Goal: Information Seeking & Learning: Learn about a topic

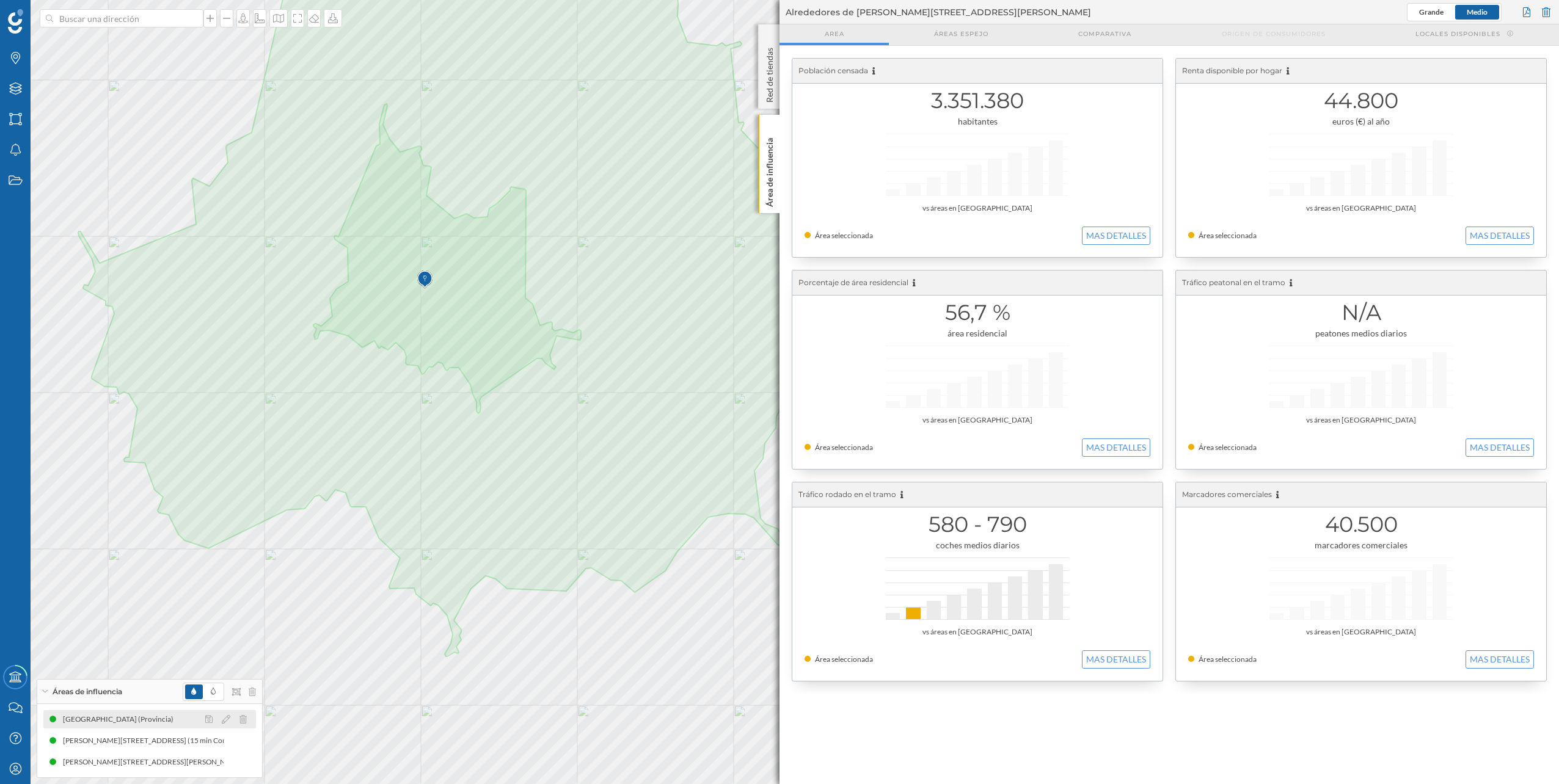
click at [121, 713] on div "Barcelona (Provincia)" at bounding box center [121, 719] width 117 height 13
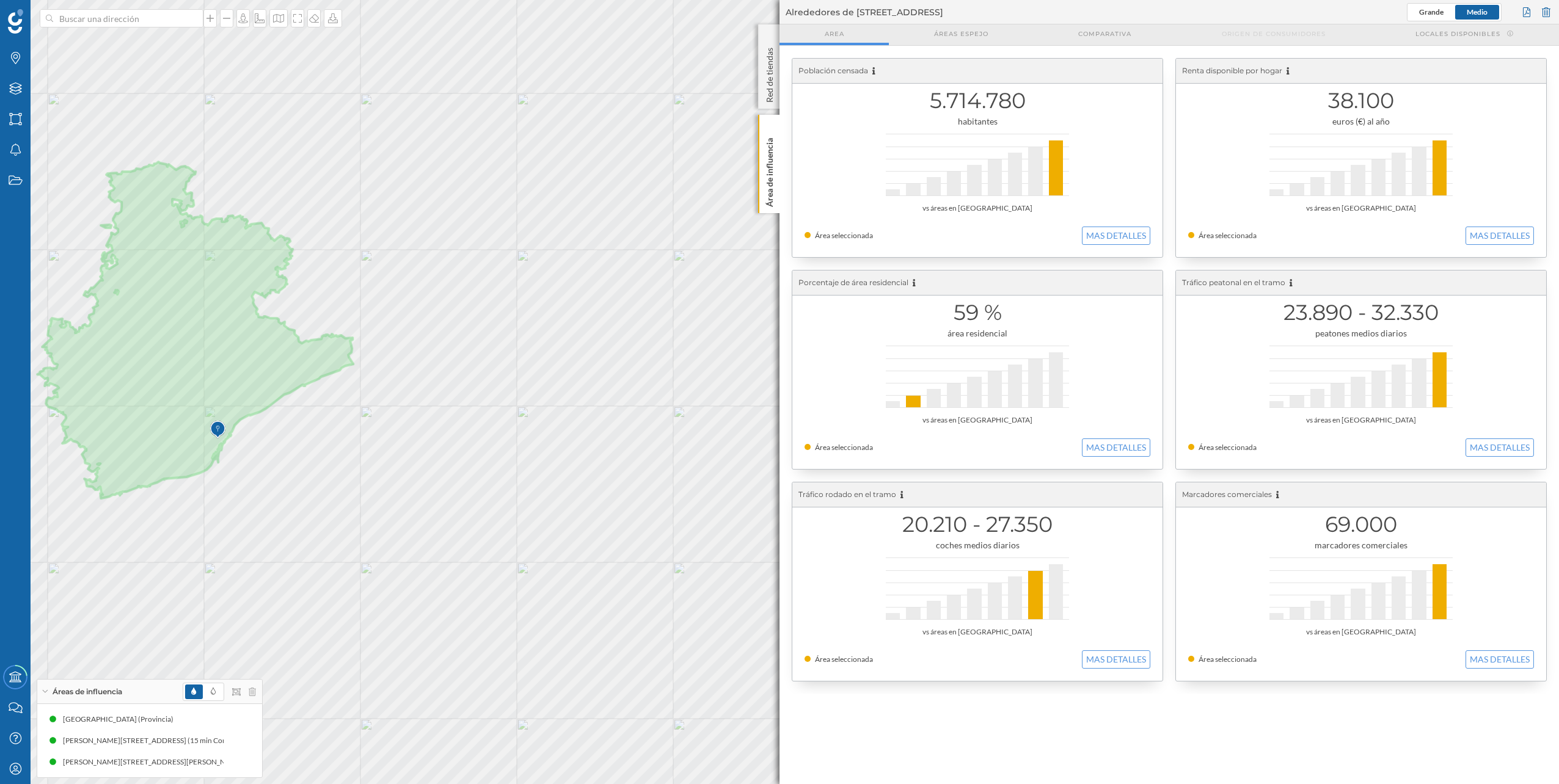
click at [1110, 246] on div "5.714.780 habitantes vs áreas en España Área seleccionada MAS DETALLES" at bounding box center [977, 157] width 370 height 199
click at [1108, 233] on button "MAS DETALLES" at bounding box center [1116, 236] width 68 height 18
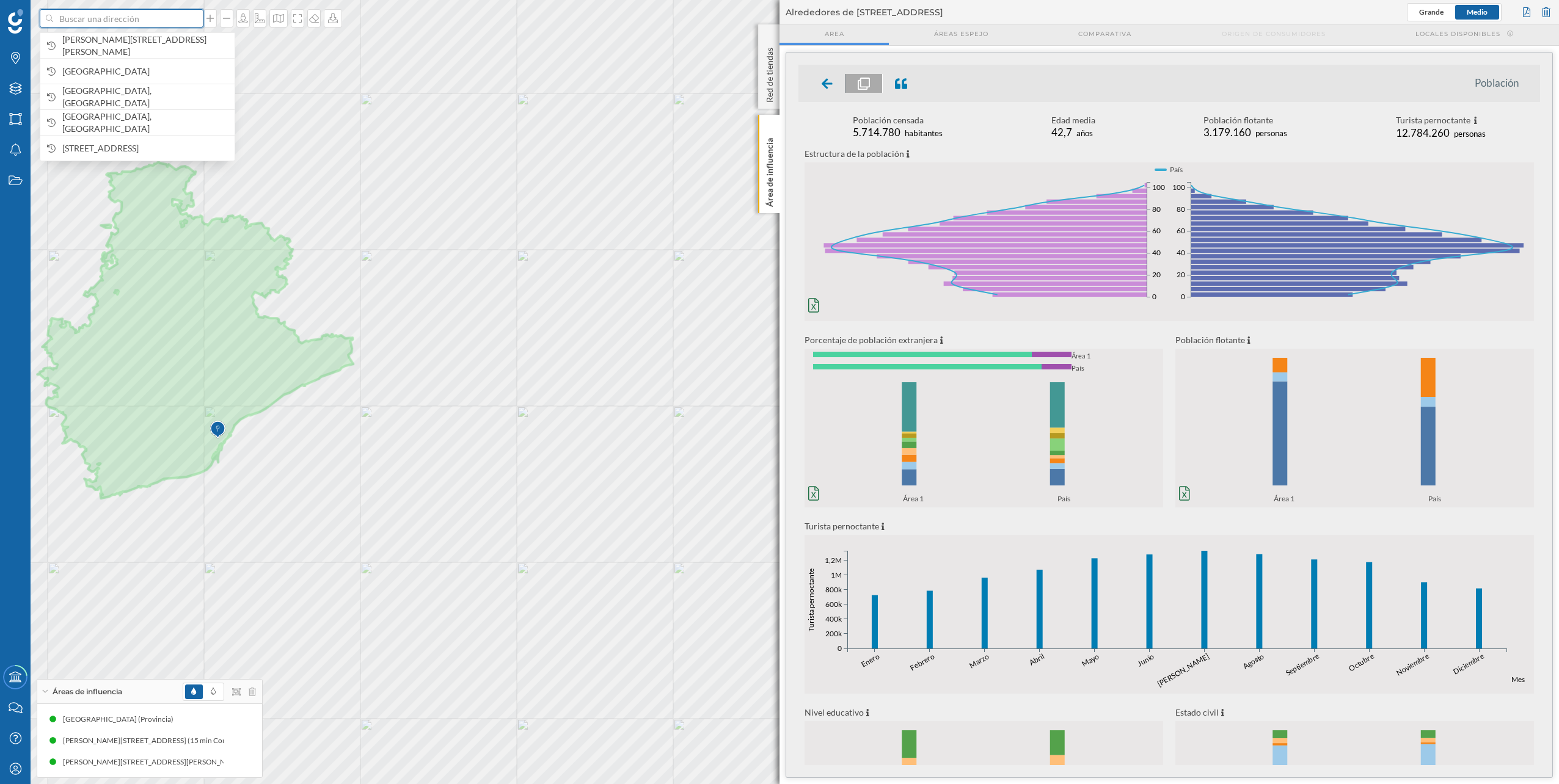
click at [130, 22] on input at bounding box center [121, 18] width 137 height 18
type input "barce"
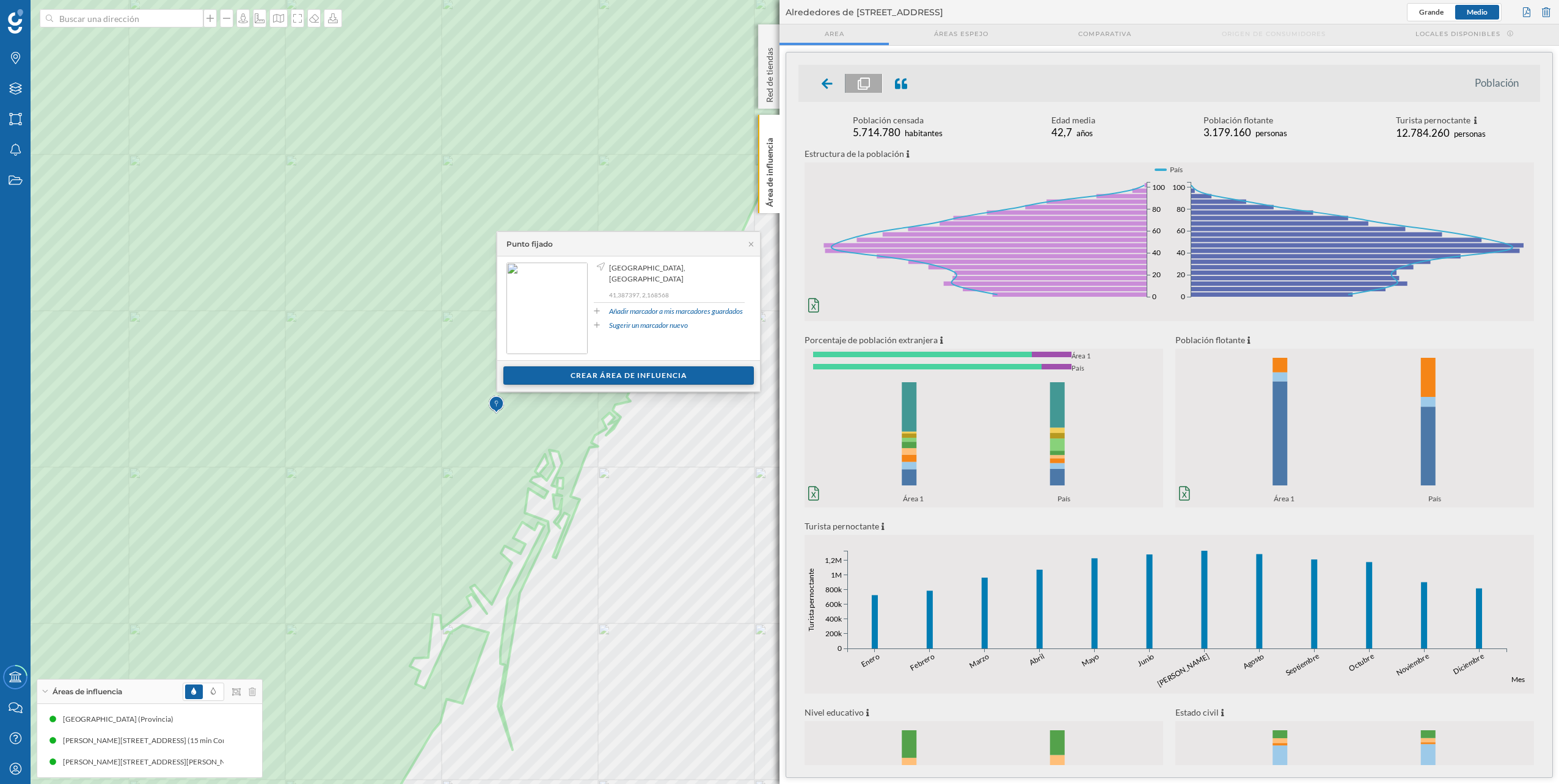
click at [671, 383] on div "Crear área de influencia" at bounding box center [629, 375] width 250 height 18
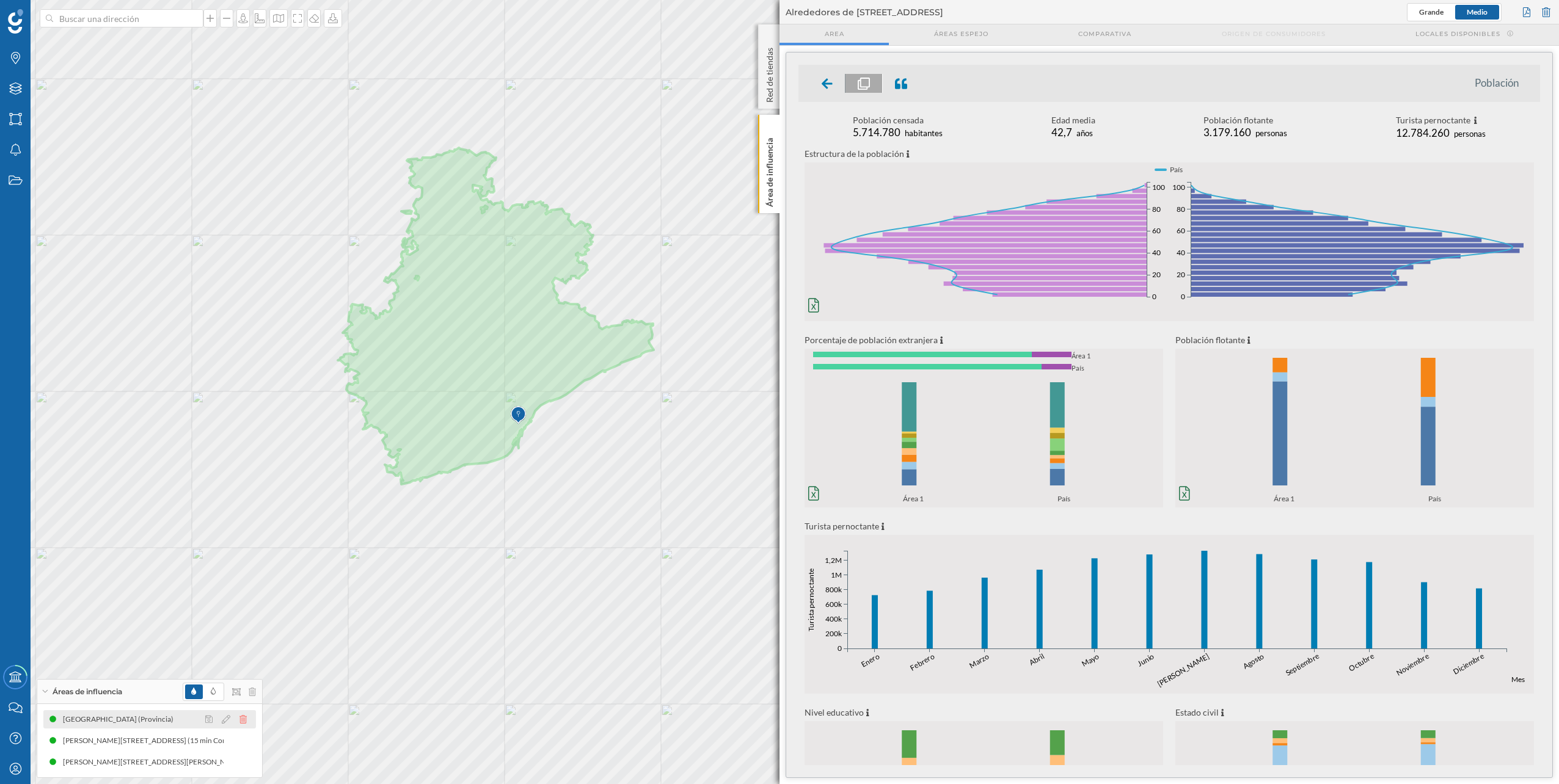
click at [246, 716] on icon at bounding box center [243, 719] width 7 height 9
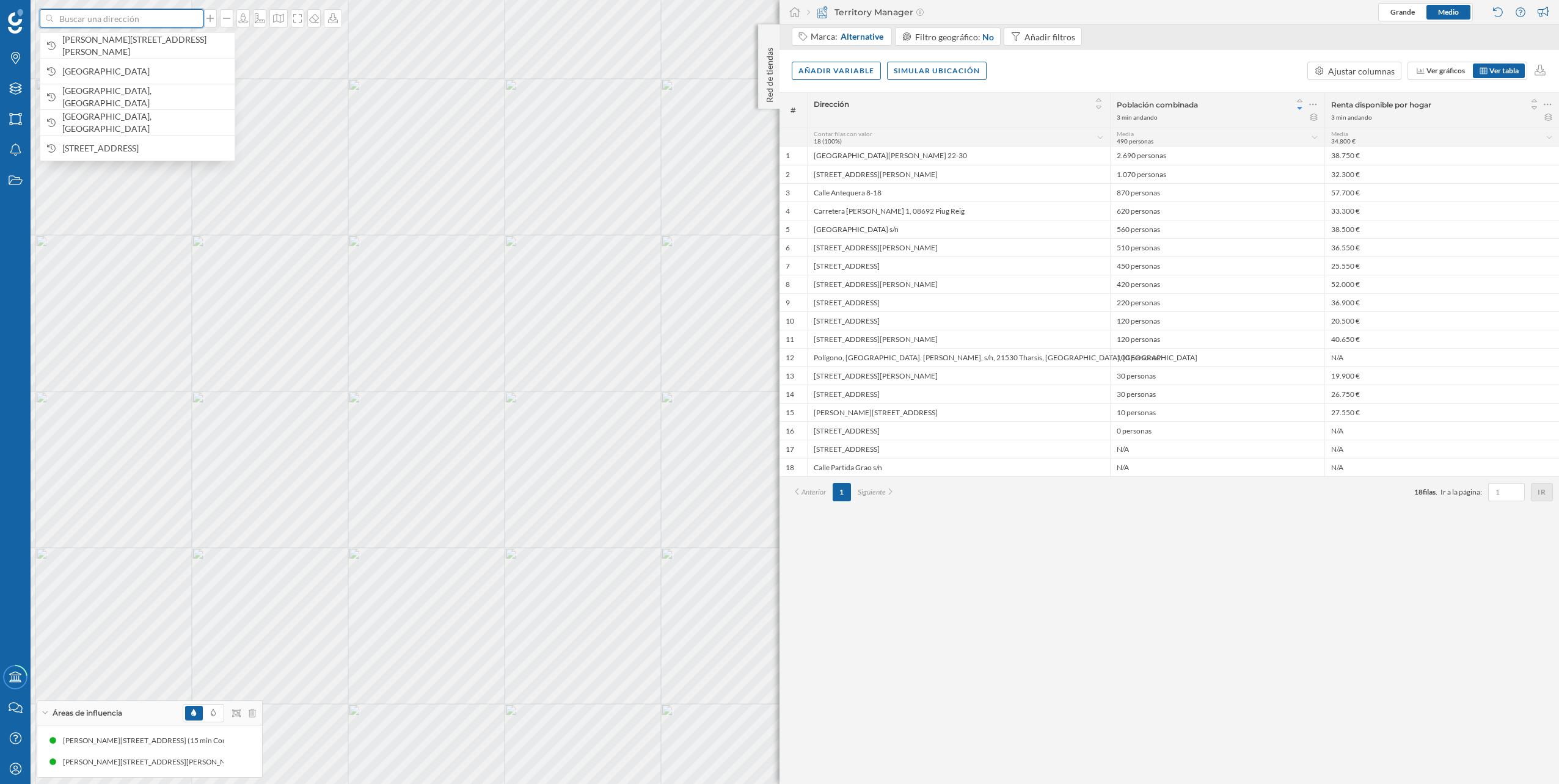
click at [143, 20] on input at bounding box center [121, 18] width 137 height 18
click at [144, 88] on div "[GEOGRAPHIC_DATA], [GEOGRAPHIC_DATA]" at bounding box center [138, 96] width 194 height 26
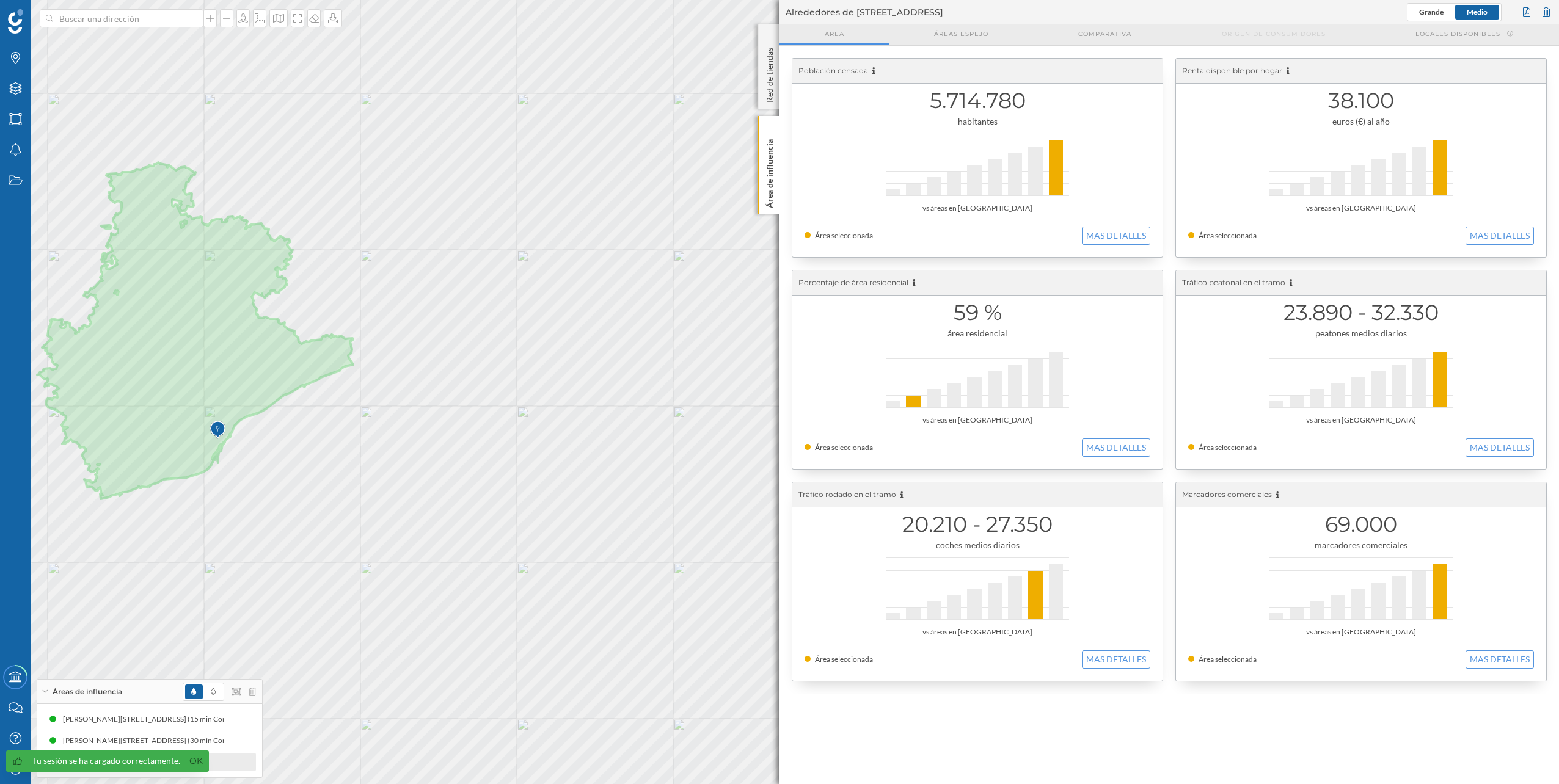
click at [192, 763] on link "Ok" at bounding box center [196, 762] width 20 height 14
click at [245, 763] on icon at bounding box center [243, 762] width 7 height 9
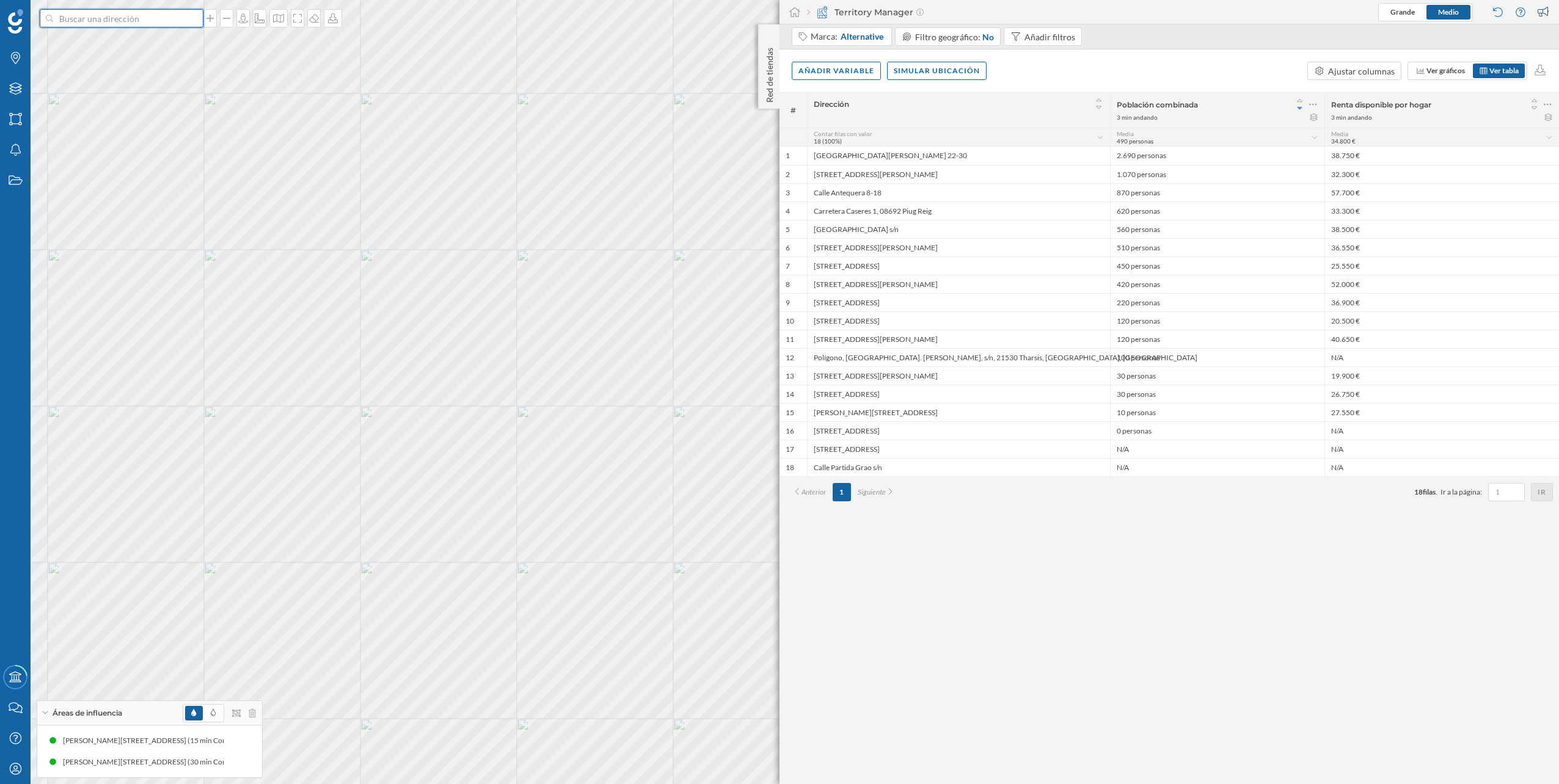
click at [115, 22] on input at bounding box center [121, 18] width 137 height 18
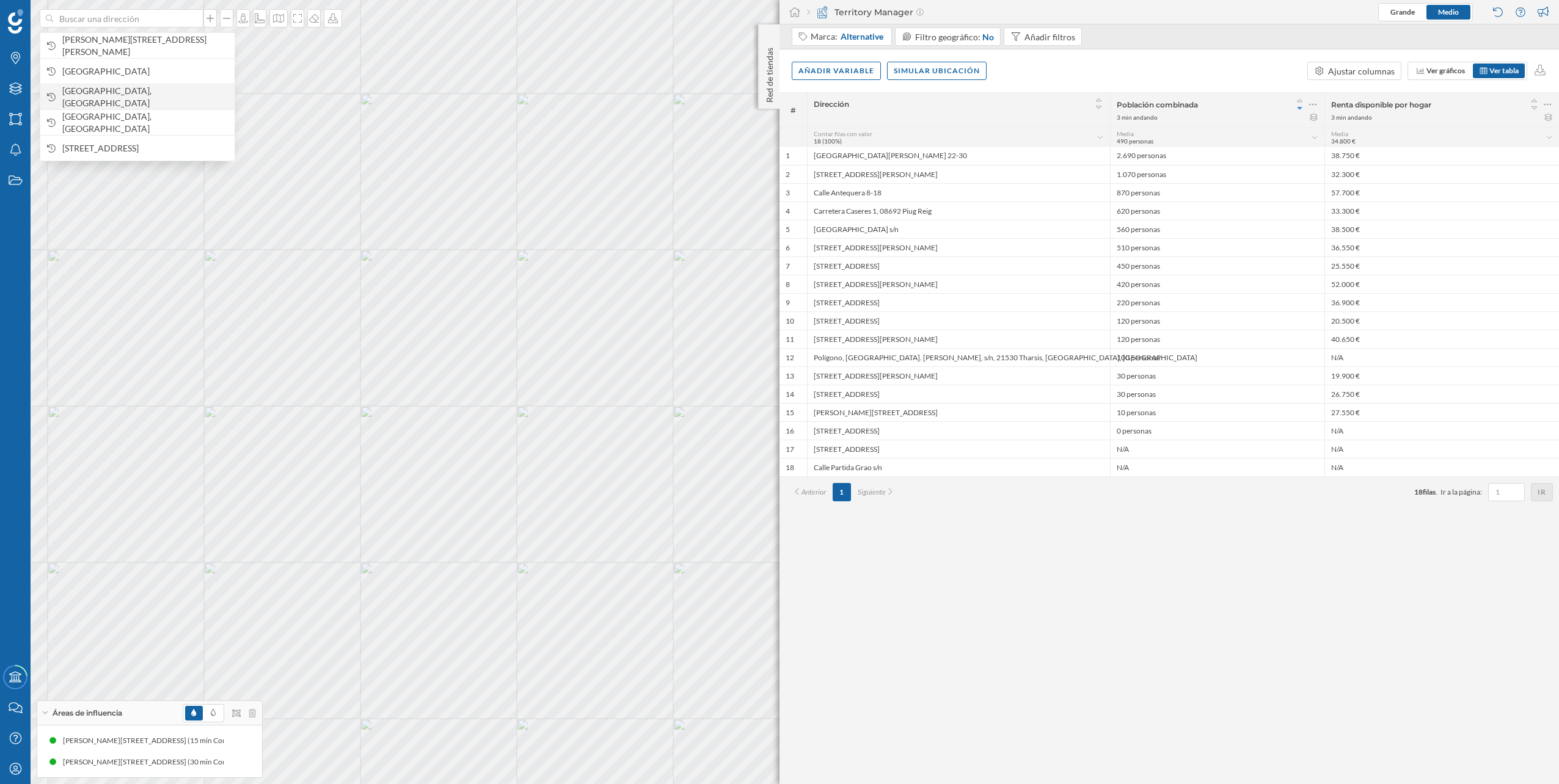
click at [130, 93] on span "[GEOGRAPHIC_DATA], [GEOGRAPHIC_DATA]" at bounding box center [145, 96] width 166 height 24
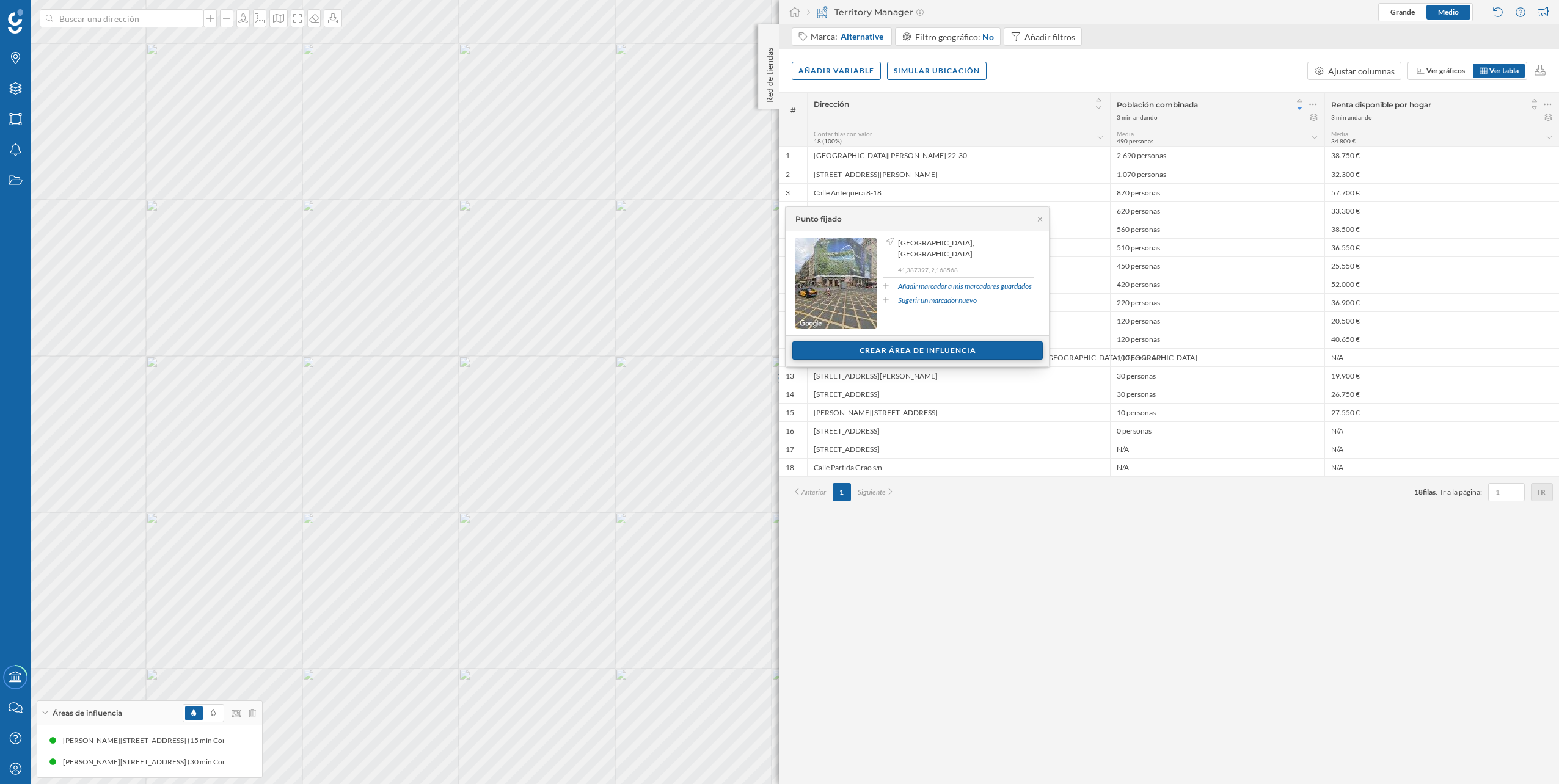
click at [907, 352] on div "Crear área de influencia" at bounding box center [918, 351] width 250 height 18
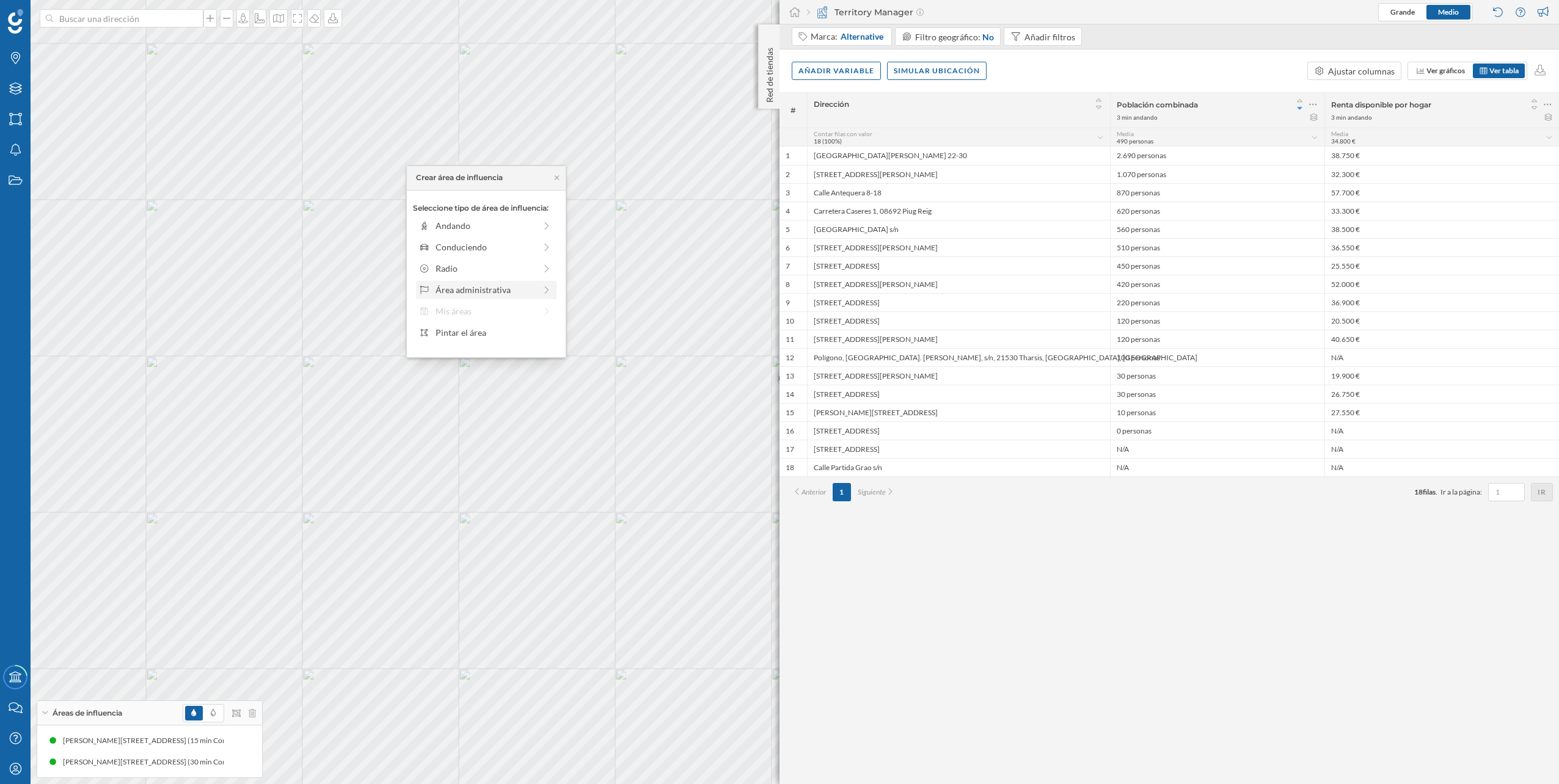
click at [504, 296] on div "Área administrativa" at bounding box center [485, 290] width 100 height 13
click at [515, 269] on div "Municipio" at bounding box center [496, 268] width 121 height 13
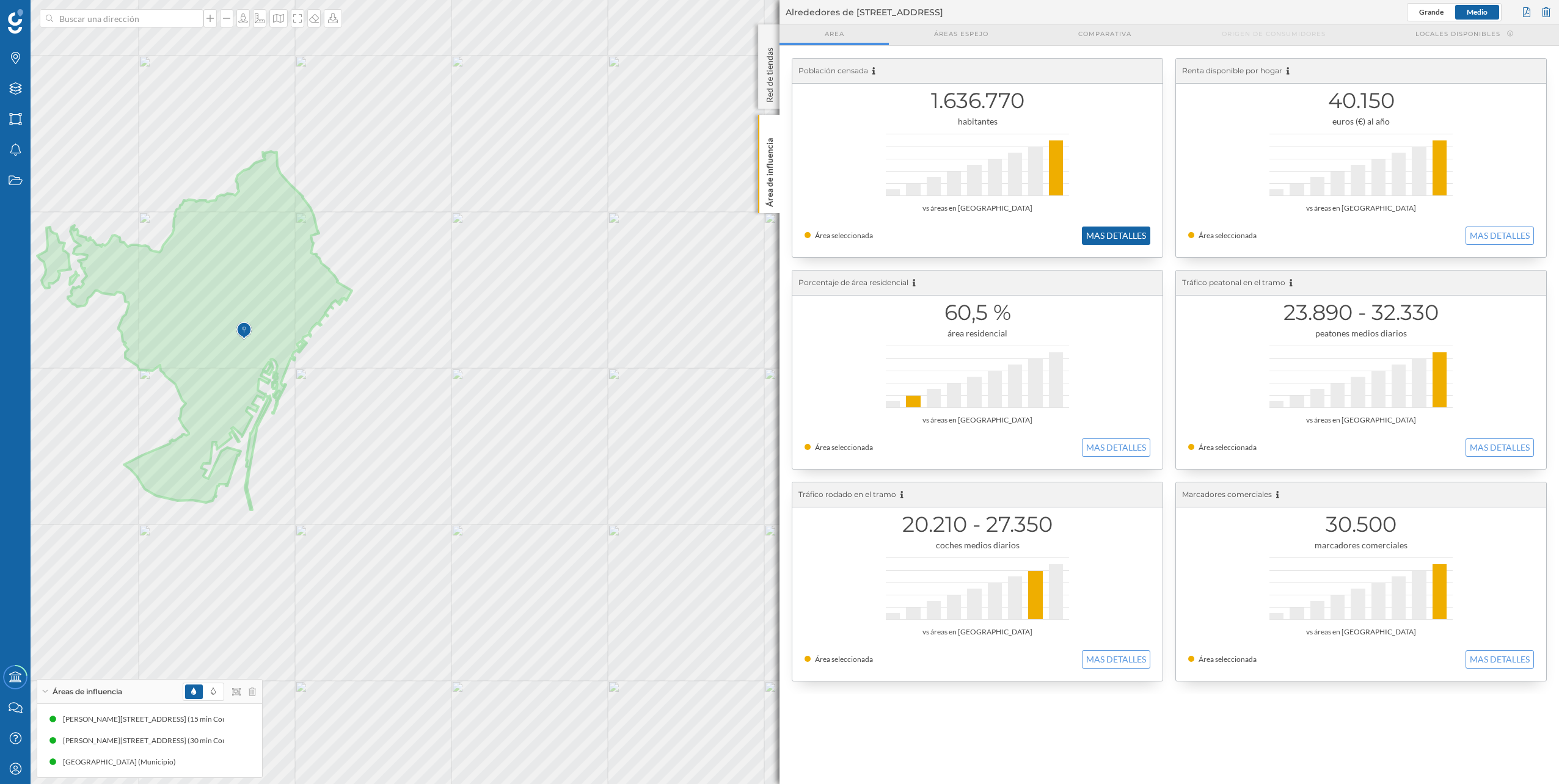
click at [1114, 236] on button "MAS DETALLES" at bounding box center [1116, 236] width 68 height 18
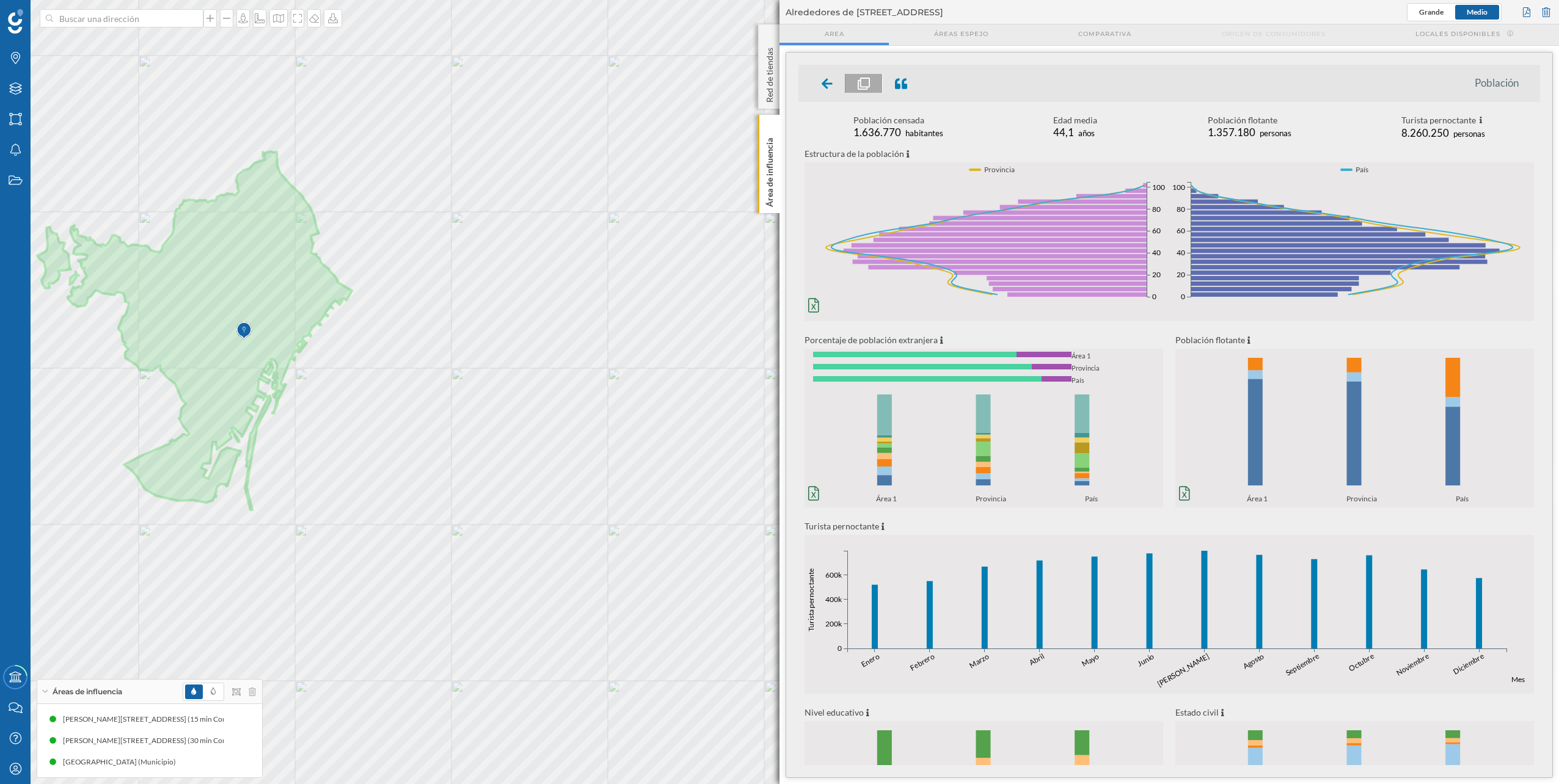
click at [910, 122] on div "Población censada" at bounding box center [899, 120] width 90 height 13
click at [837, 81] on div at bounding box center [828, 83] width 36 height 19
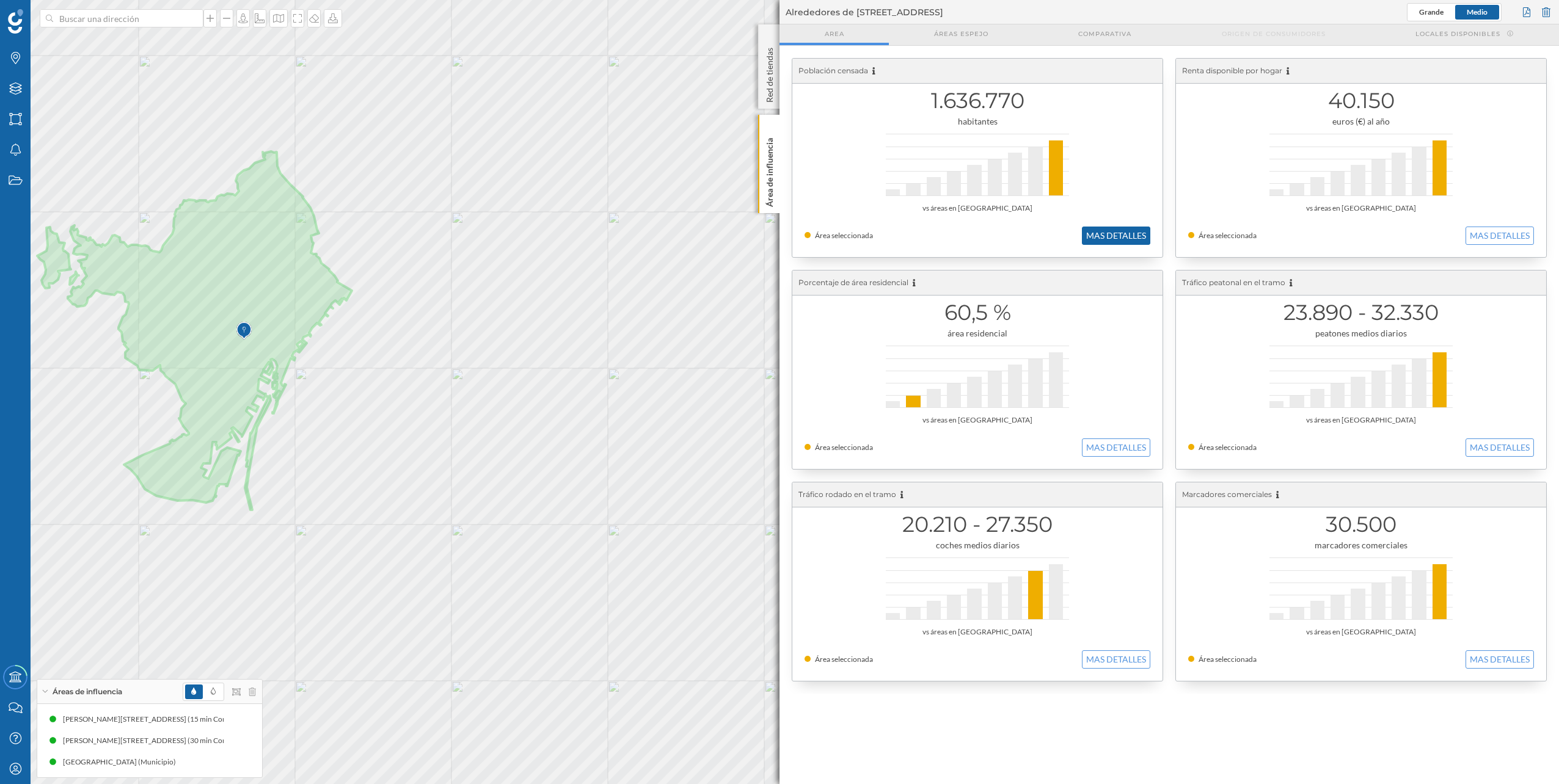
click at [1115, 227] on button "MAS DETALLES" at bounding box center [1116, 236] width 68 height 18
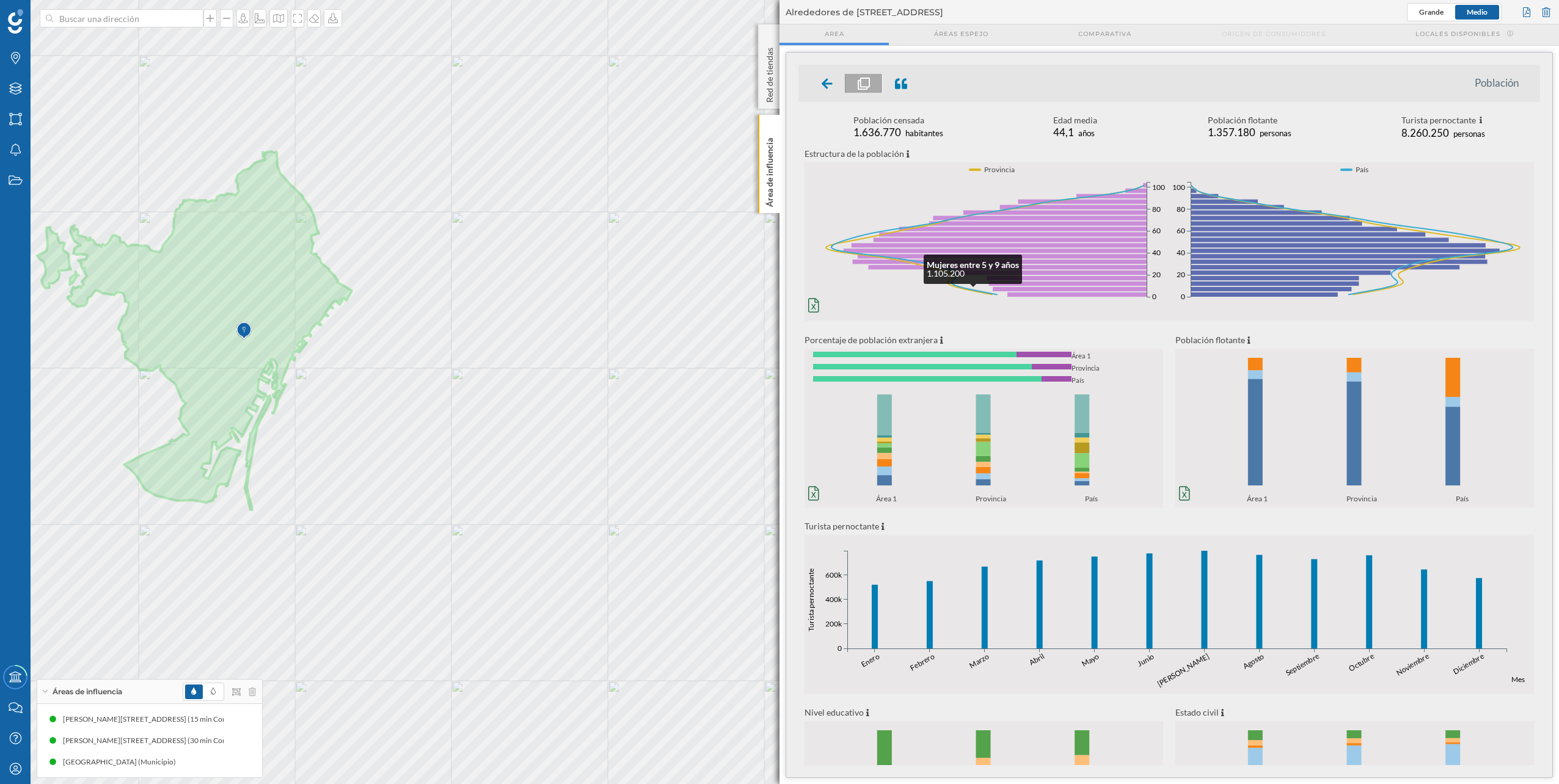
click at [815, 74] on div at bounding box center [828, 83] width 36 height 19
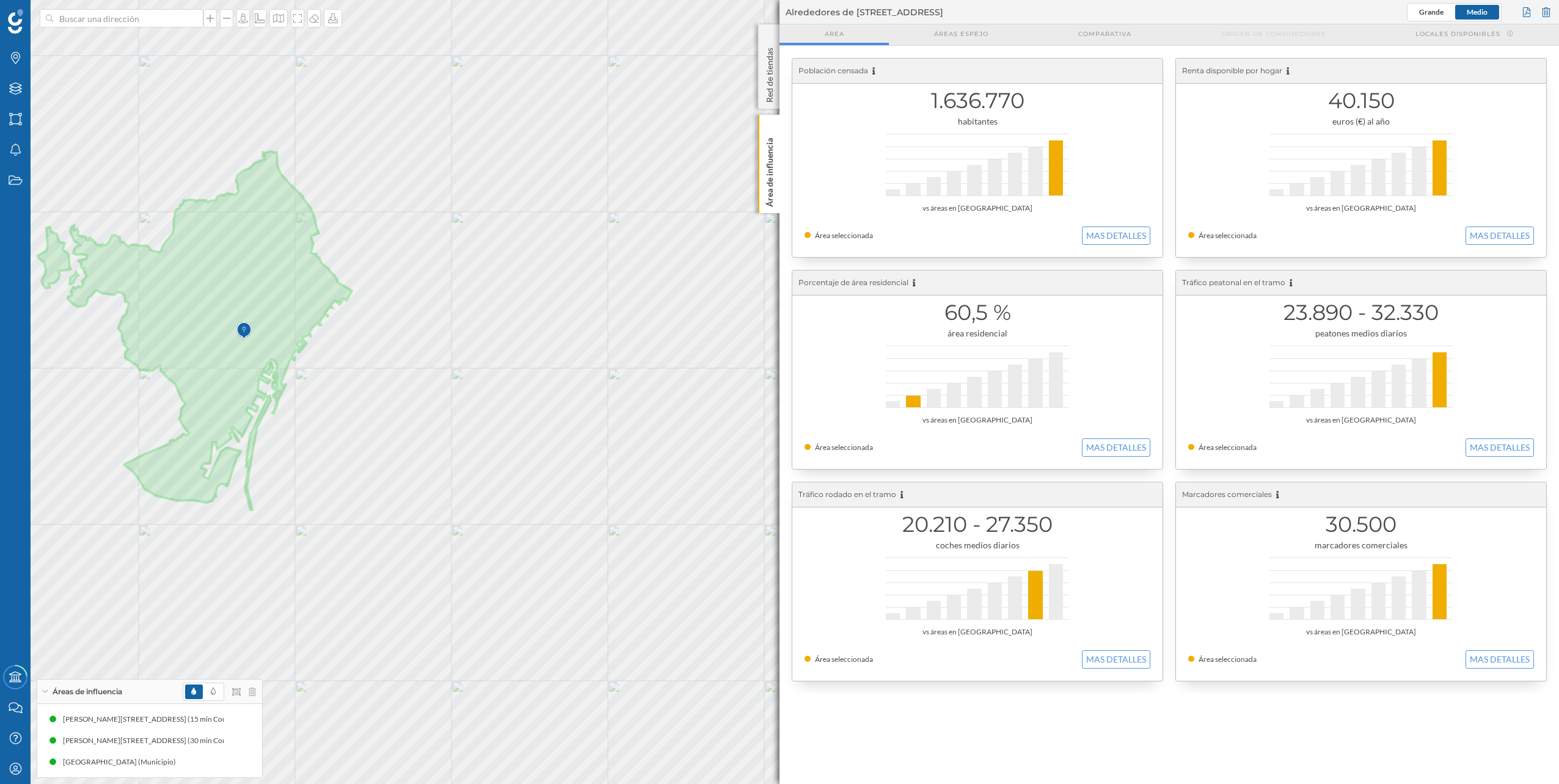
click at [827, 88] on icon at bounding box center [827, 84] width 11 height 11
click at [244, 762] on icon at bounding box center [243, 762] width 7 height 9
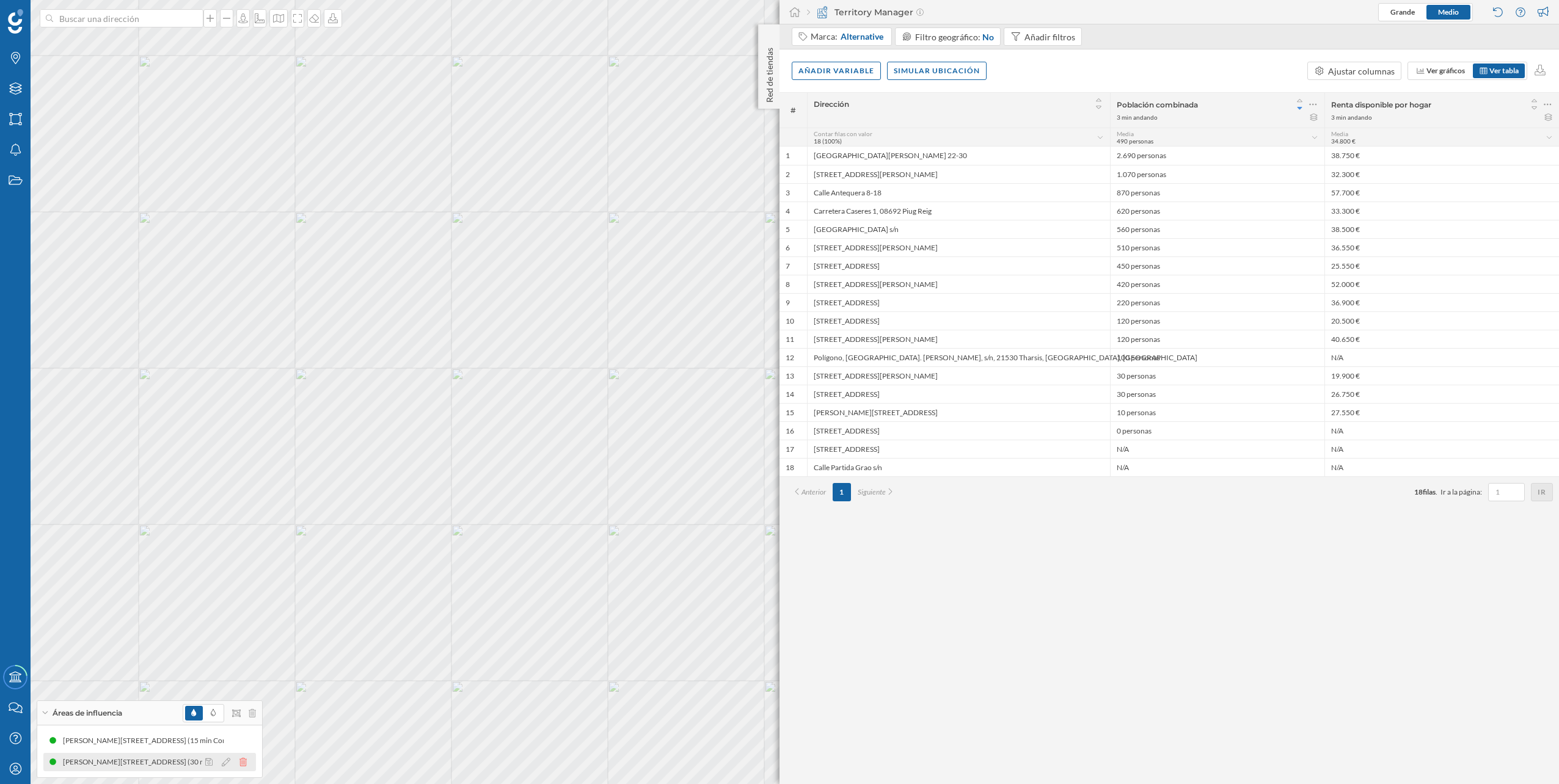
click at [241, 760] on icon at bounding box center [243, 762] width 7 height 9
click at [242, 758] on icon at bounding box center [243, 762] width 7 height 9
click at [142, 23] on input at bounding box center [121, 18] width 137 height 18
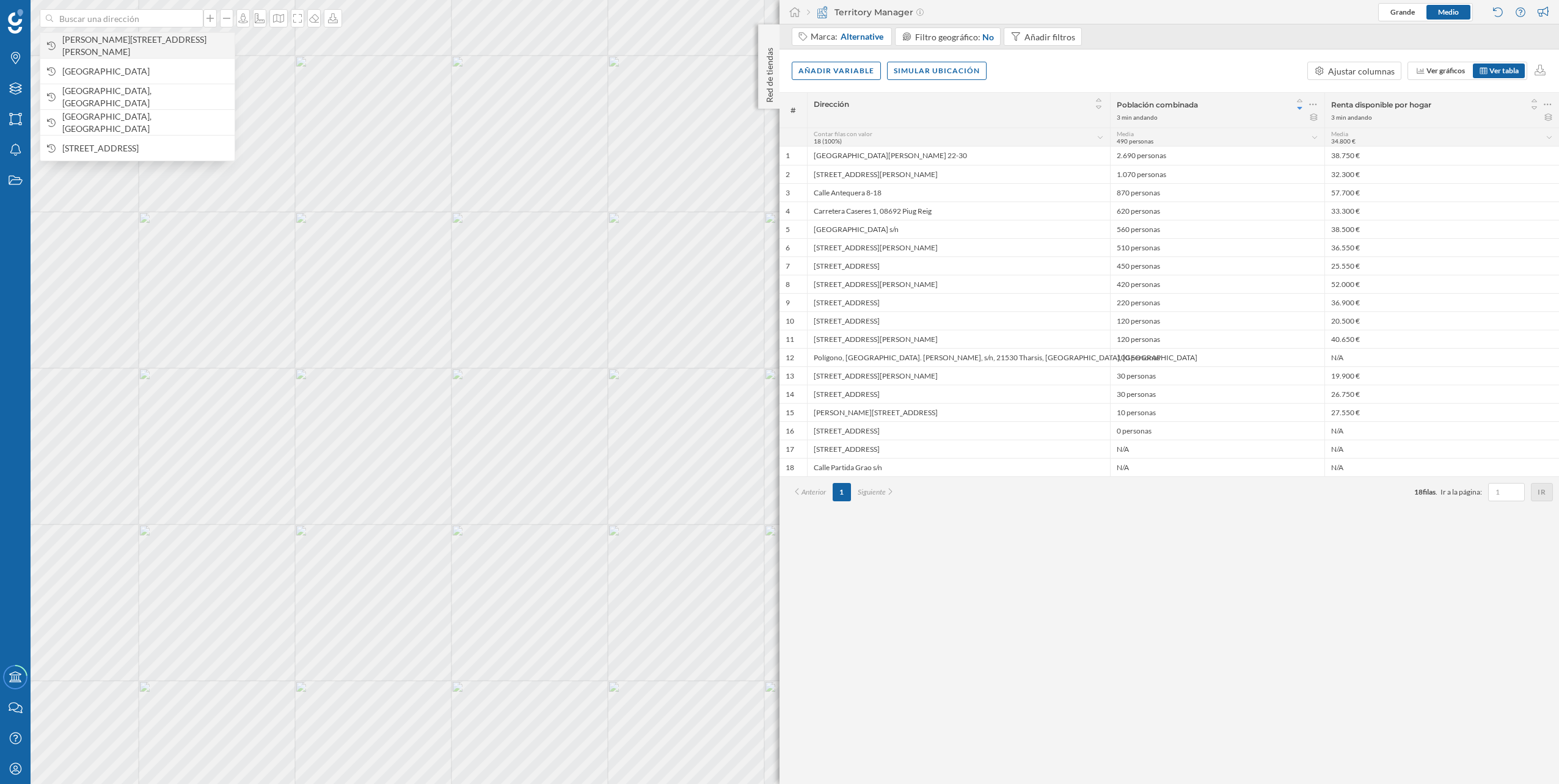
click at [138, 50] on span "[PERSON_NAME][STREET_ADDRESS][PERSON_NAME]" at bounding box center [145, 45] width 166 height 24
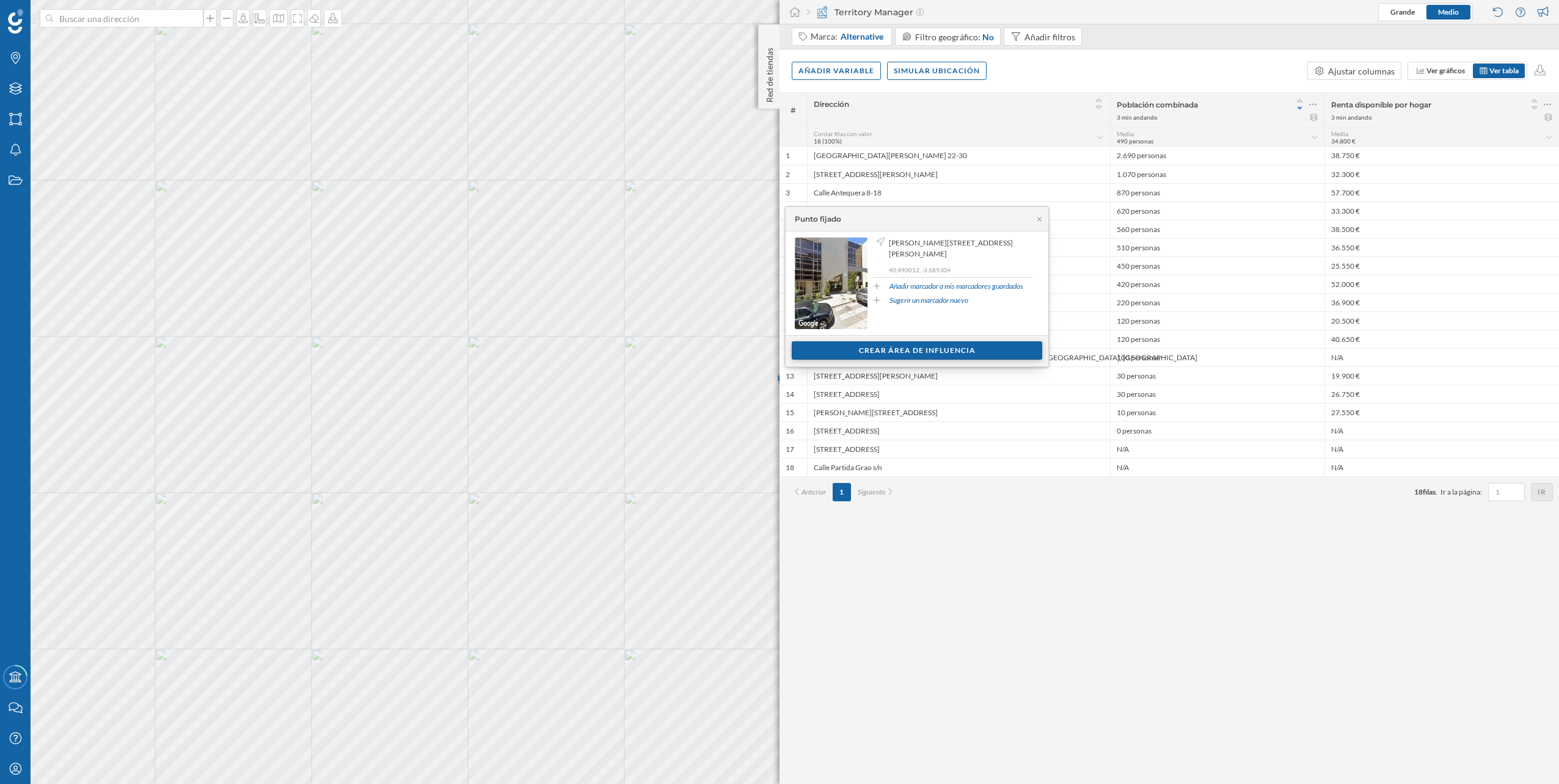
click at [903, 353] on div "Crear área de influencia" at bounding box center [917, 351] width 250 height 18
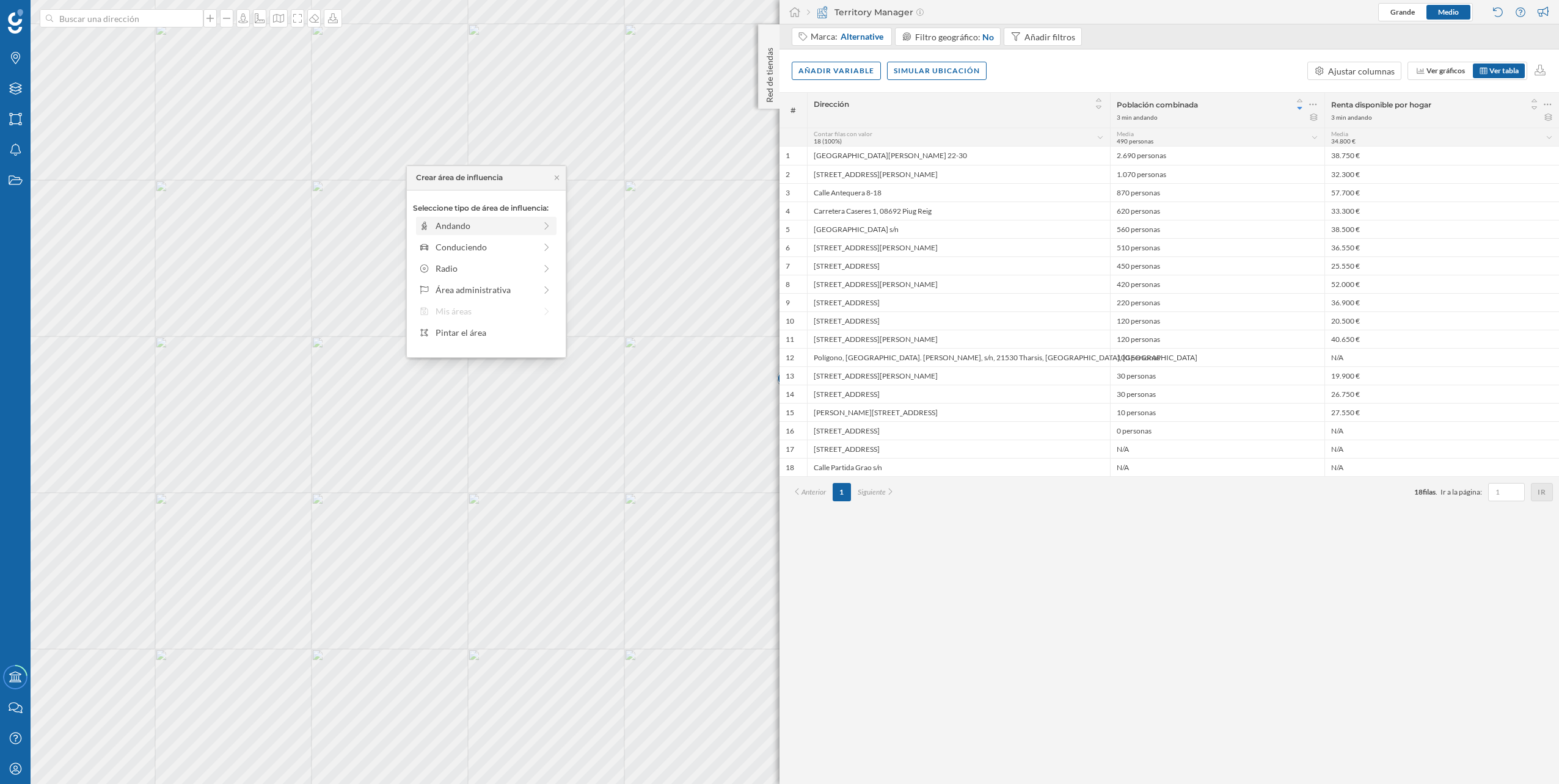
click at [499, 233] on div "Andando" at bounding box center [486, 226] width 140 height 18
drag, startPoint x: 526, startPoint y: 241, endPoint x: 536, endPoint y: 238, distance: 10.4
click at [528, 241] on div "0 min. 3 min. 4 min. 5 min. 6 min. 7 min. 8 min. 9 min. 10 min. 11 min. 12 min.…" at bounding box center [487, 242] width 136 height 3
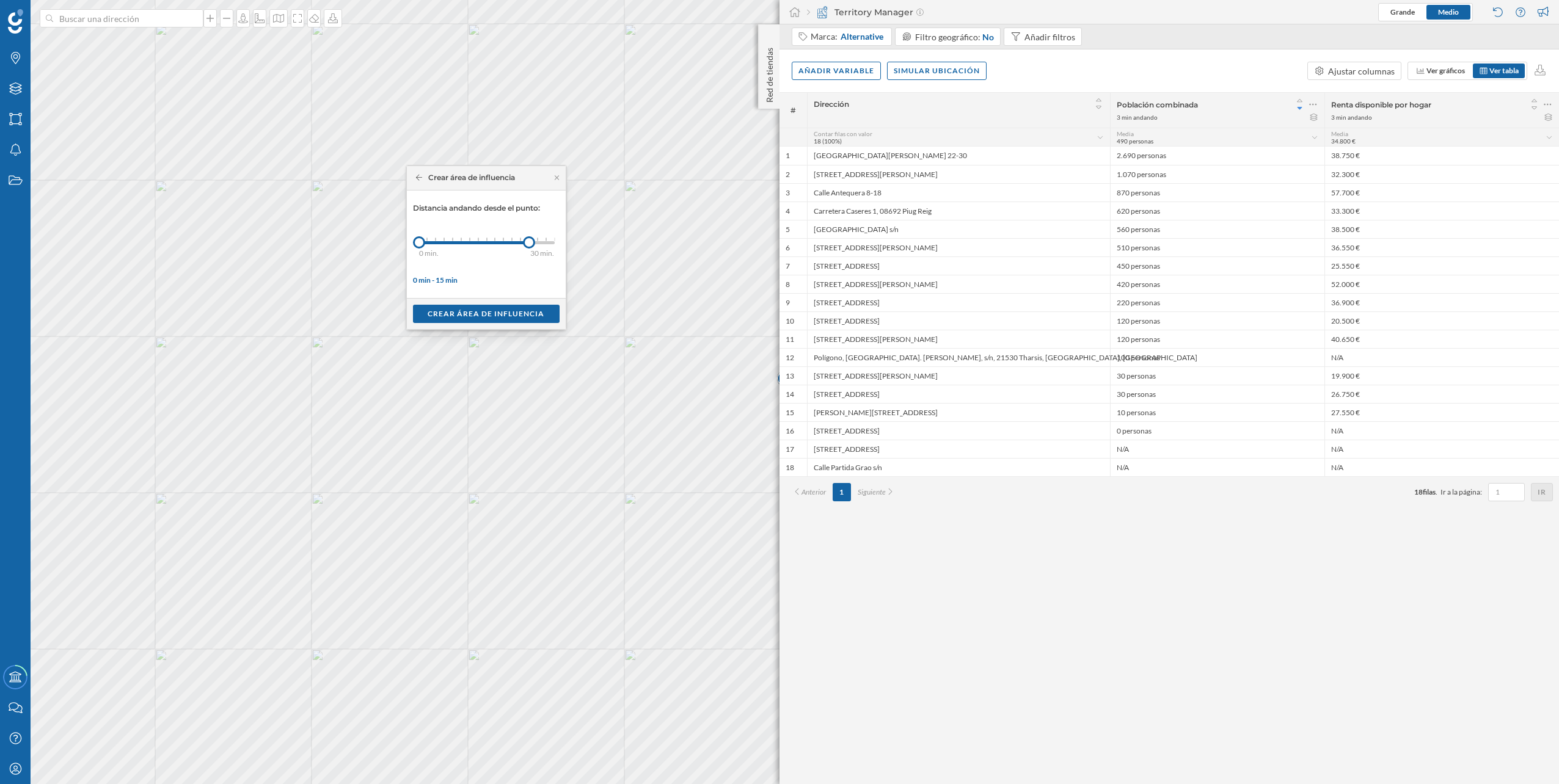
click at [549, 237] on div "0 min. 3 min. 4 min. 5 min. 6 min. 7 min. 8 min. 9 min. 10 min. 11 min. 12 min.…" at bounding box center [487, 242] width 136 height 15
click at [555, 243] on div "Distancia andando desde el punto: 0 min. 3 min. 4 min. 5 min. 6 min. 7 min. 8 m…" at bounding box center [486, 244] width 147 height 83
click at [560, 245] on div "30 min." at bounding box center [555, 243] width 13 height 13
click at [516, 313] on div "Crear área de influencia" at bounding box center [486, 313] width 147 height 18
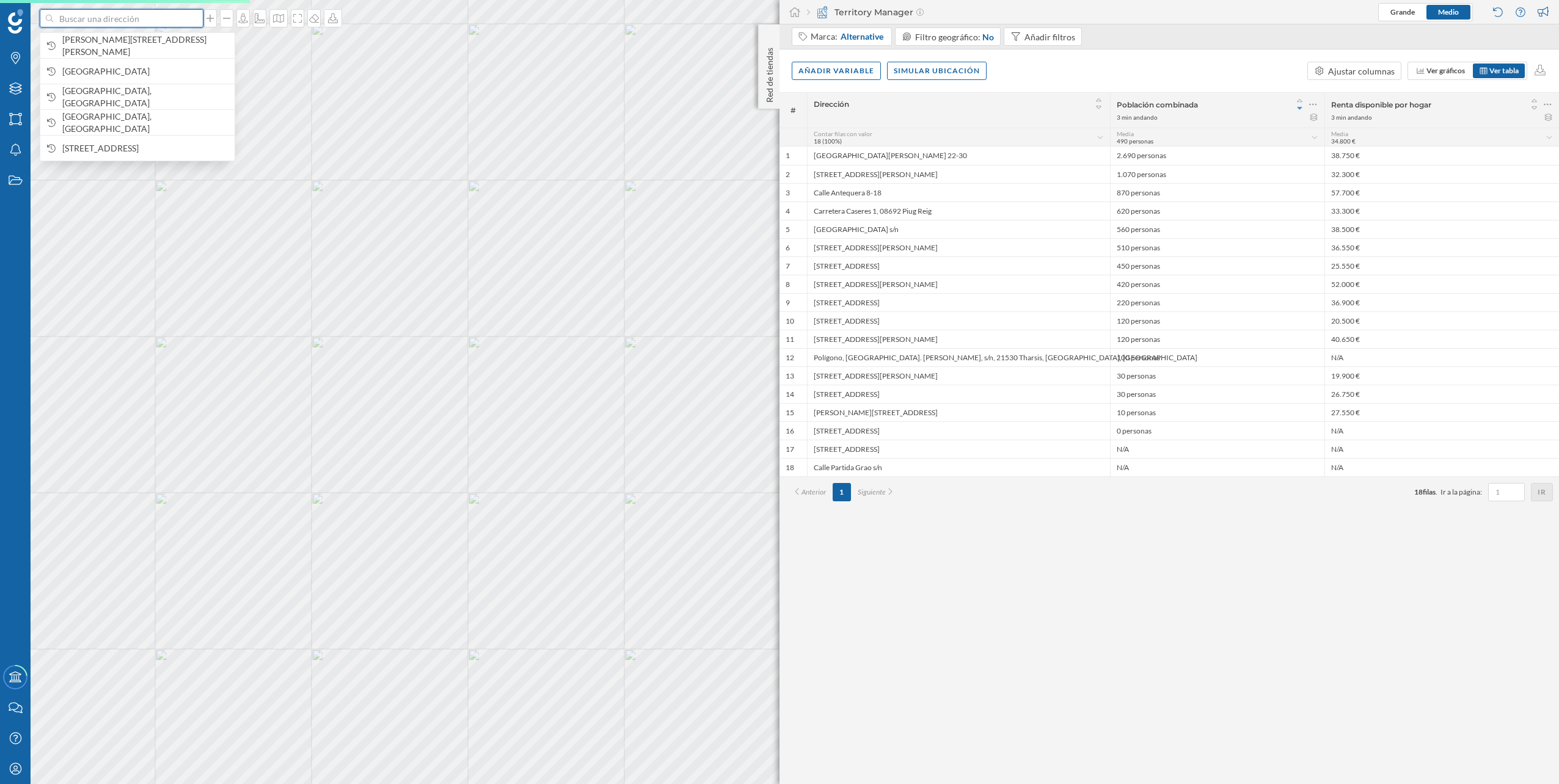
click at [132, 23] on input at bounding box center [121, 18] width 137 height 18
click at [132, 123] on span "[GEOGRAPHIC_DATA], [GEOGRAPHIC_DATA]" at bounding box center [145, 122] width 166 height 24
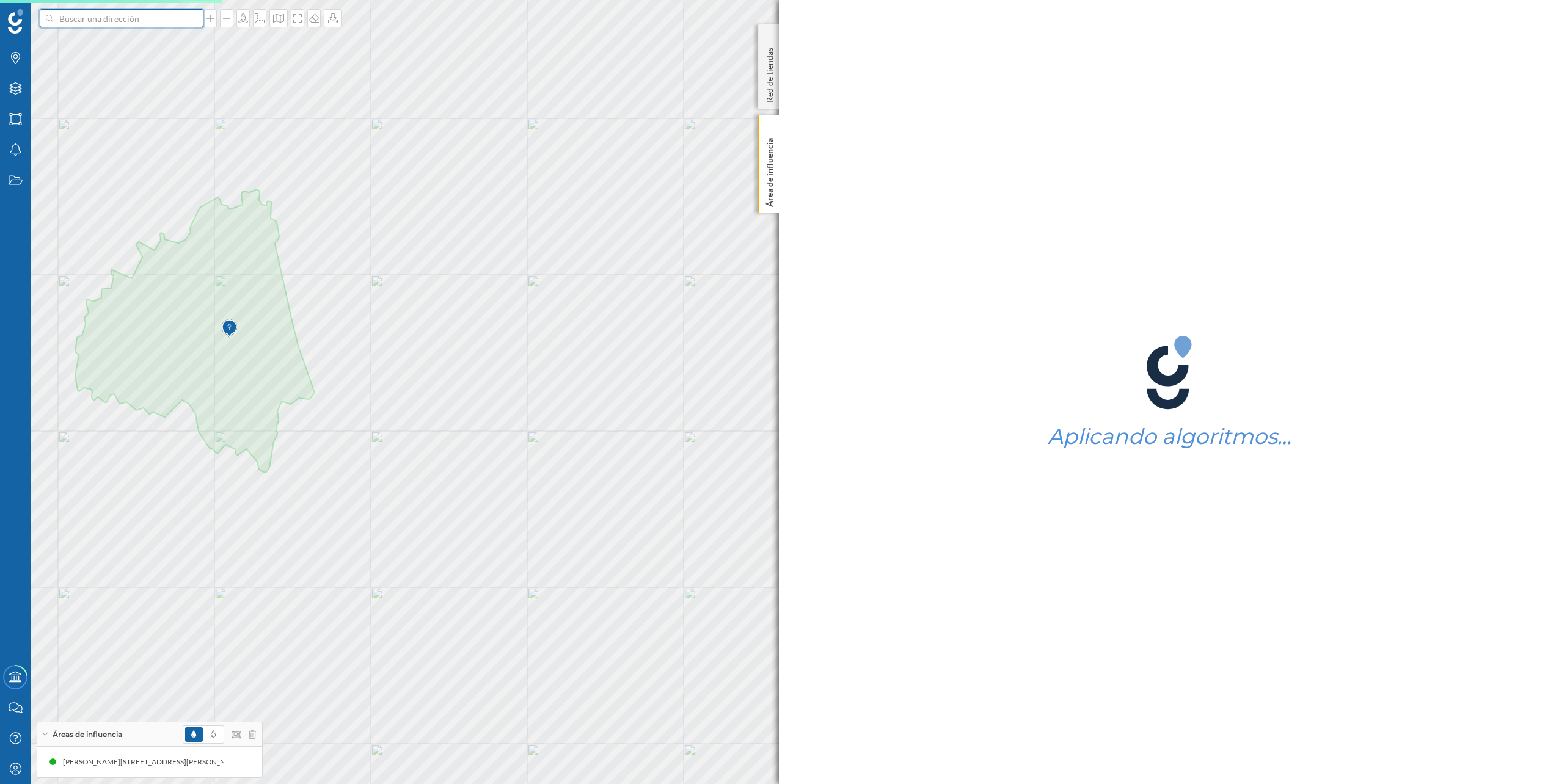
click at [132, 23] on input at bounding box center [121, 18] width 137 height 18
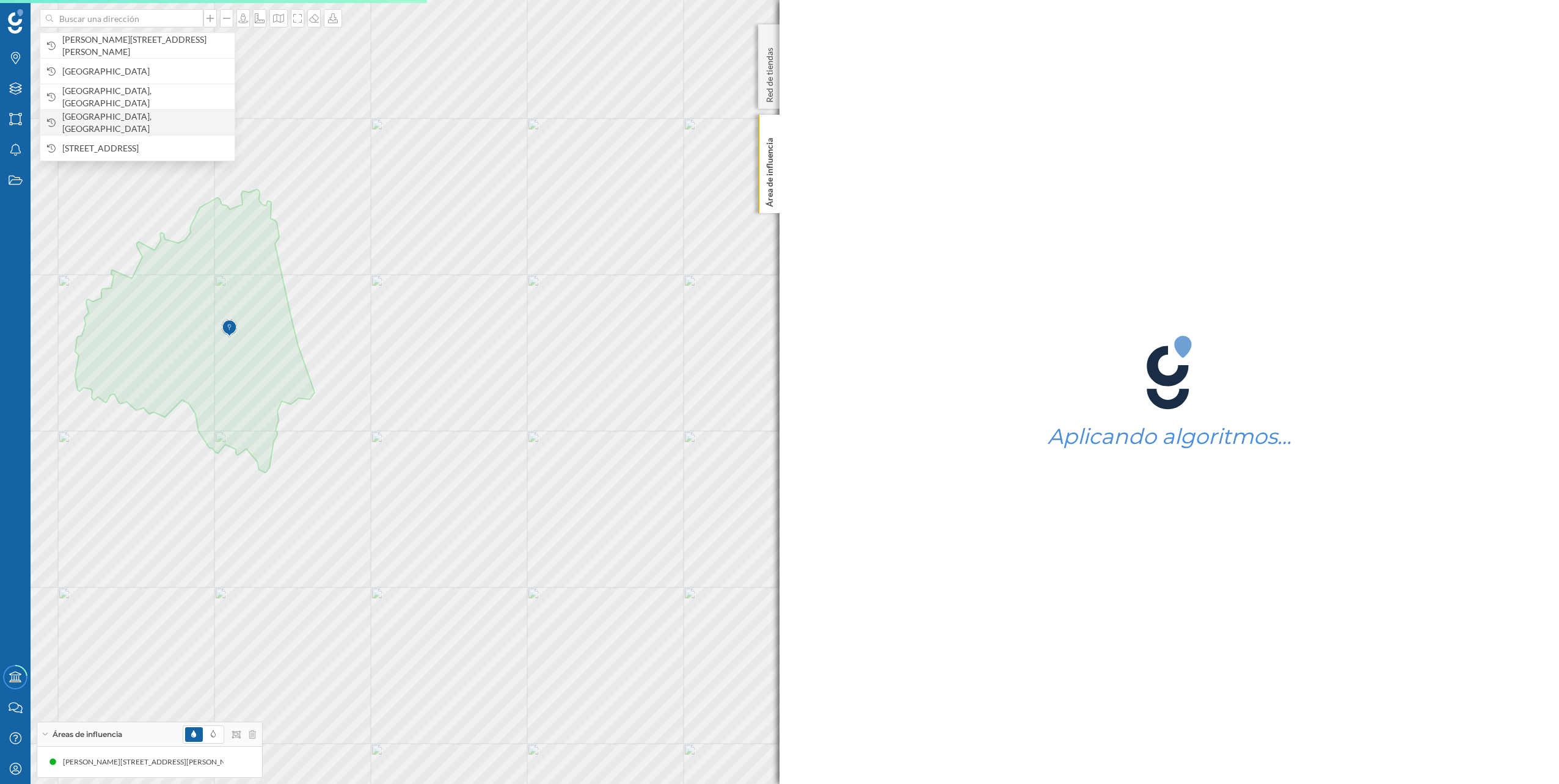
click at [136, 119] on span "[GEOGRAPHIC_DATA], [GEOGRAPHIC_DATA]" at bounding box center [145, 122] width 166 height 24
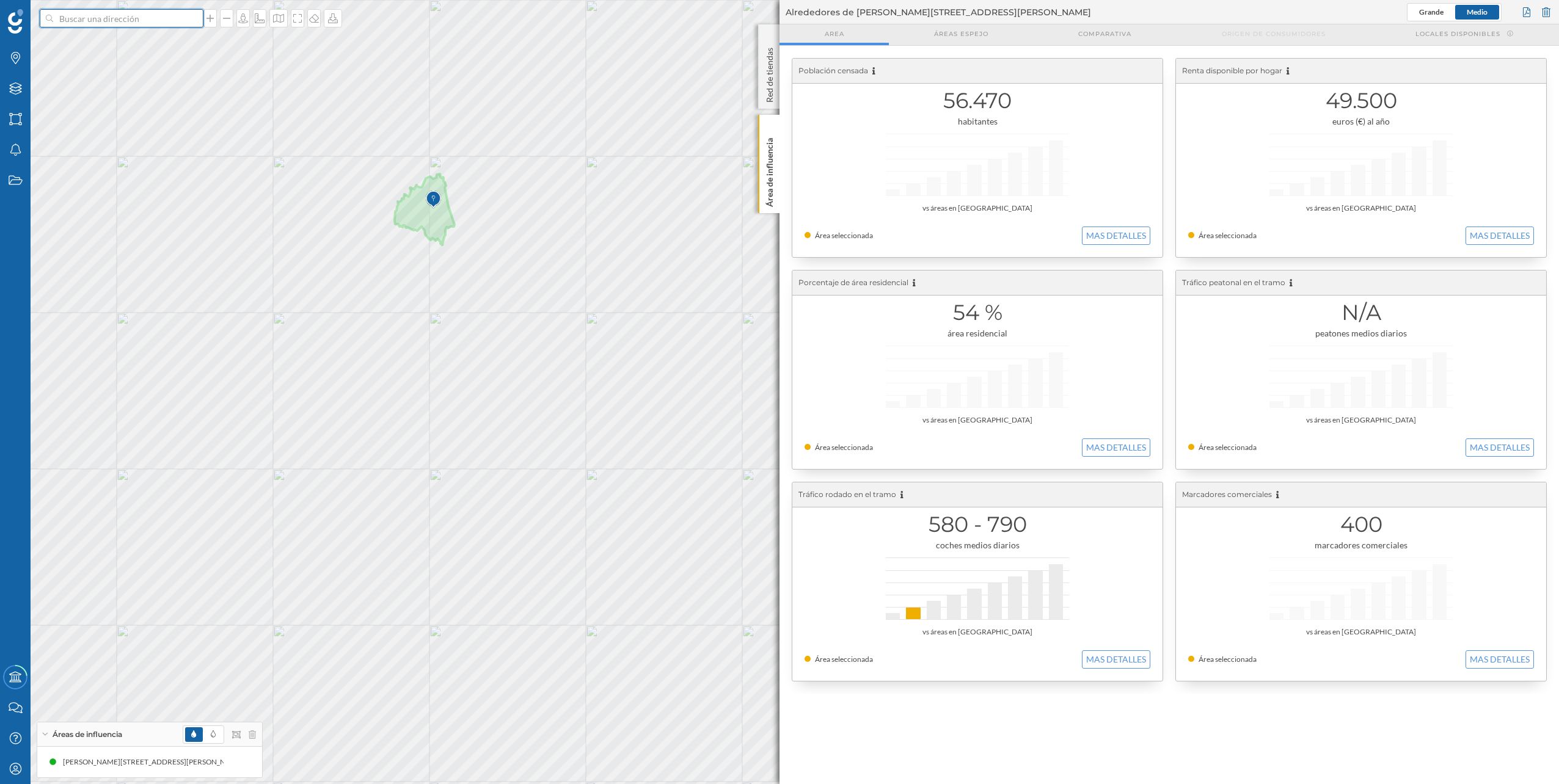
click at [71, 19] on input at bounding box center [121, 18] width 137 height 18
click at [117, 121] on span "[GEOGRAPHIC_DATA], [GEOGRAPHIC_DATA]" at bounding box center [145, 122] width 166 height 24
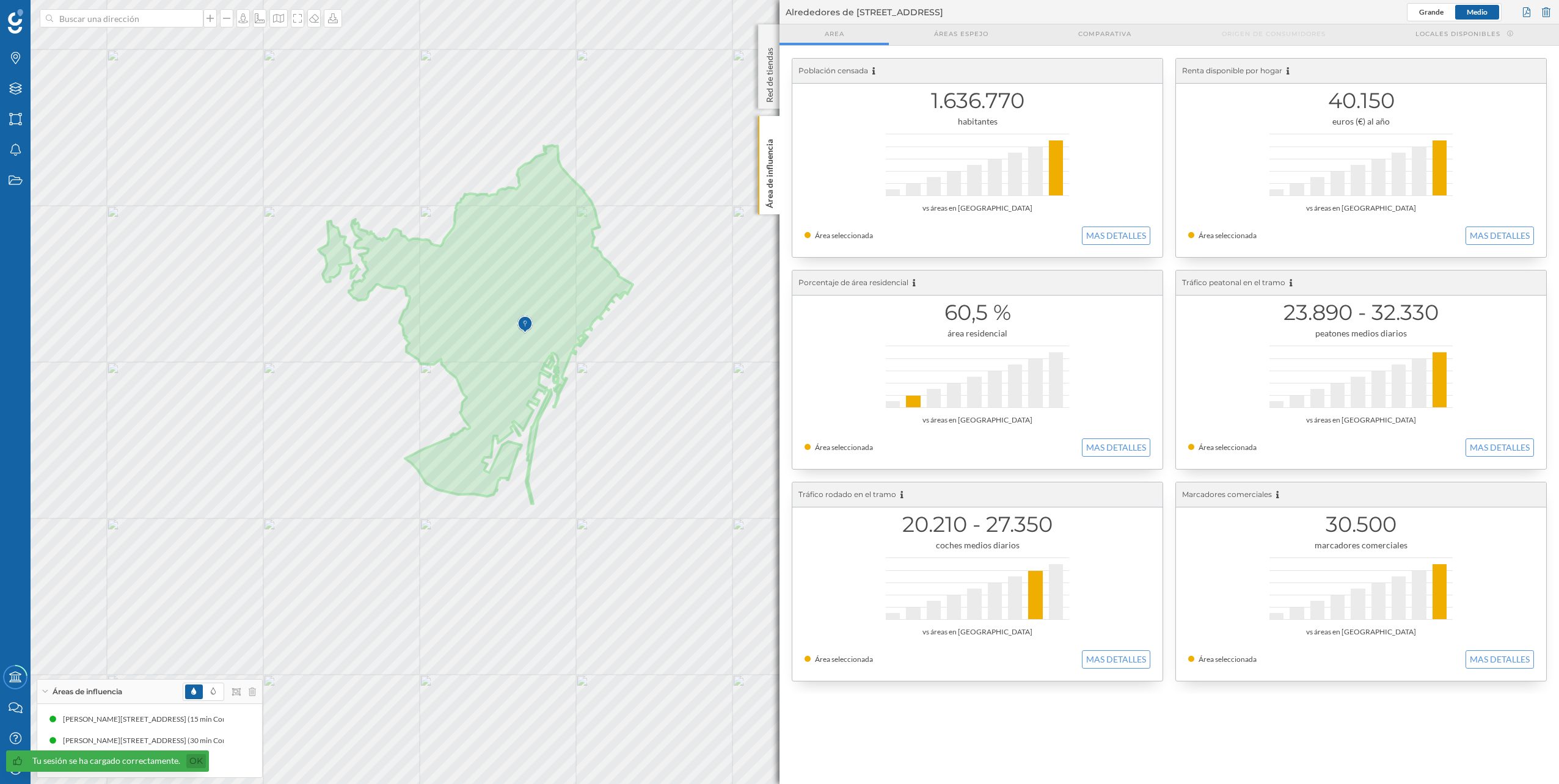
click at [186, 760] on link "Ok" at bounding box center [196, 762] width 20 height 14
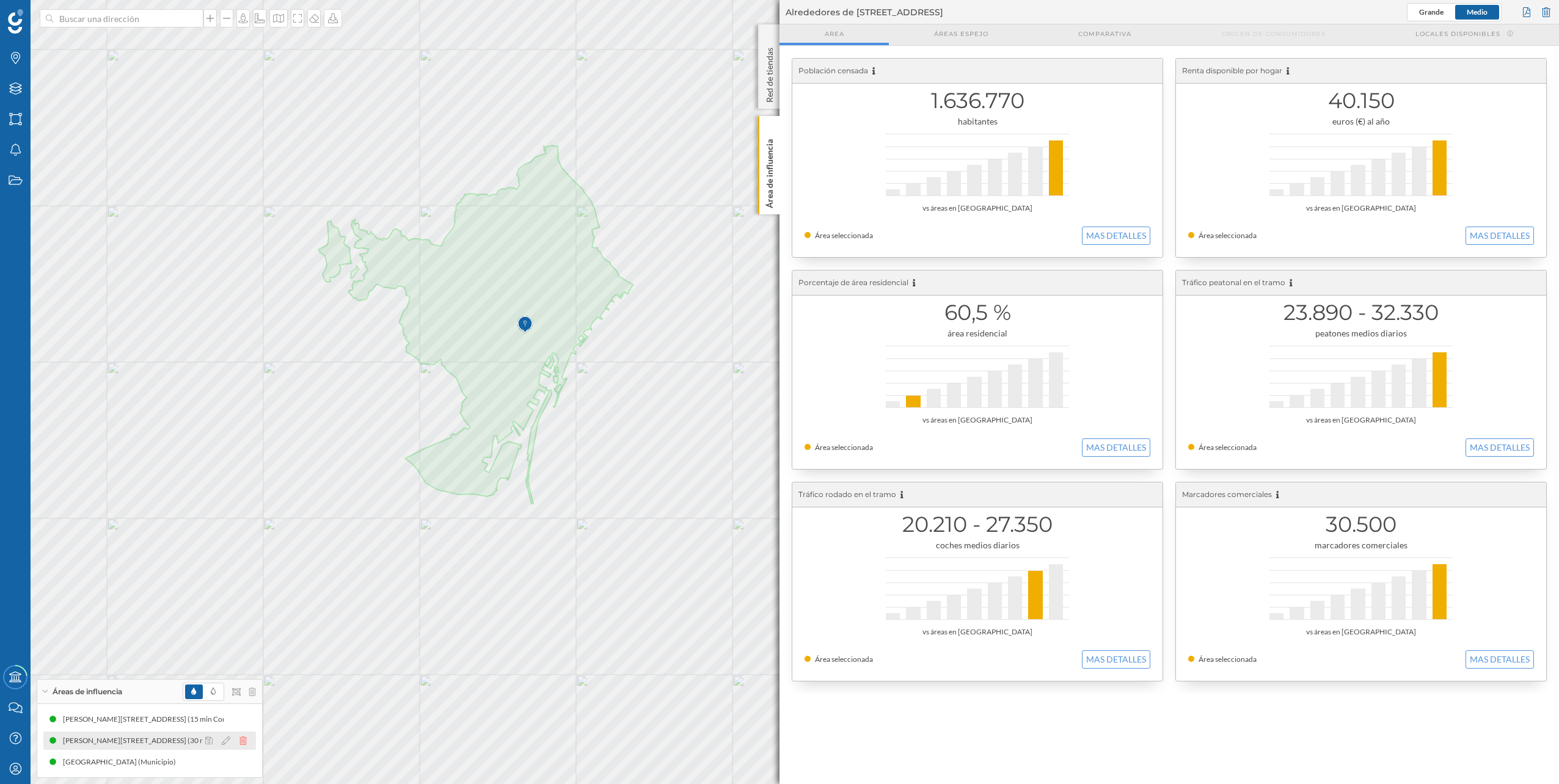
click at [244, 741] on icon at bounding box center [243, 741] width 7 height 9
click at [247, 735] on div at bounding box center [229, 741] width 54 height 14
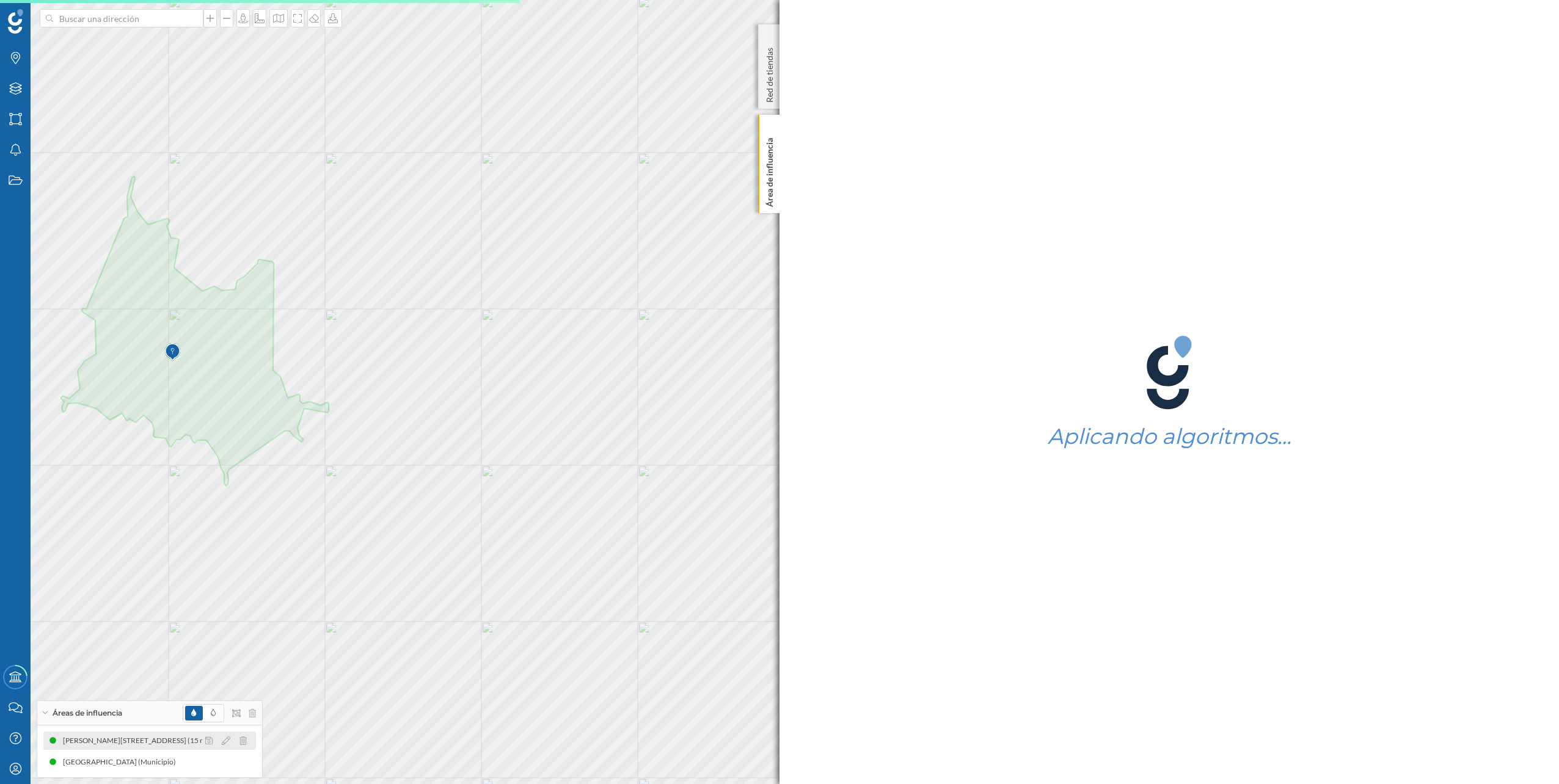
click at [246, 744] on div at bounding box center [229, 741] width 54 height 14
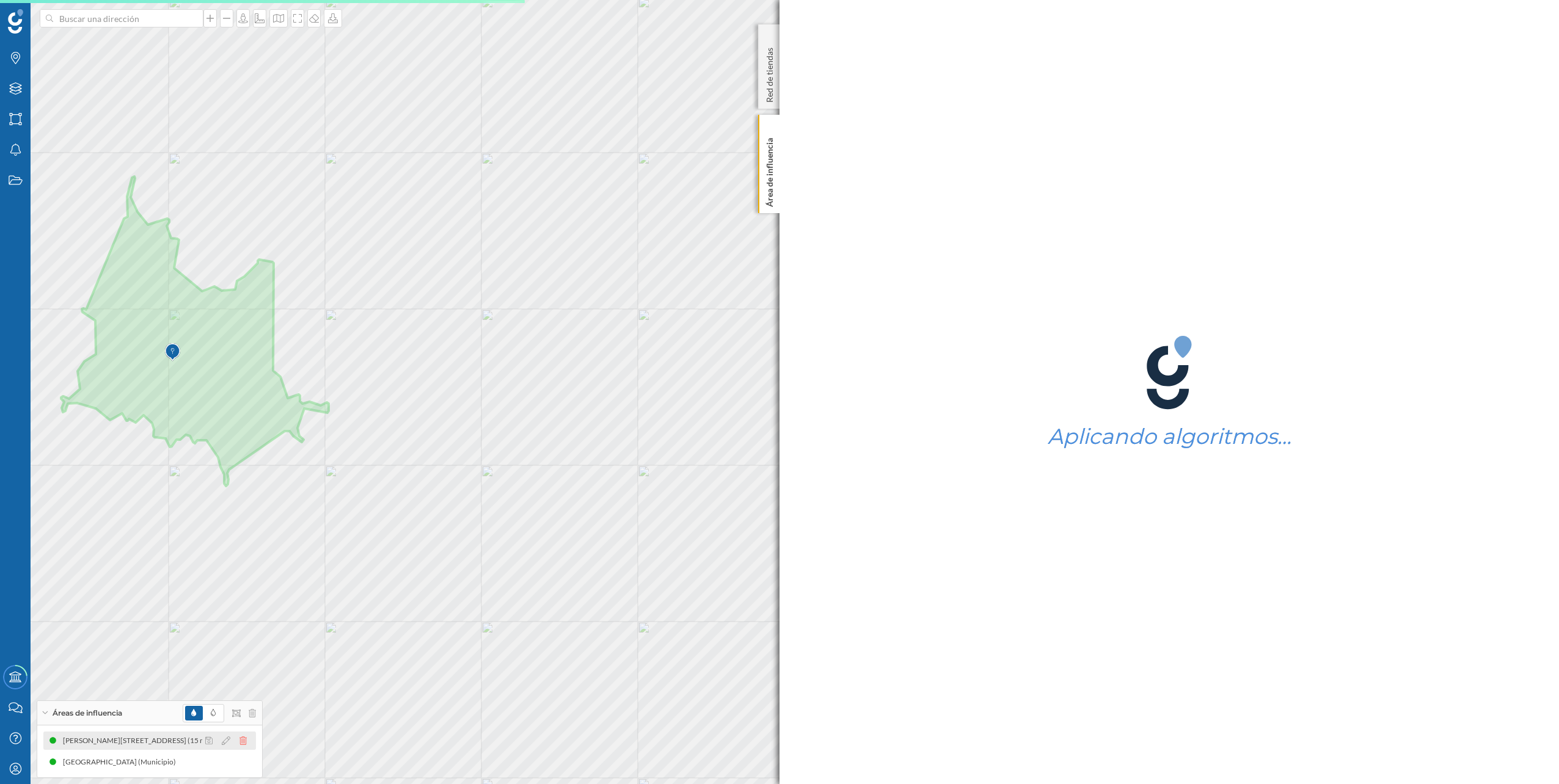
click at [246, 740] on icon at bounding box center [243, 741] width 7 height 9
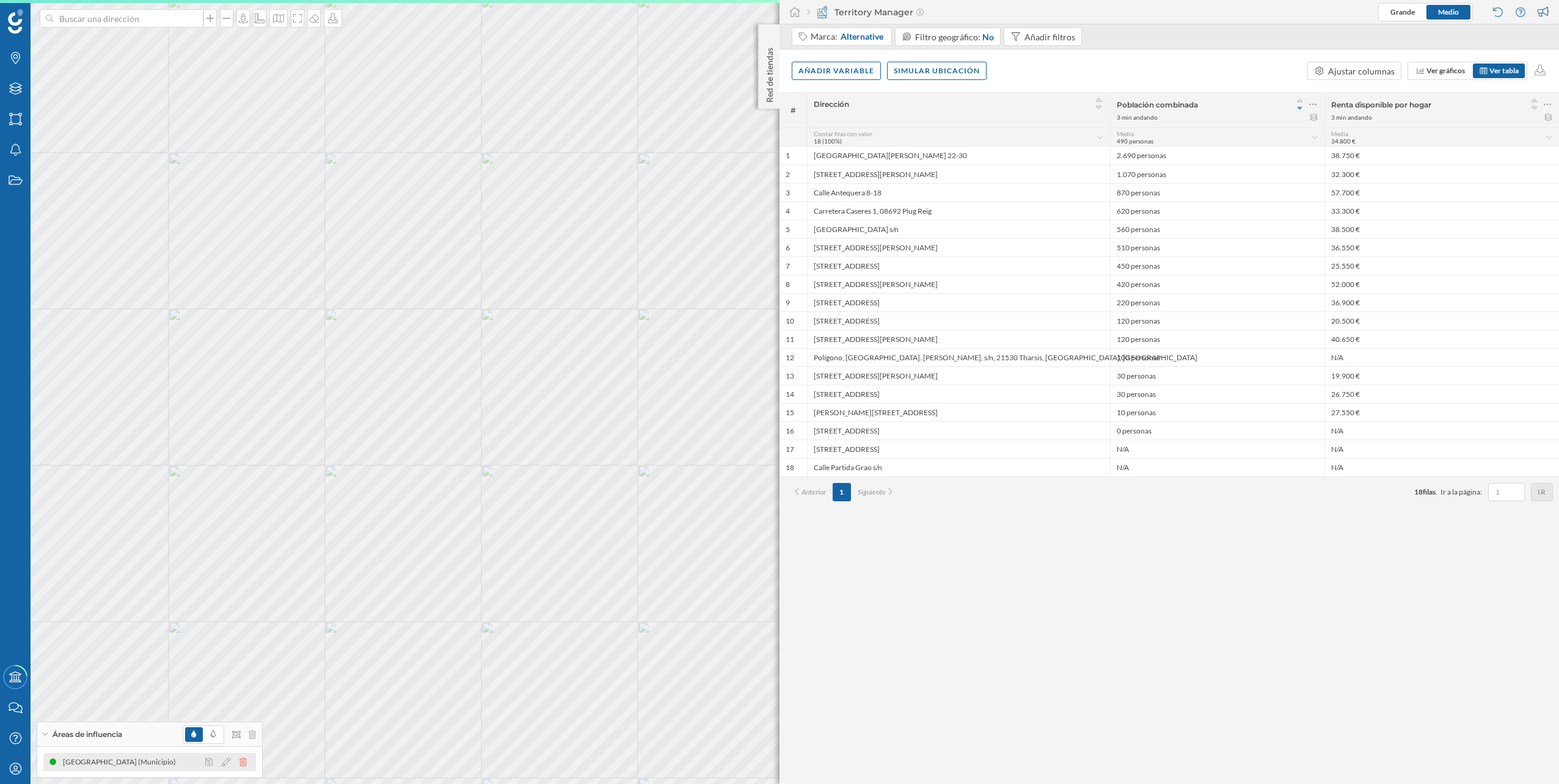
click at [242, 756] on div at bounding box center [229, 762] width 54 height 14
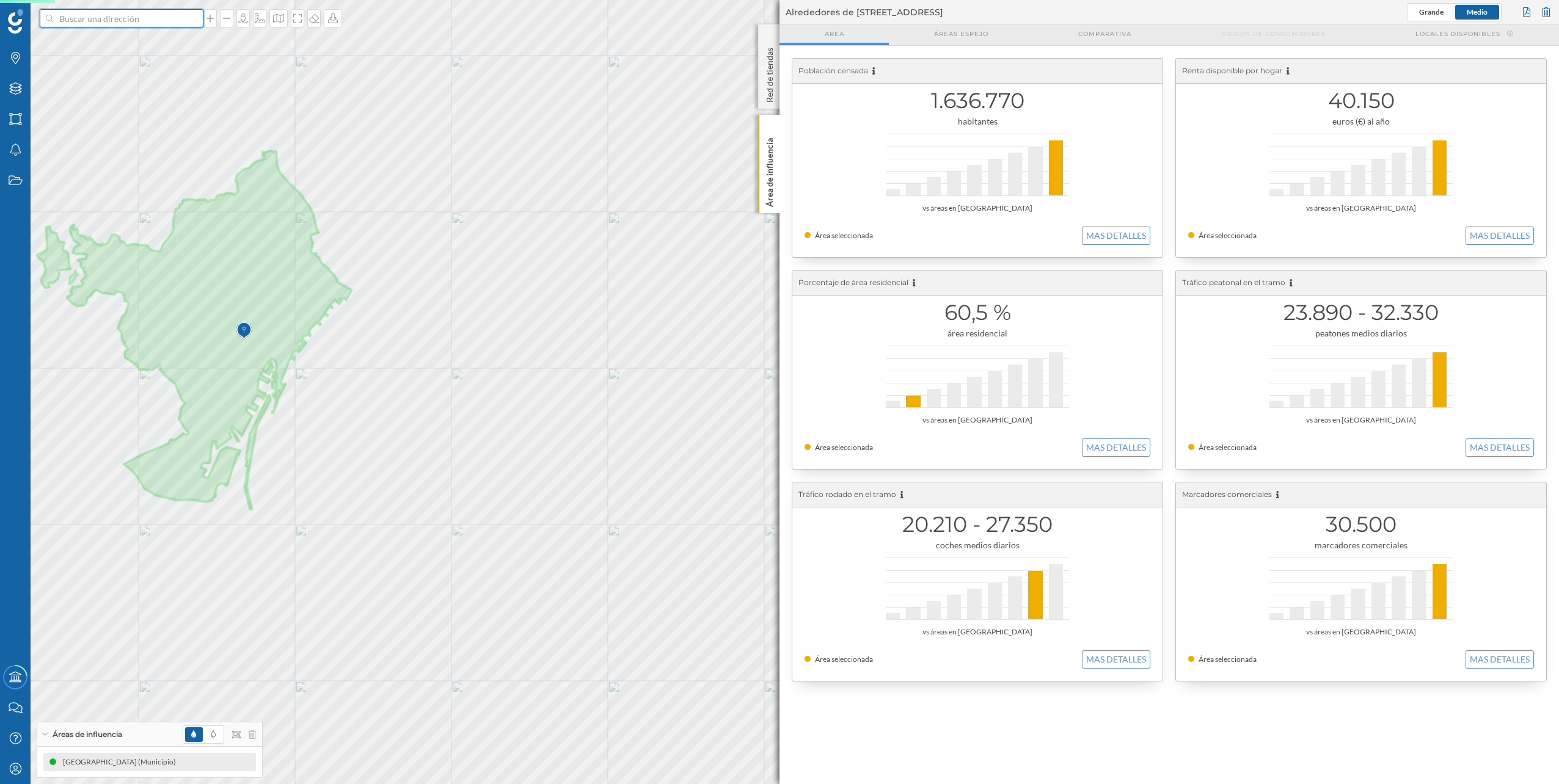
click at [139, 22] on input at bounding box center [121, 18] width 137 height 18
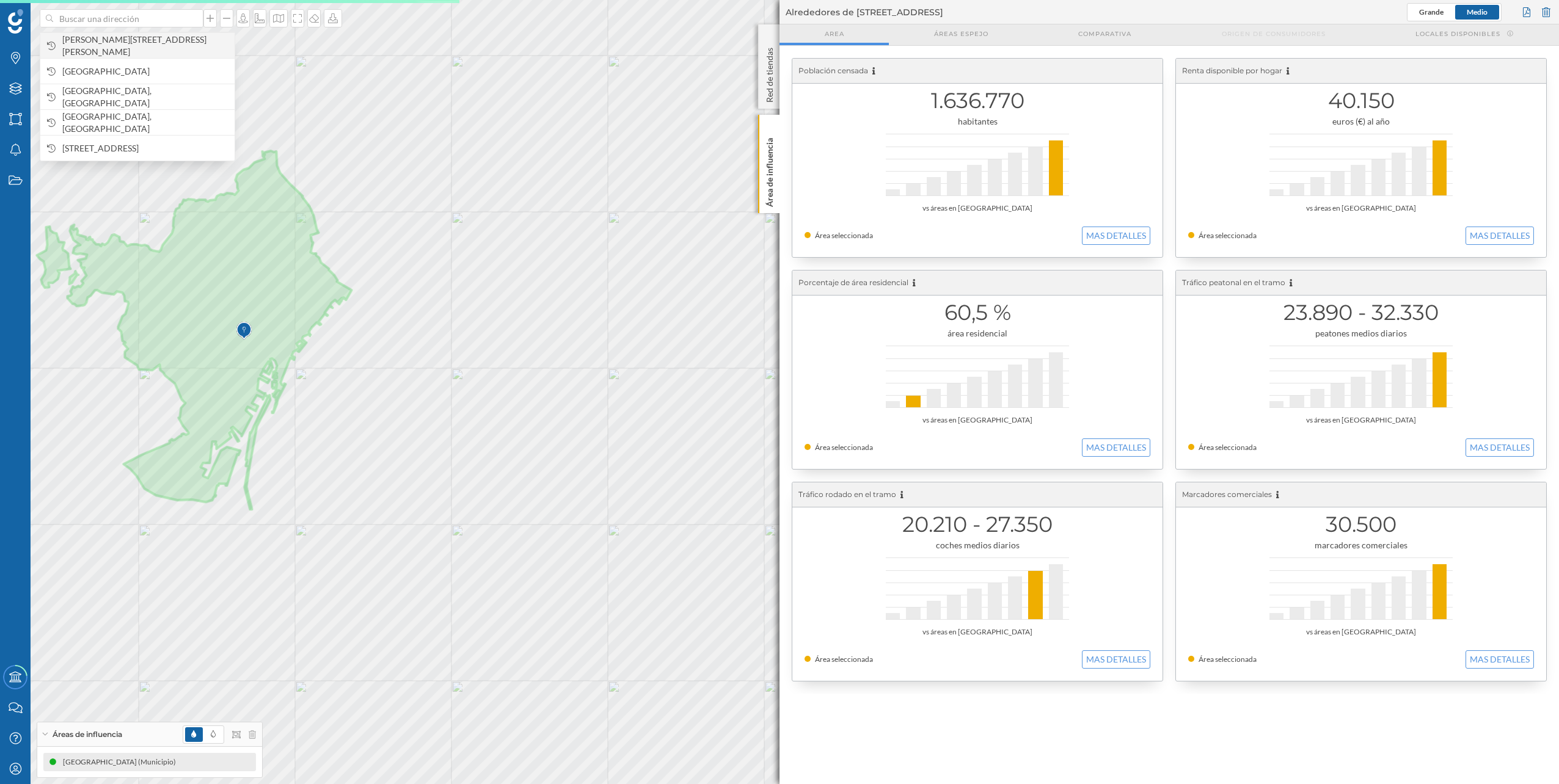
click at [157, 37] on span "[PERSON_NAME][STREET_ADDRESS][PERSON_NAME]" at bounding box center [145, 45] width 166 height 24
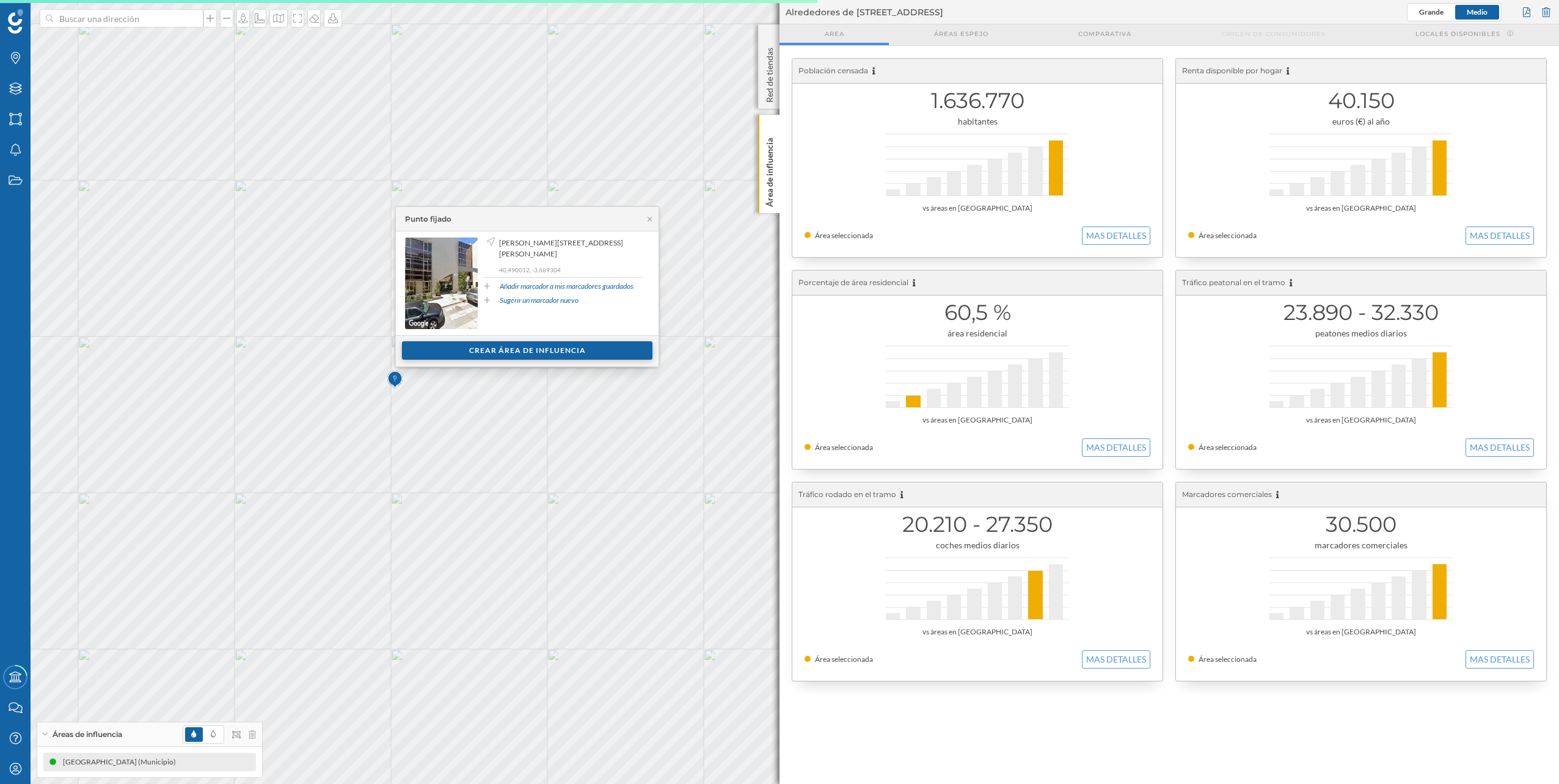
click at [529, 343] on div "Crear área de influencia" at bounding box center [527, 351] width 250 height 18
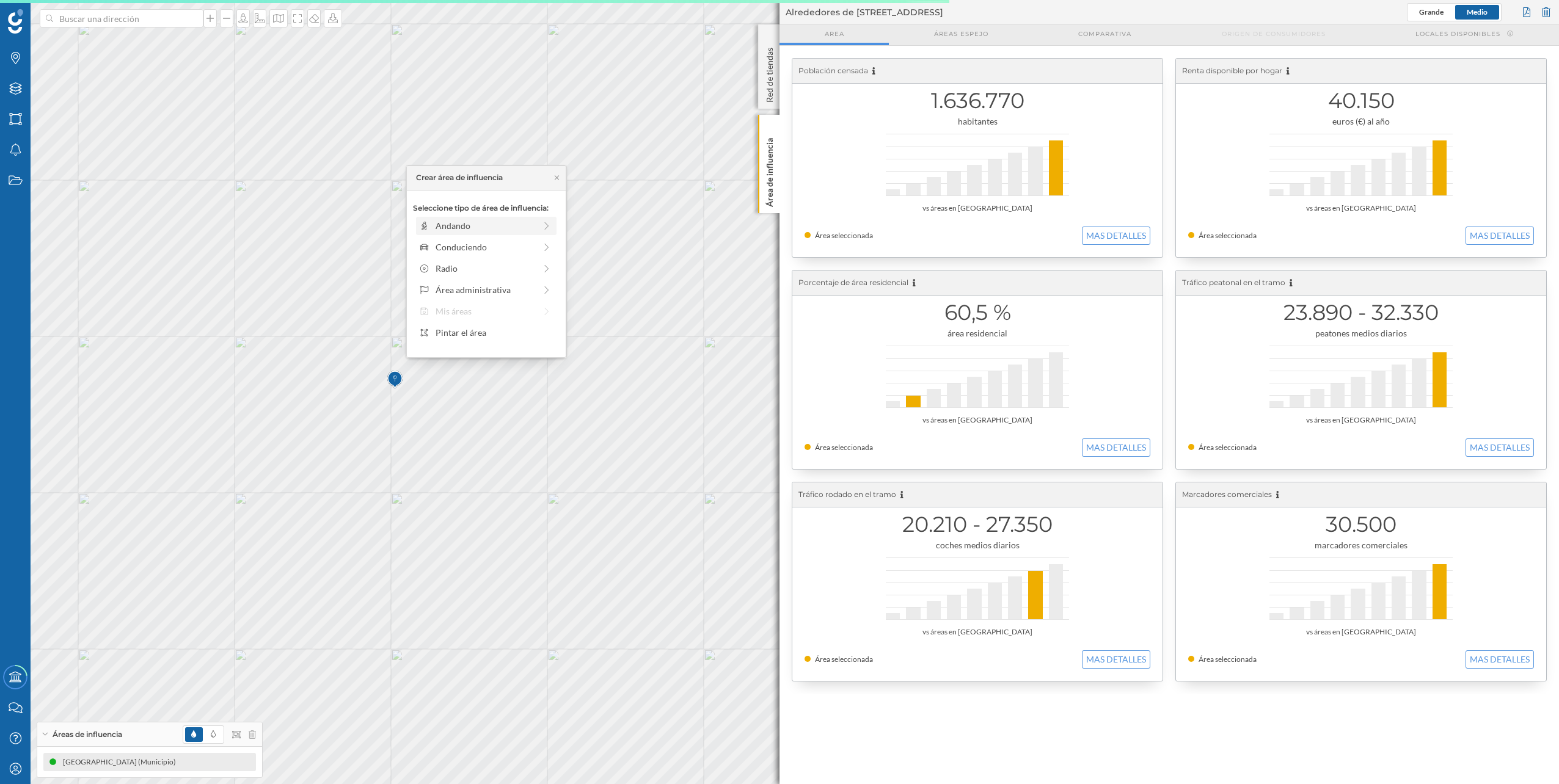
click at [506, 219] on div "Andando" at bounding box center [485, 226] width 100 height 13
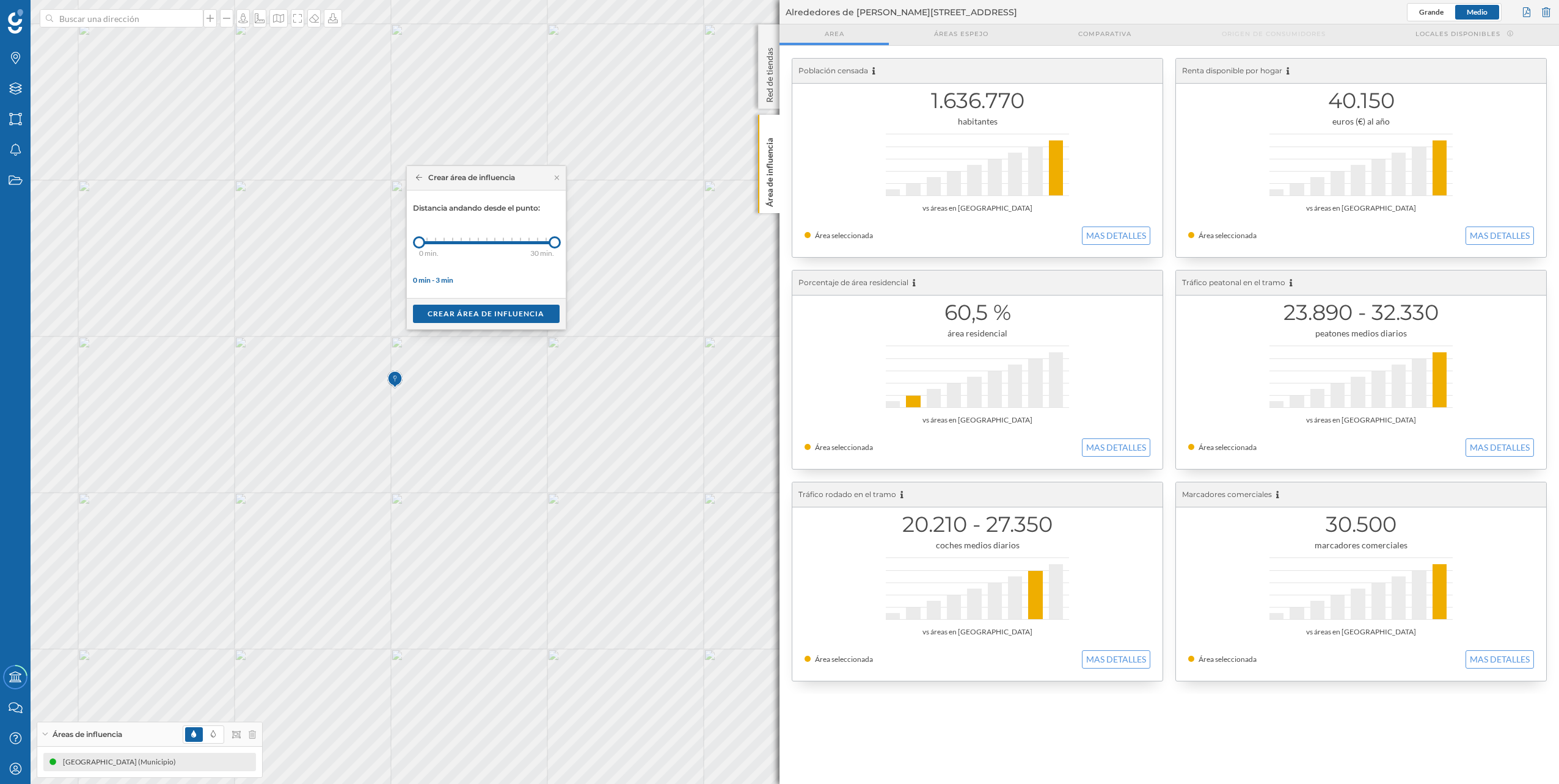
click at [582, 254] on div "Marcas Capas Áreas Notificaciones Estados Academy Contacta con nosotros Centro …" at bounding box center [779, 392] width 1559 height 784
click at [496, 311] on div "Crear área de influencia" at bounding box center [486, 313] width 147 height 18
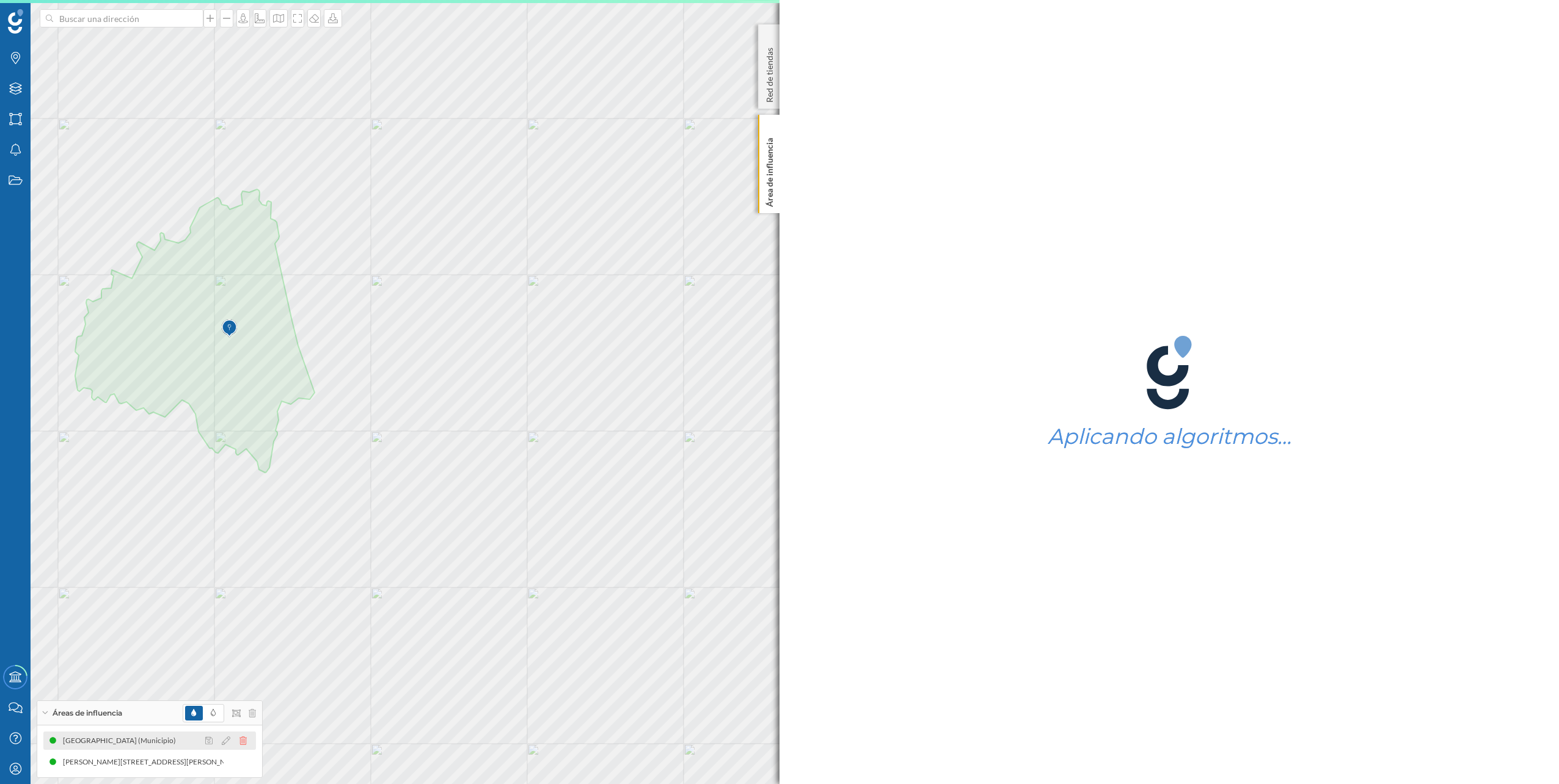
click at [243, 739] on icon at bounding box center [243, 741] width 7 height 9
click at [157, 27] on input at bounding box center [121, 18] width 137 height 18
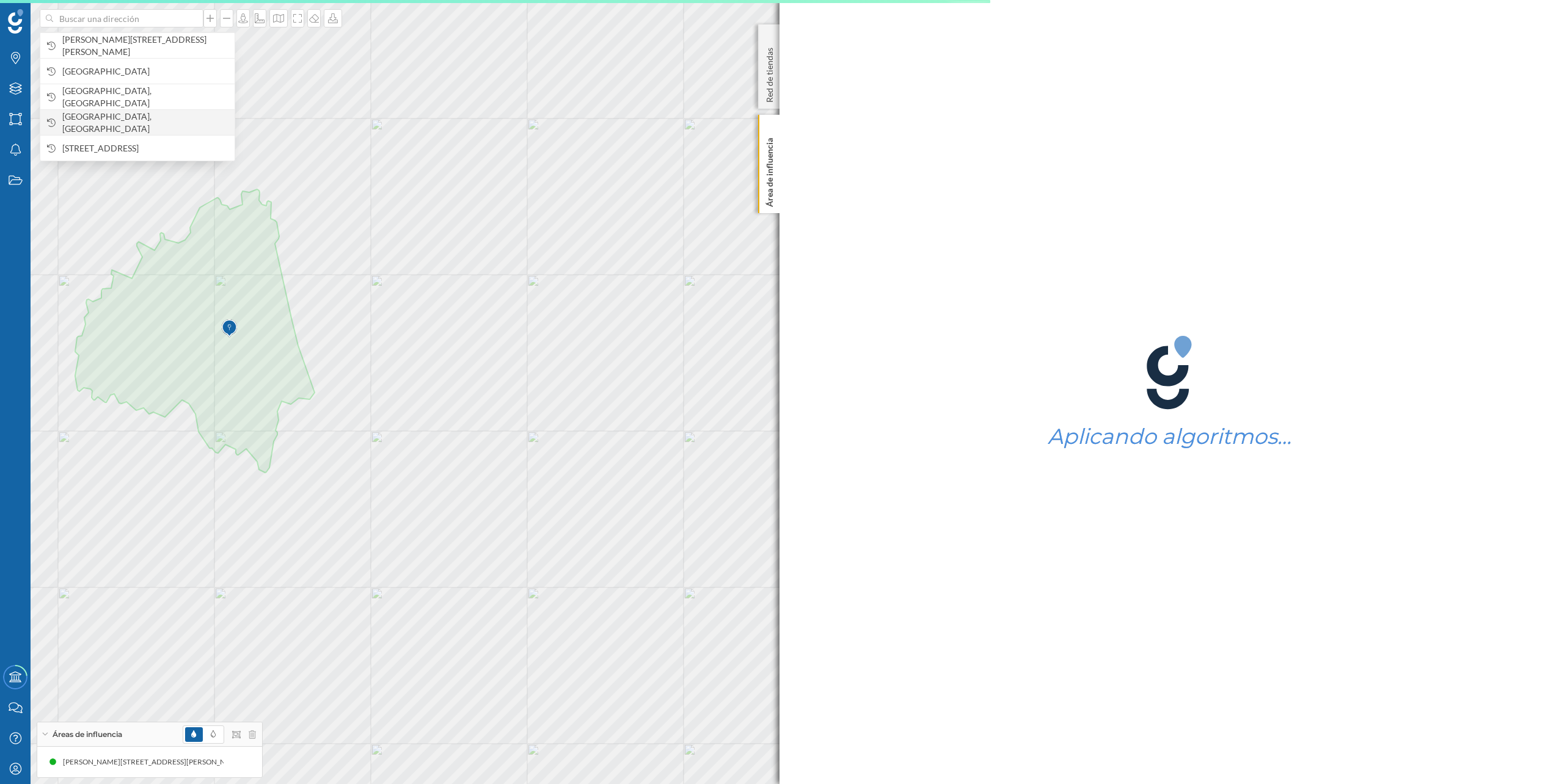
click at [140, 120] on span "[GEOGRAPHIC_DATA], [GEOGRAPHIC_DATA]" at bounding box center [145, 122] width 166 height 24
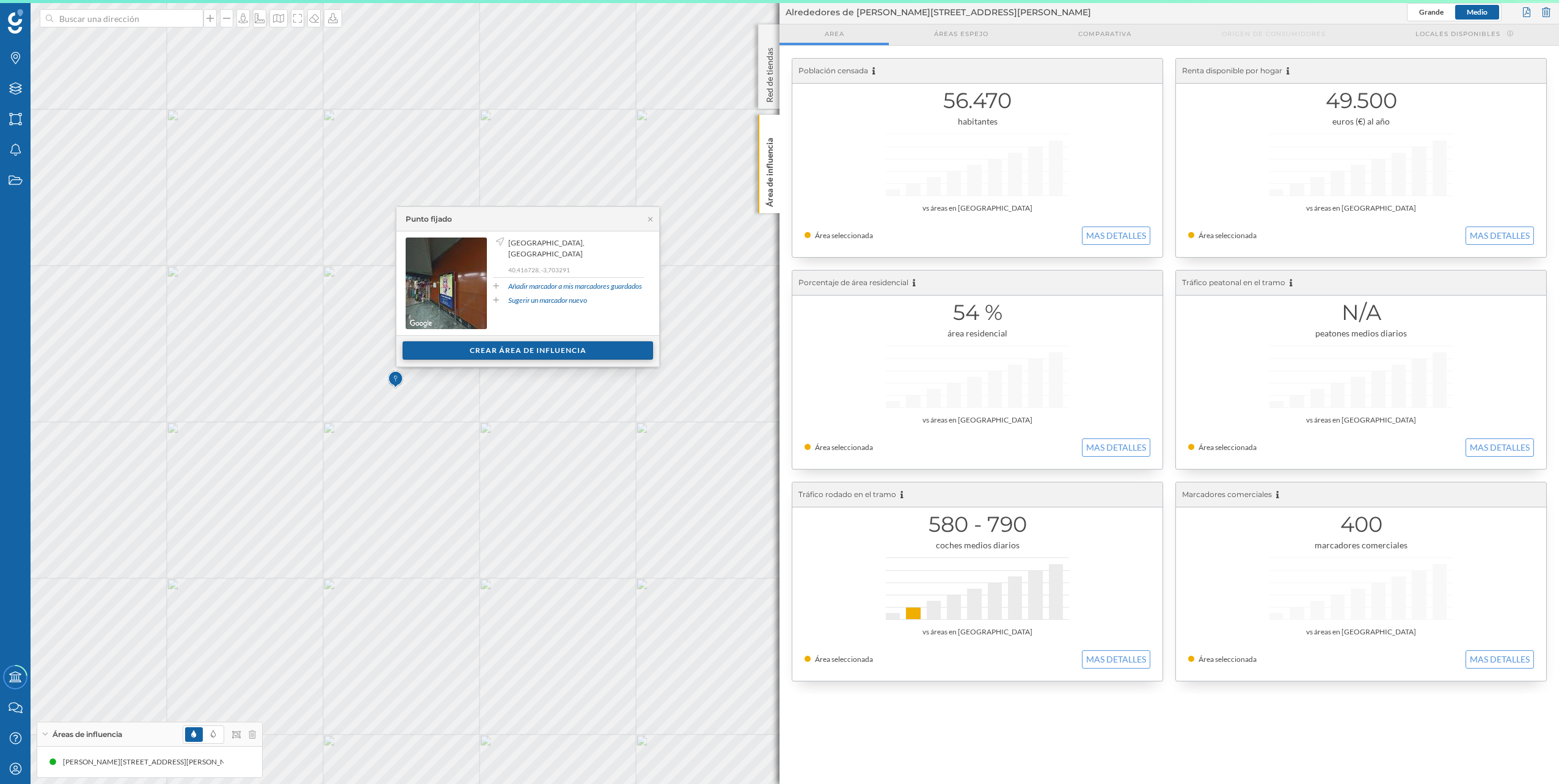
click at [522, 352] on div "Crear área de influencia" at bounding box center [527, 351] width 250 height 18
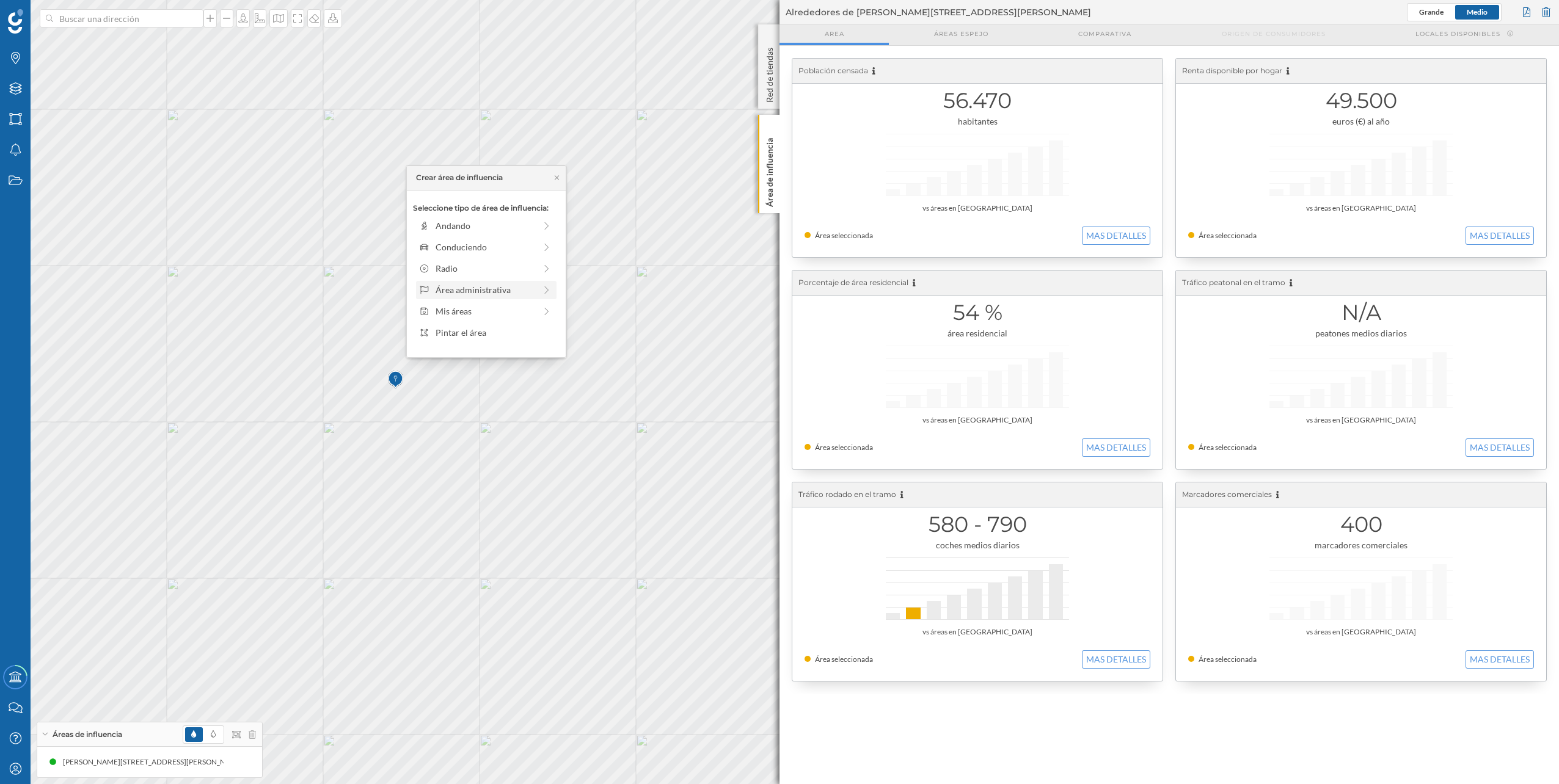
click at [542, 294] on div at bounding box center [547, 290] width 11 height 13
click at [529, 272] on div "Municipio" at bounding box center [496, 268] width 121 height 13
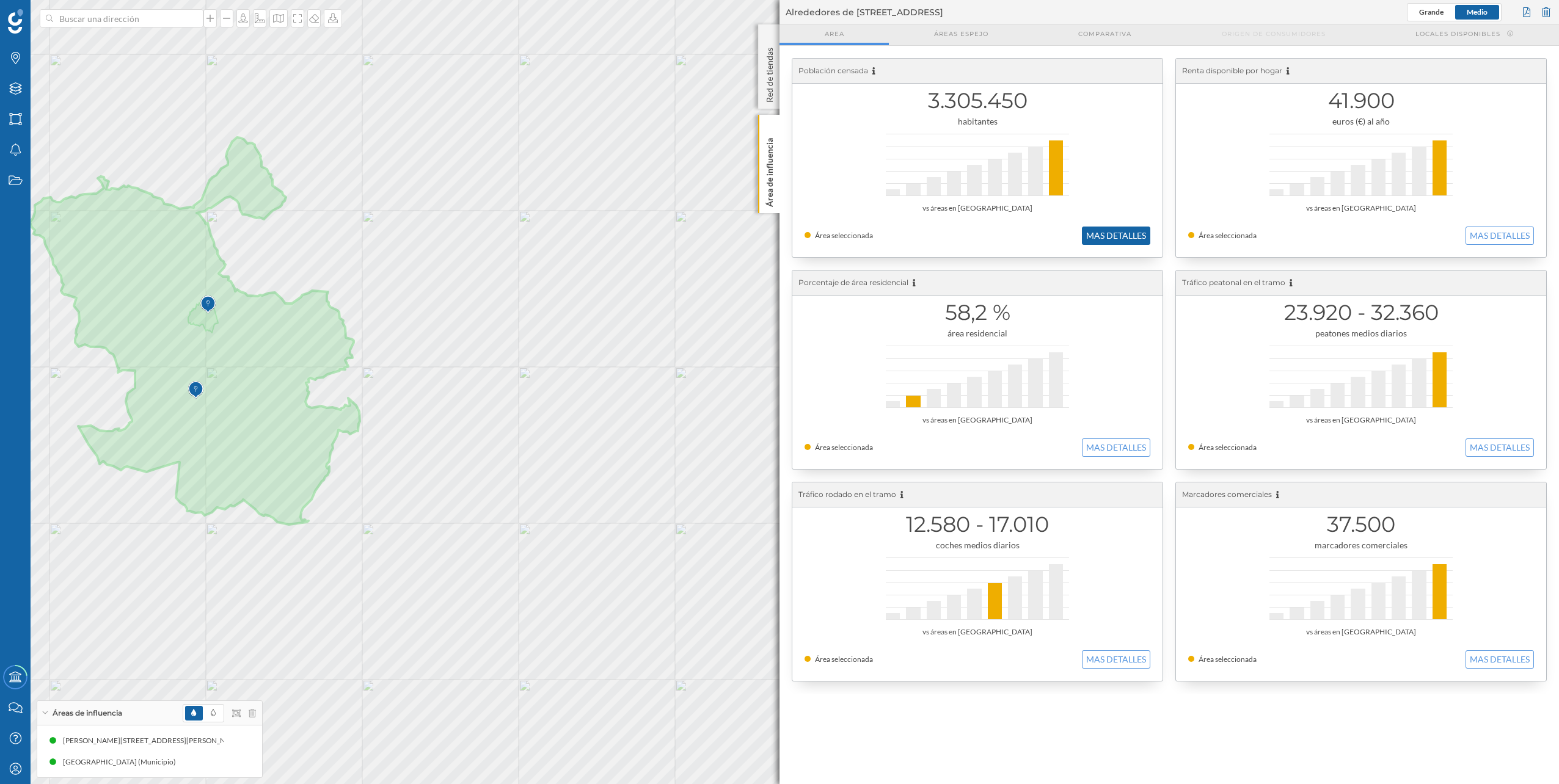
click at [1122, 236] on button "MAS DETALLES" at bounding box center [1116, 236] width 68 height 18
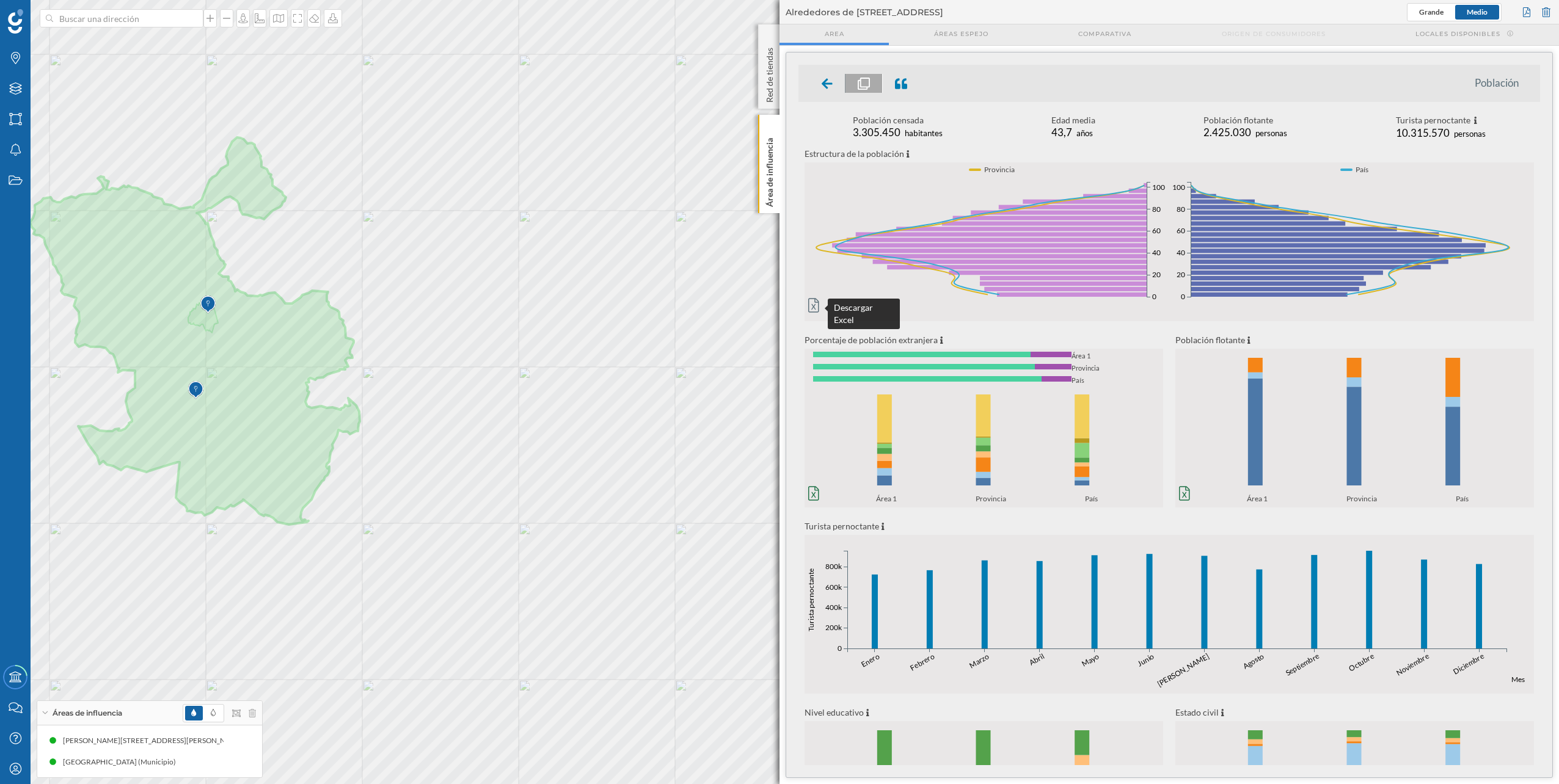
click at [813, 299] on icon at bounding box center [813, 305] width 11 height 14
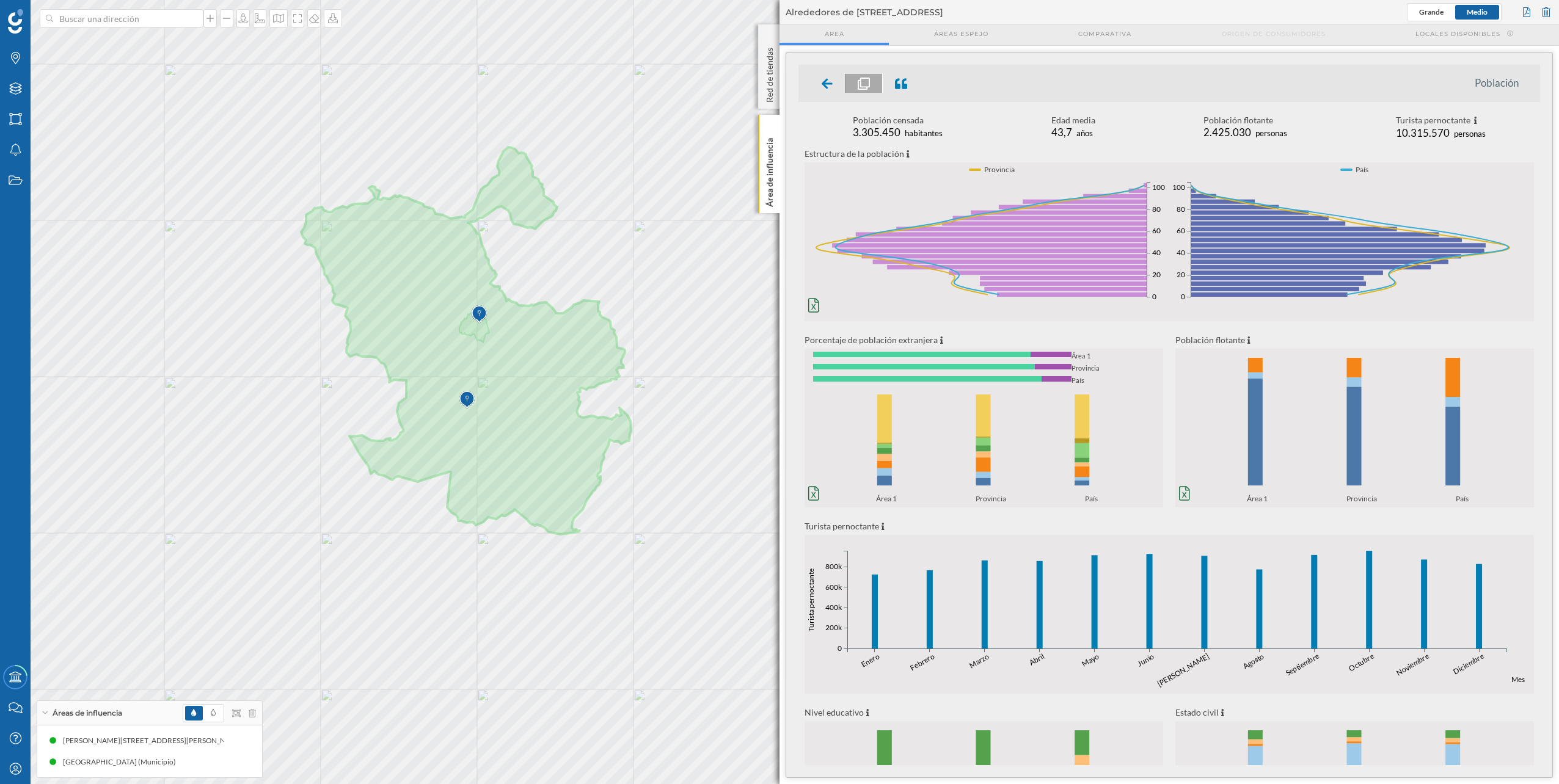
click at [481, 313] on img at bounding box center [479, 314] width 15 height 24
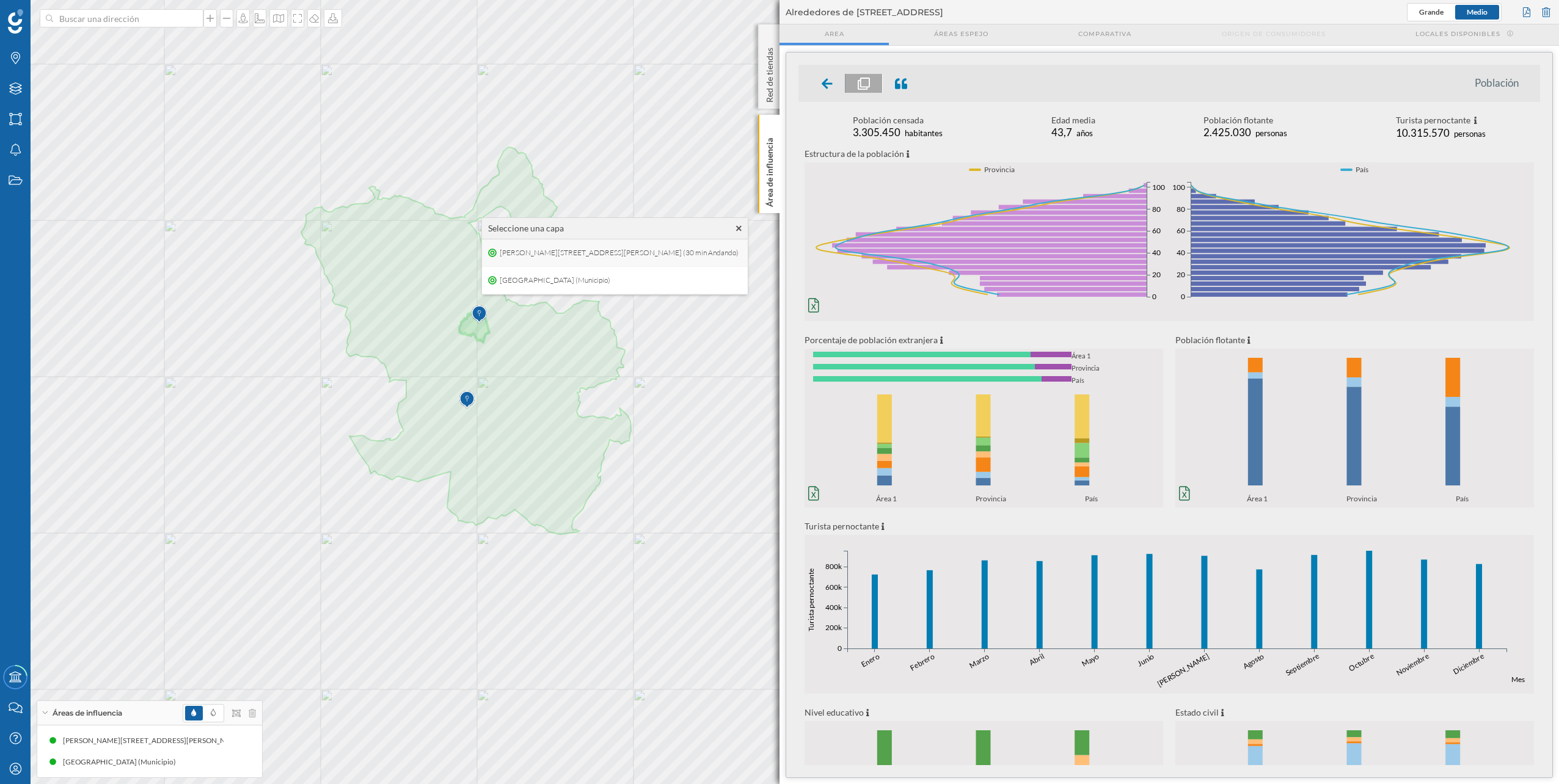
click at [564, 258] on span "[PERSON_NAME][STREET_ADDRESS][PERSON_NAME] (30 min Andando)" at bounding box center [619, 253] width 245 height 18
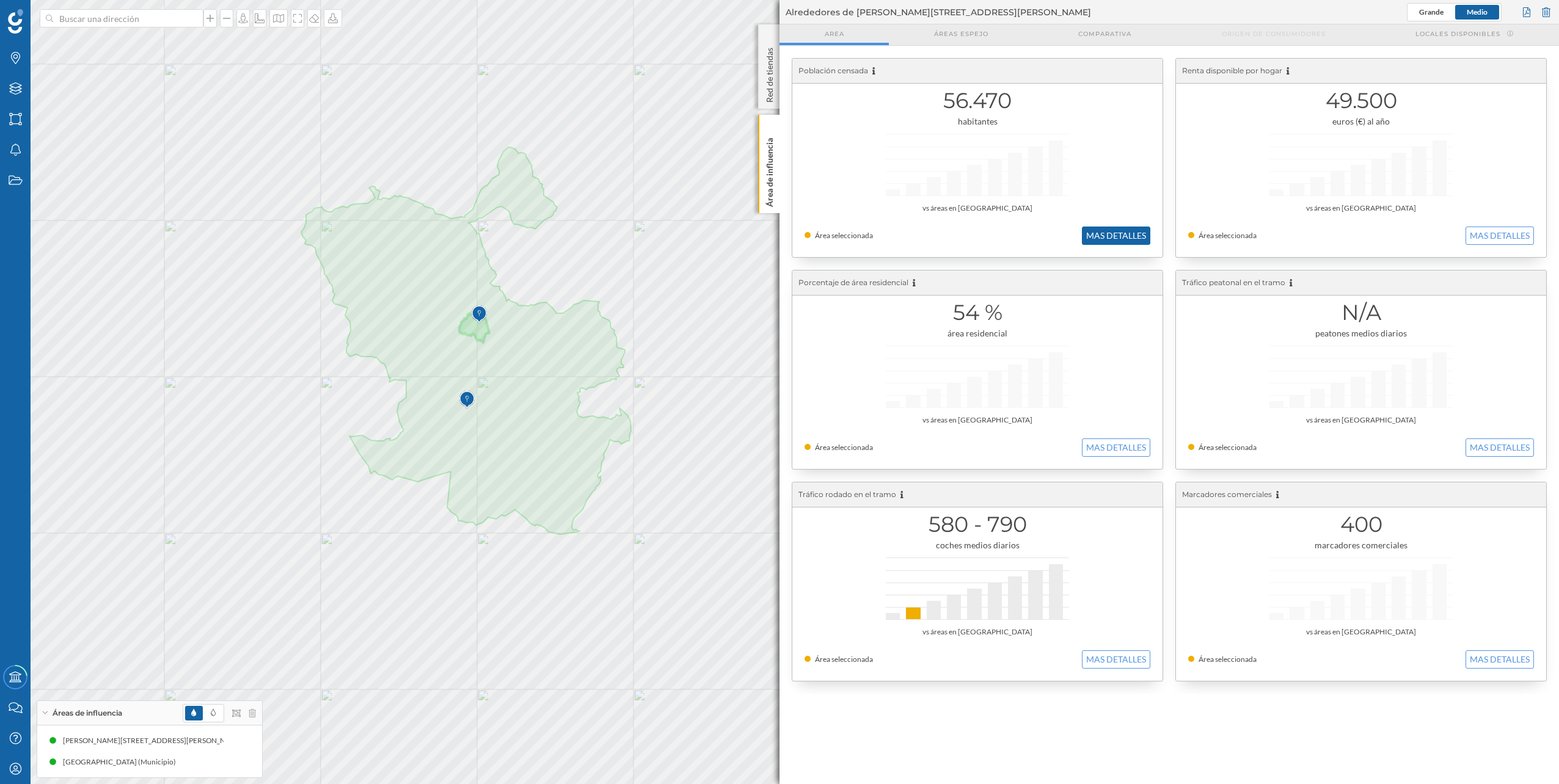
click at [1107, 236] on button "MAS DETALLES" at bounding box center [1116, 236] width 68 height 18
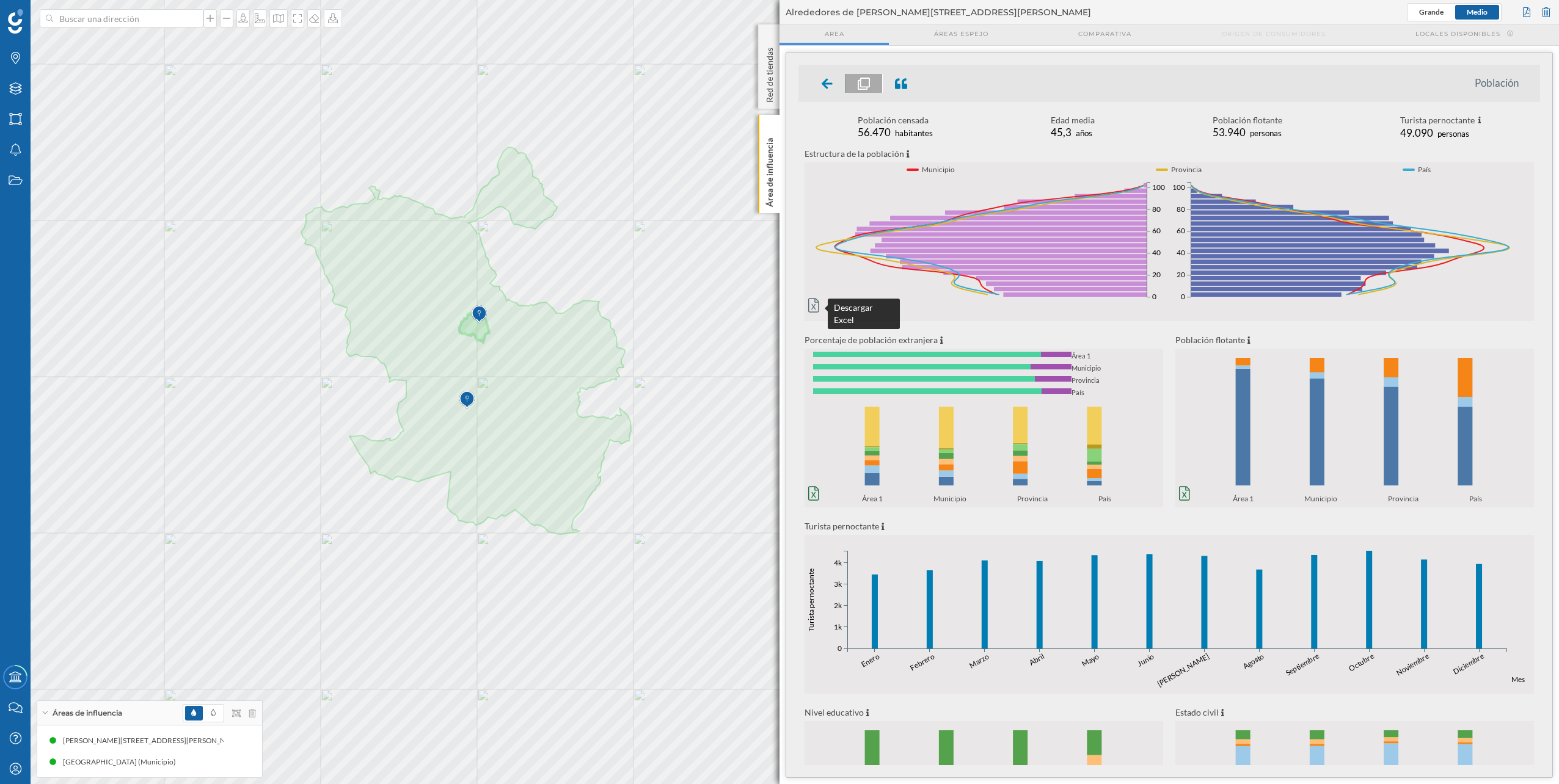
click at [810, 306] on icon at bounding box center [813, 305] width 11 height 14
click at [1150, 137] on div "Población censada 56.470 habitantes Edad media 45,3 años Población flotante 53.…" at bounding box center [1169, 128] width 741 height 28
click at [813, 486] on icon "0% 20% 40% 60% 80% 100% Área 1 Municipio Provincia País 0% 20% 40% 60% 80% 100%…" at bounding box center [983, 451] width 359 height 103
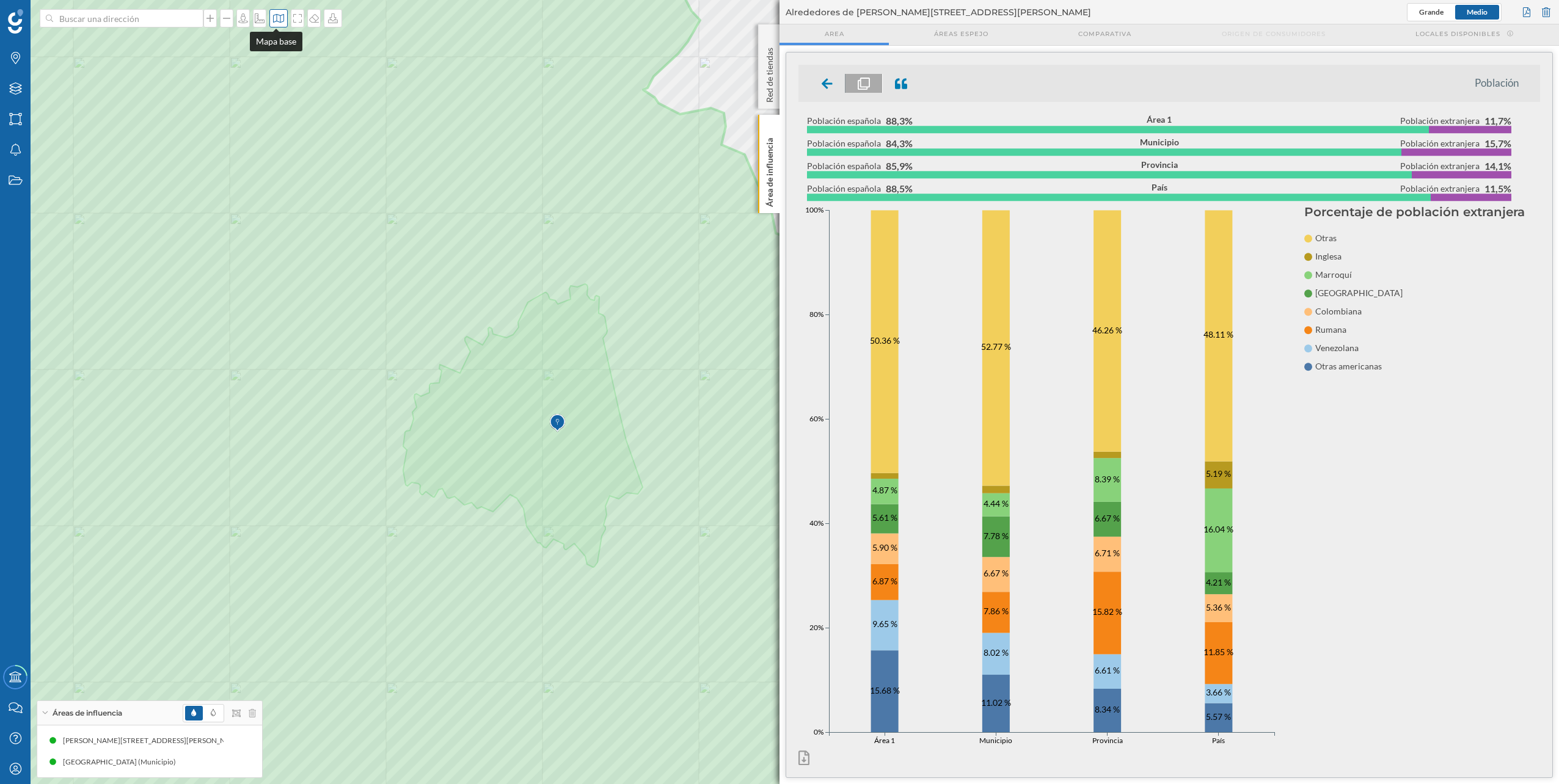
click at [277, 16] on icon at bounding box center [279, 18] width 13 height 10
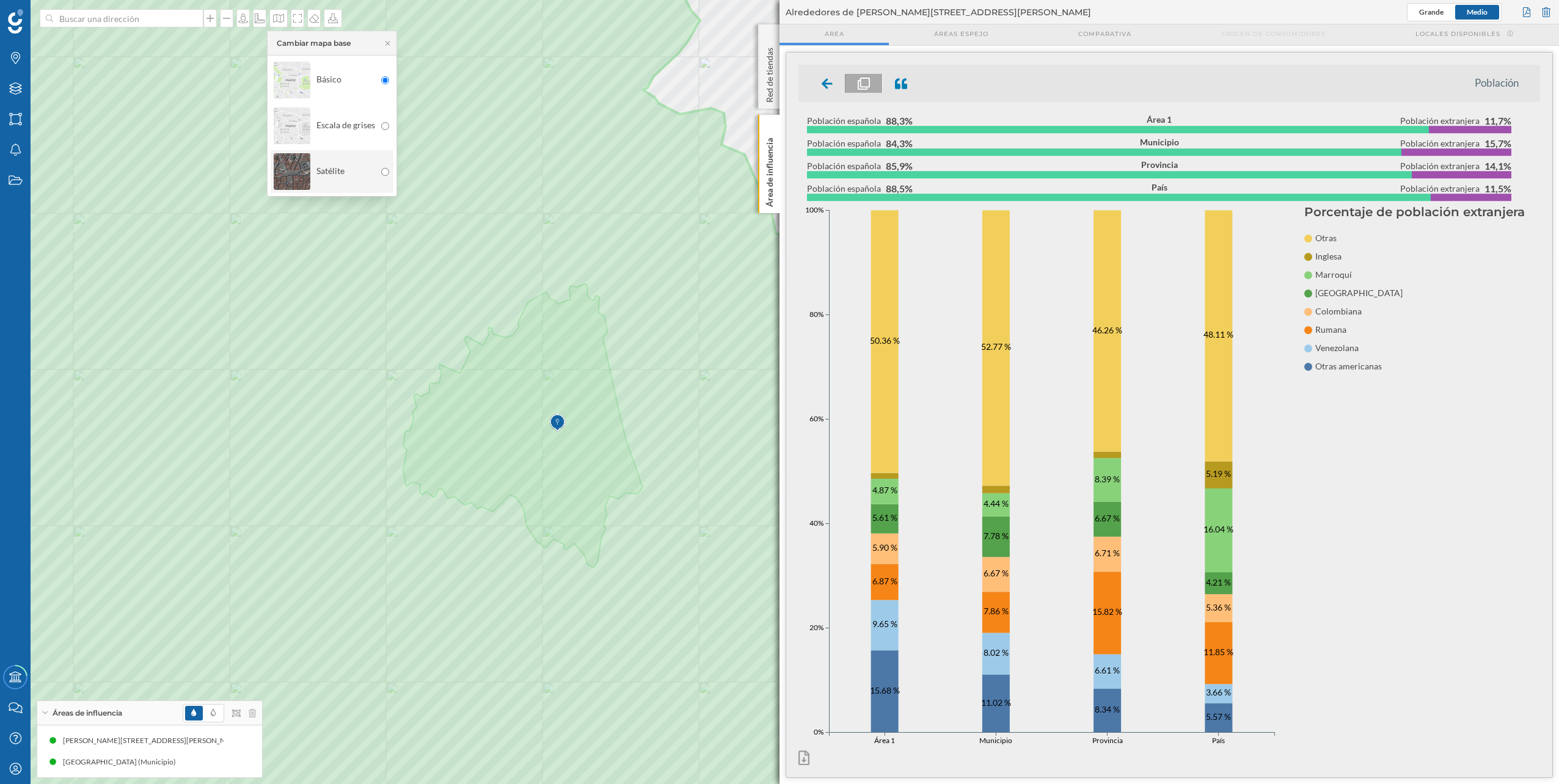
click at [314, 153] on div "Satélite" at bounding box center [324, 172] width 102 height 43
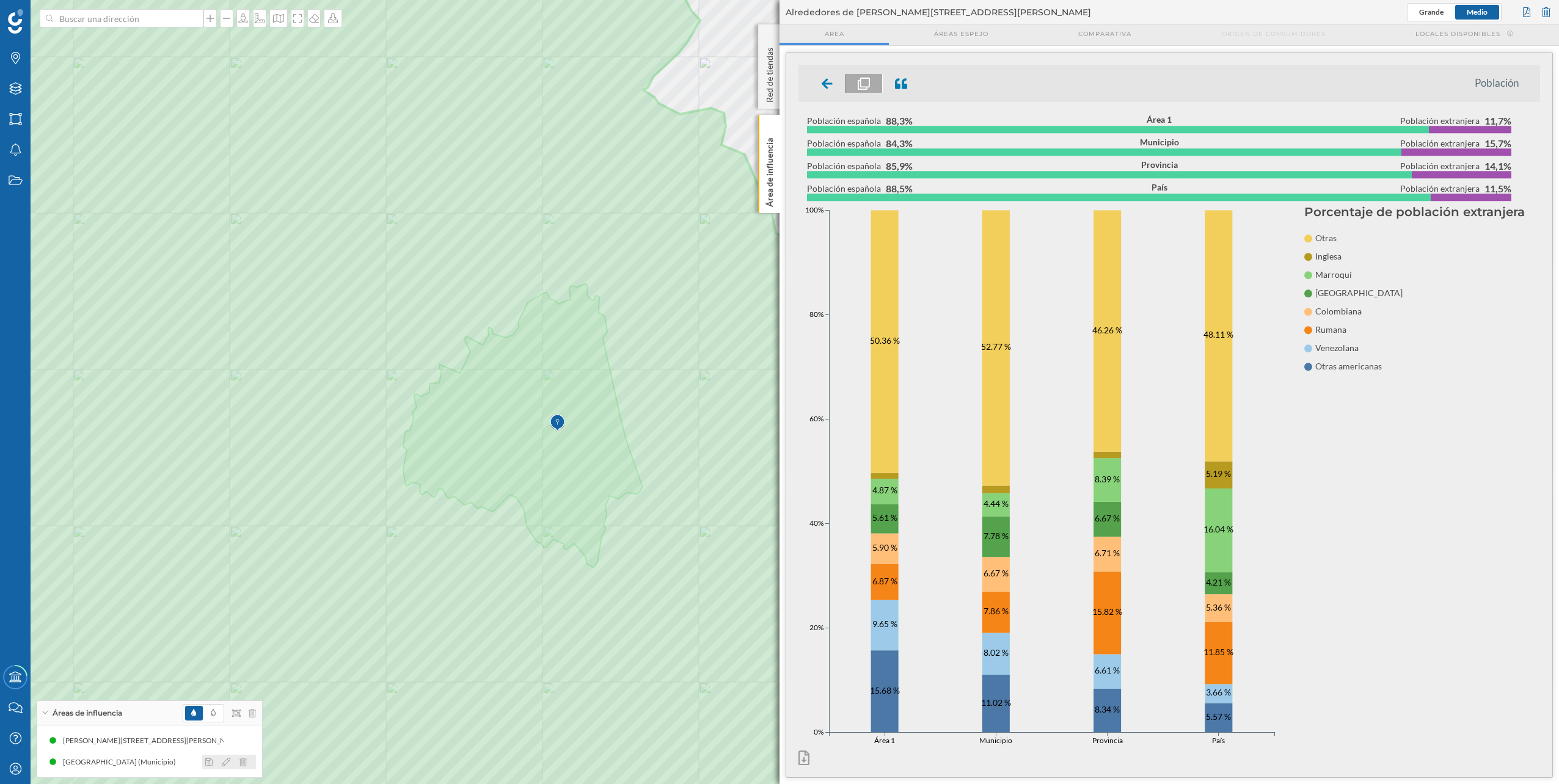
click at [243, 763] on icon at bounding box center [243, 762] width 7 height 9
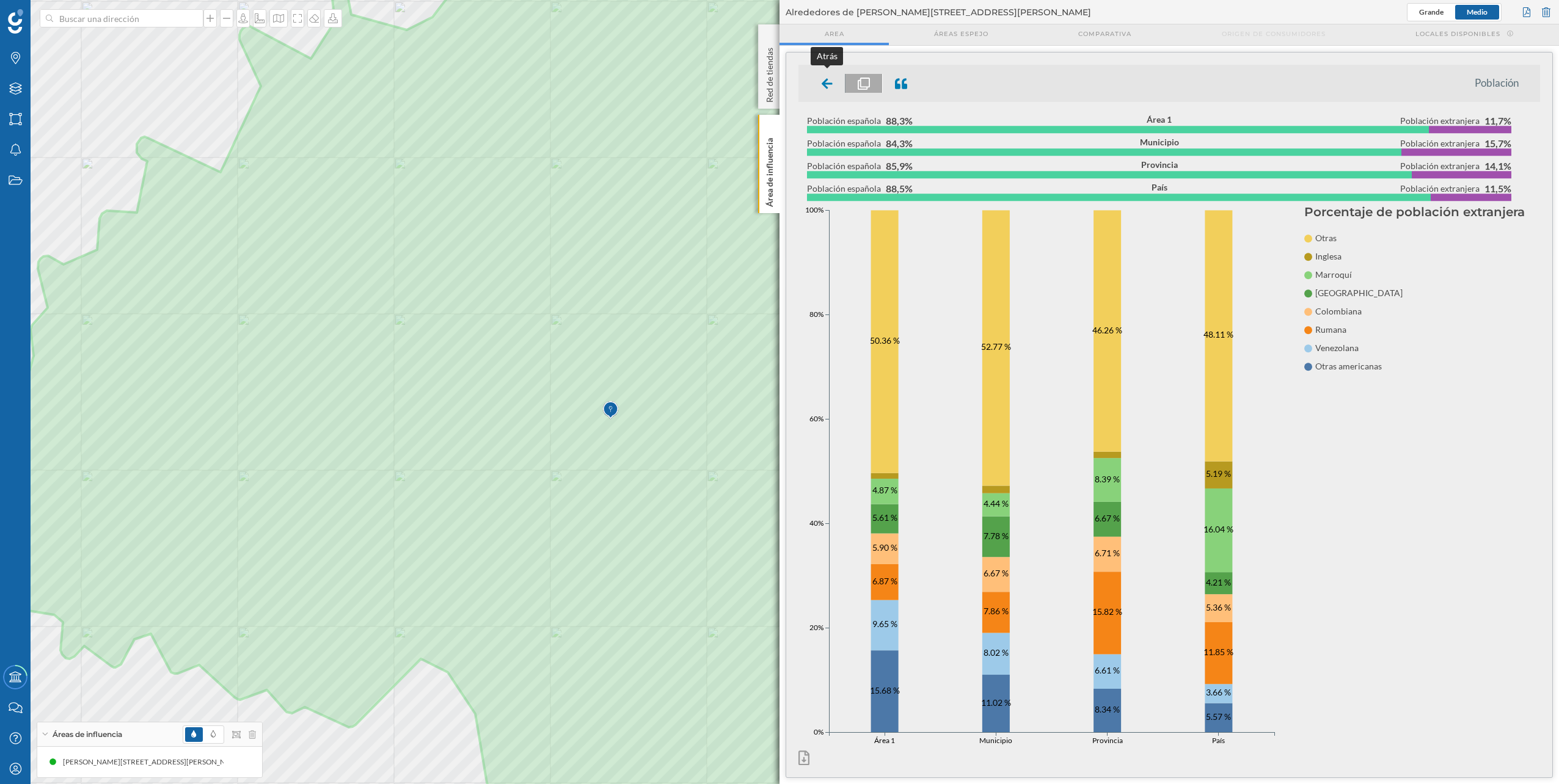
click at [821, 88] on div at bounding box center [828, 83] width 36 height 19
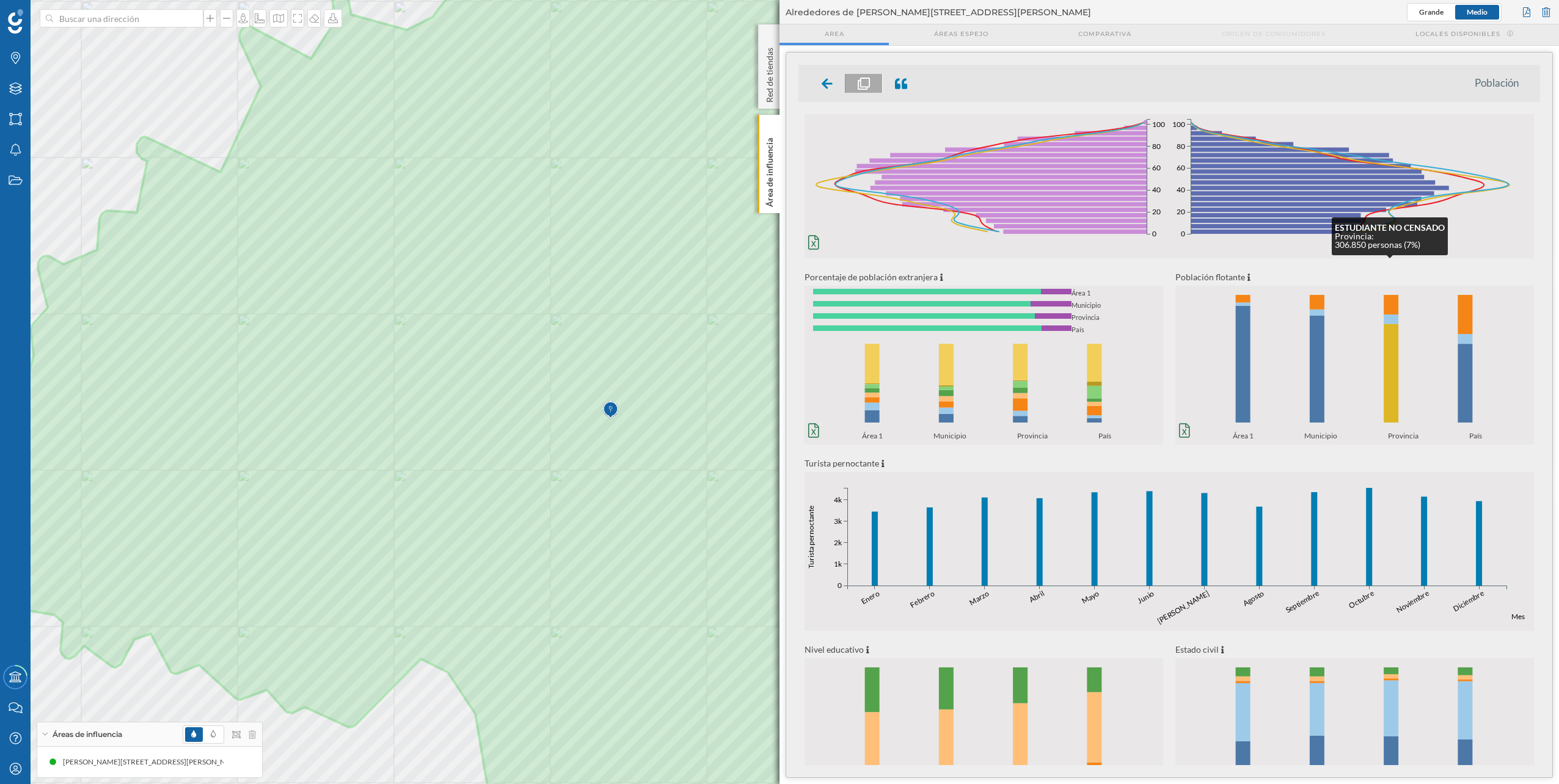
scroll to position [127, 0]
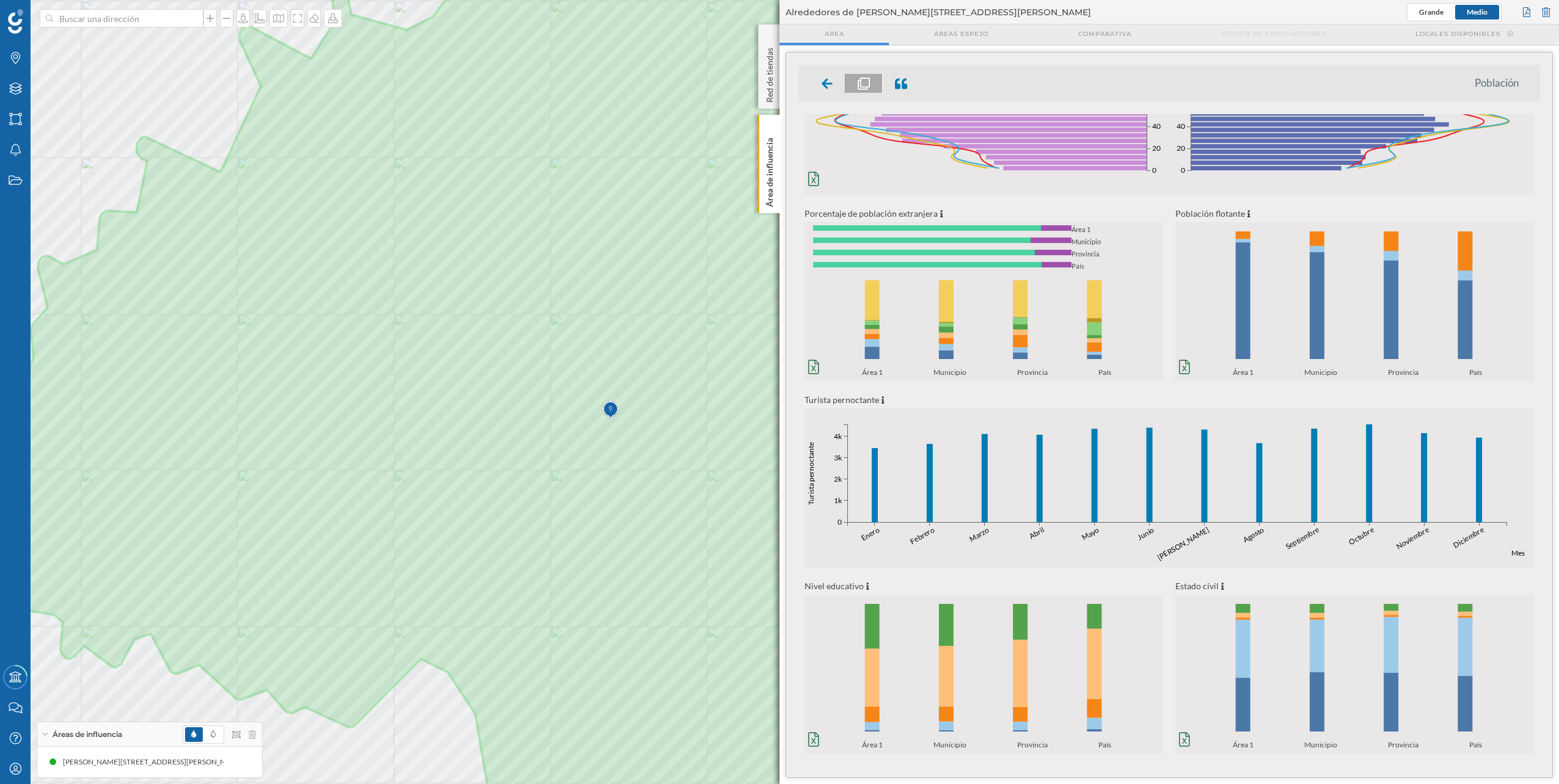
click at [820, 69] on ul "Población" at bounding box center [1169, 83] width 741 height 37
click at [825, 76] on div at bounding box center [828, 83] width 36 height 19
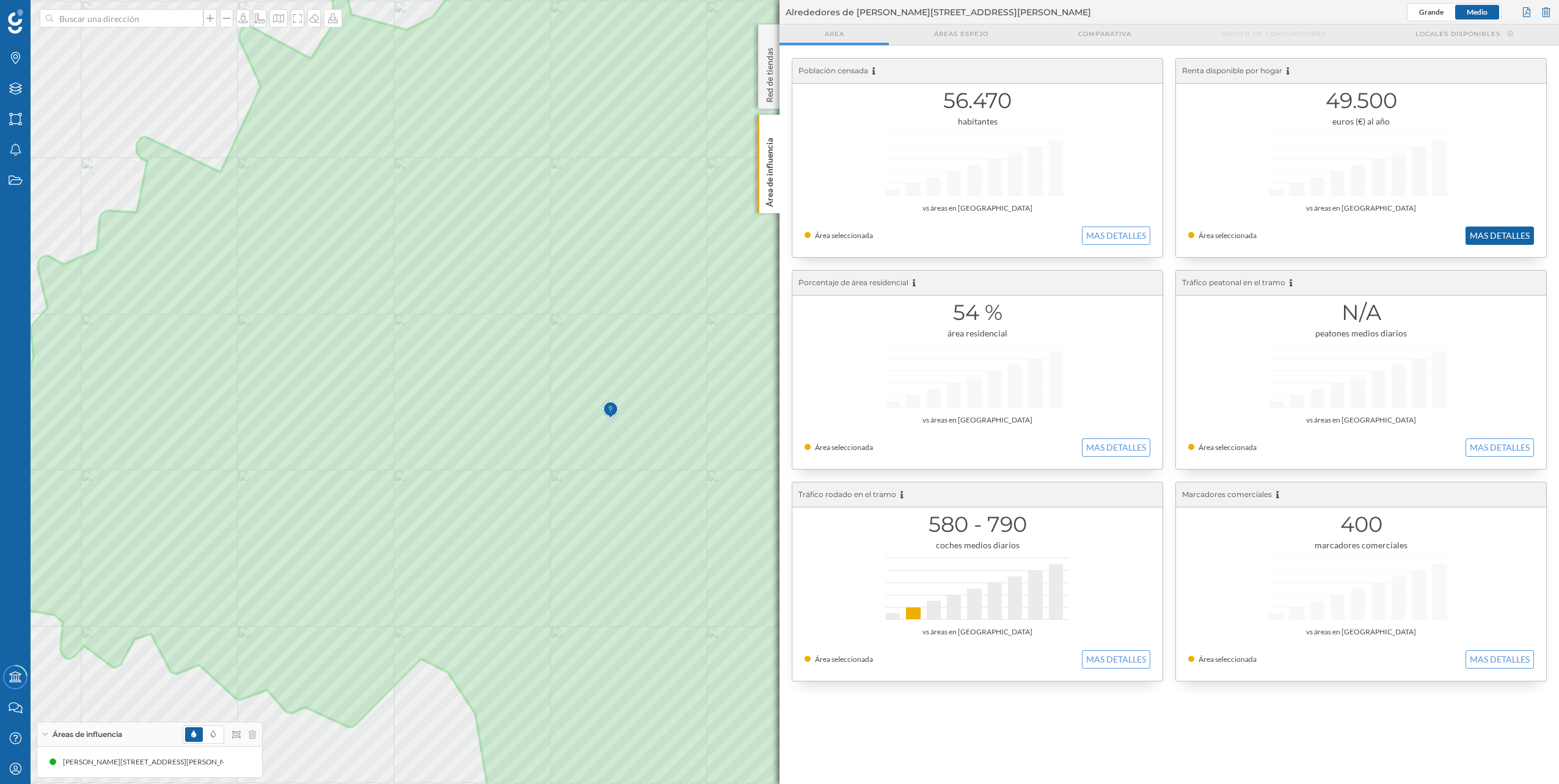
click at [1488, 236] on button "MAS DETALLES" at bounding box center [1500, 236] width 68 height 18
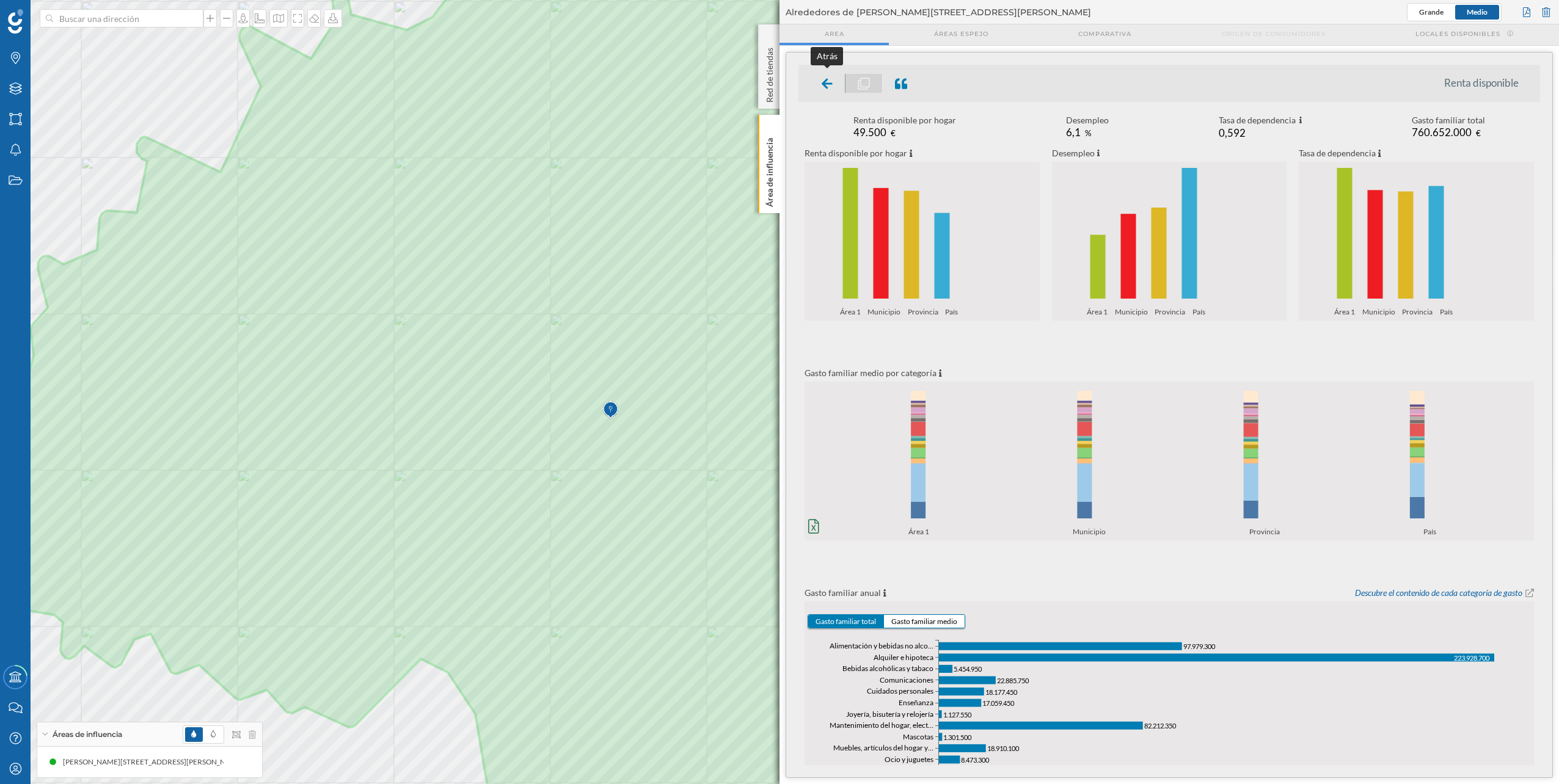
click at [833, 78] on div at bounding box center [828, 83] width 36 height 19
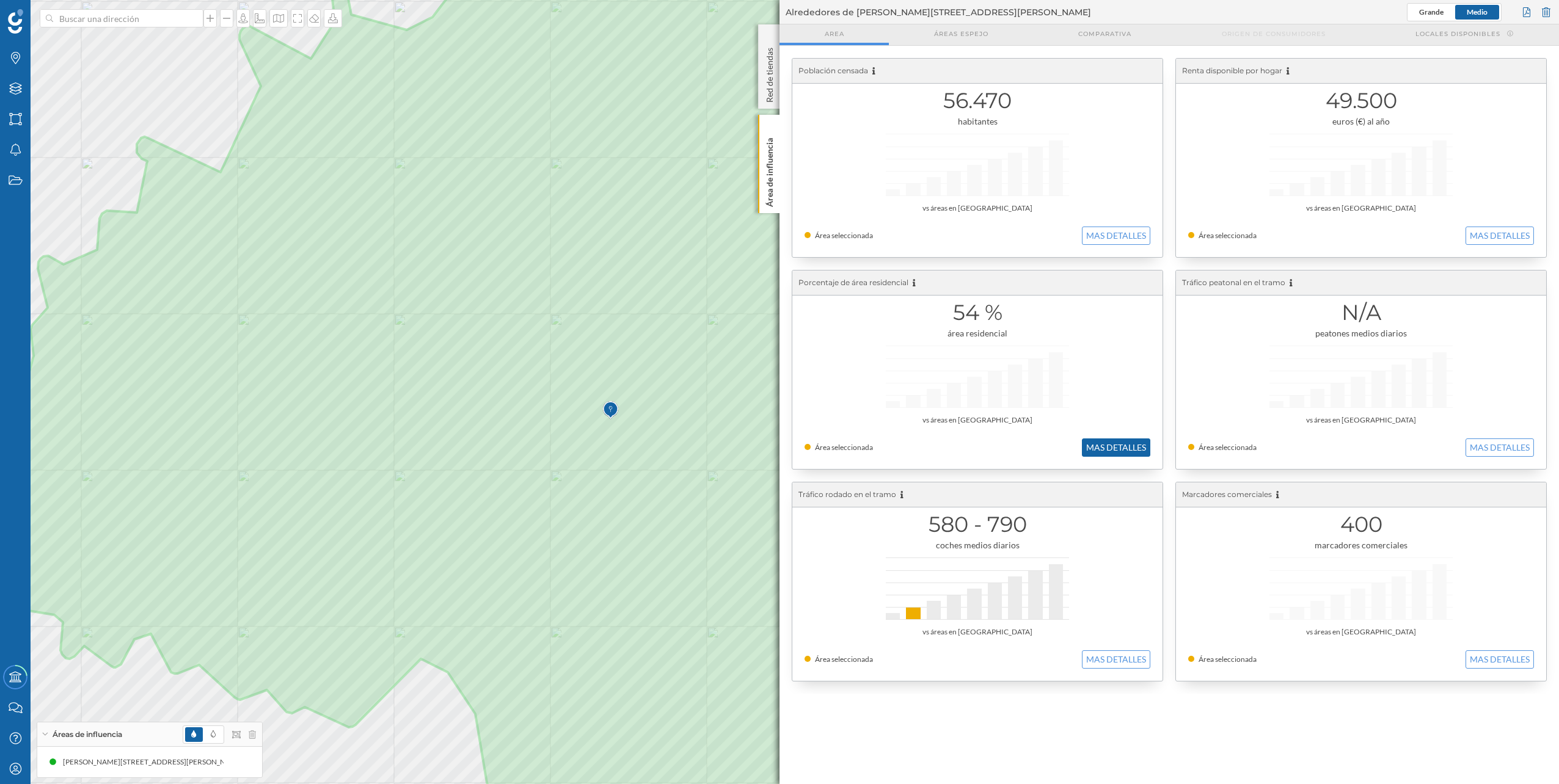
click at [1144, 448] on button "MAS DETALLES" at bounding box center [1116, 448] width 68 height 18
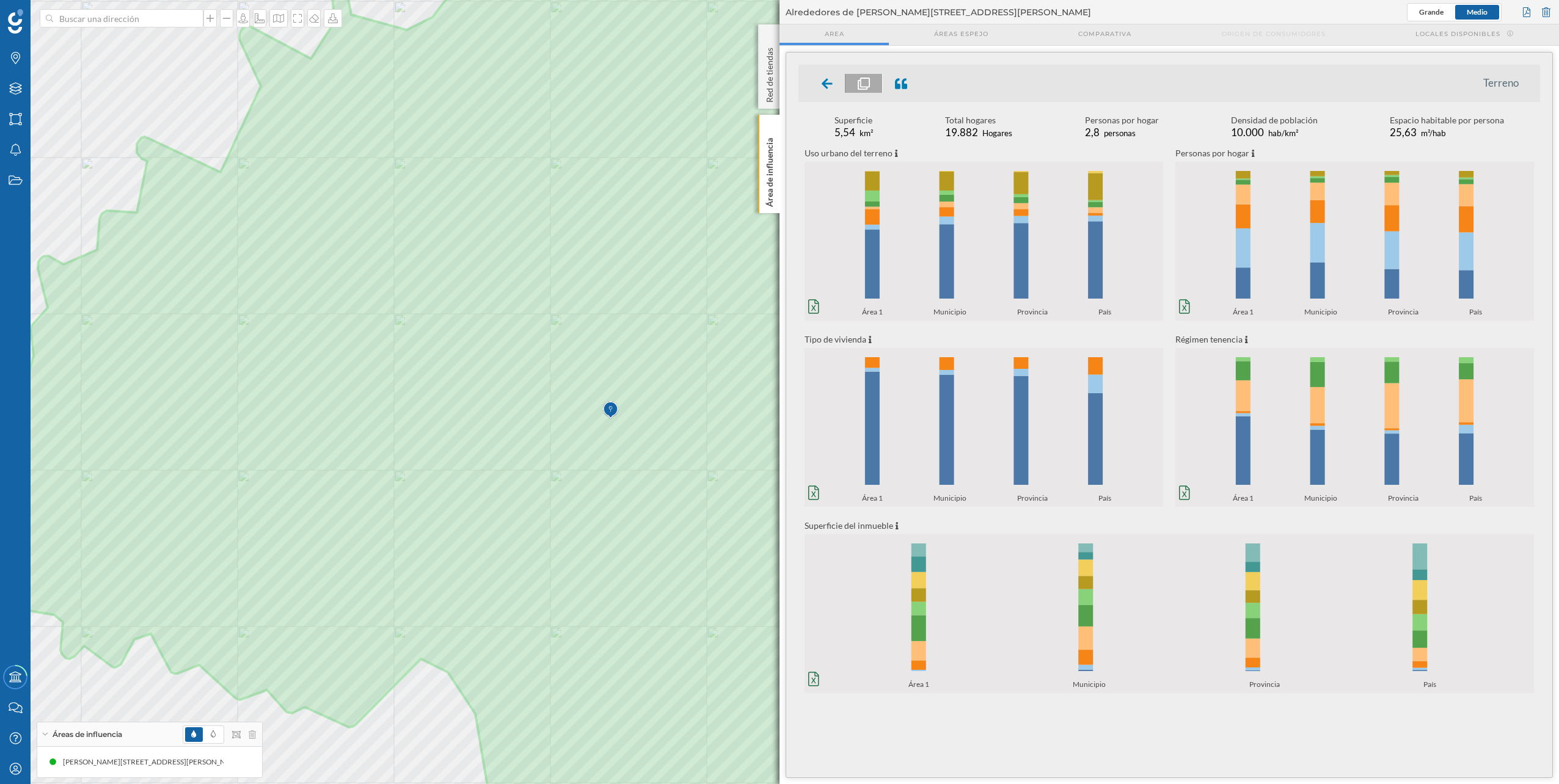
click at [1253, 120] on div "Densidad de población" at bounding box center [1274, 120] width 86 height 13
click at [823, 83] on icon at bounding box center [827, 84] width 11 height 11
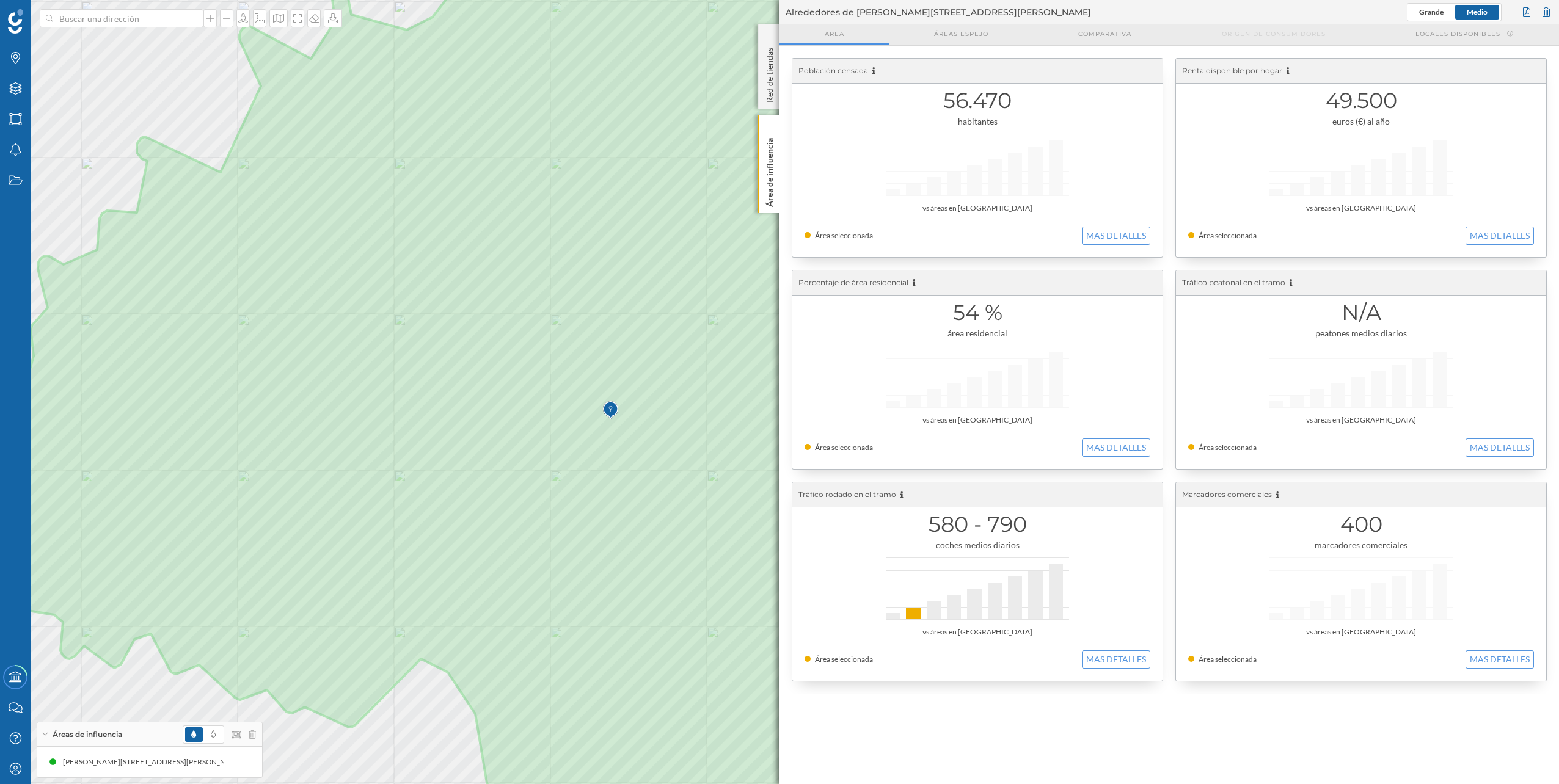
click at [1463, 235] on div "Área seleccionada MAS DETALLES" at bounding box center [1361, 236] width 345 height 18
click at [1472, 233] on button "MAS DETALLES" at bounding box center [1500, 236] width 68 height 18
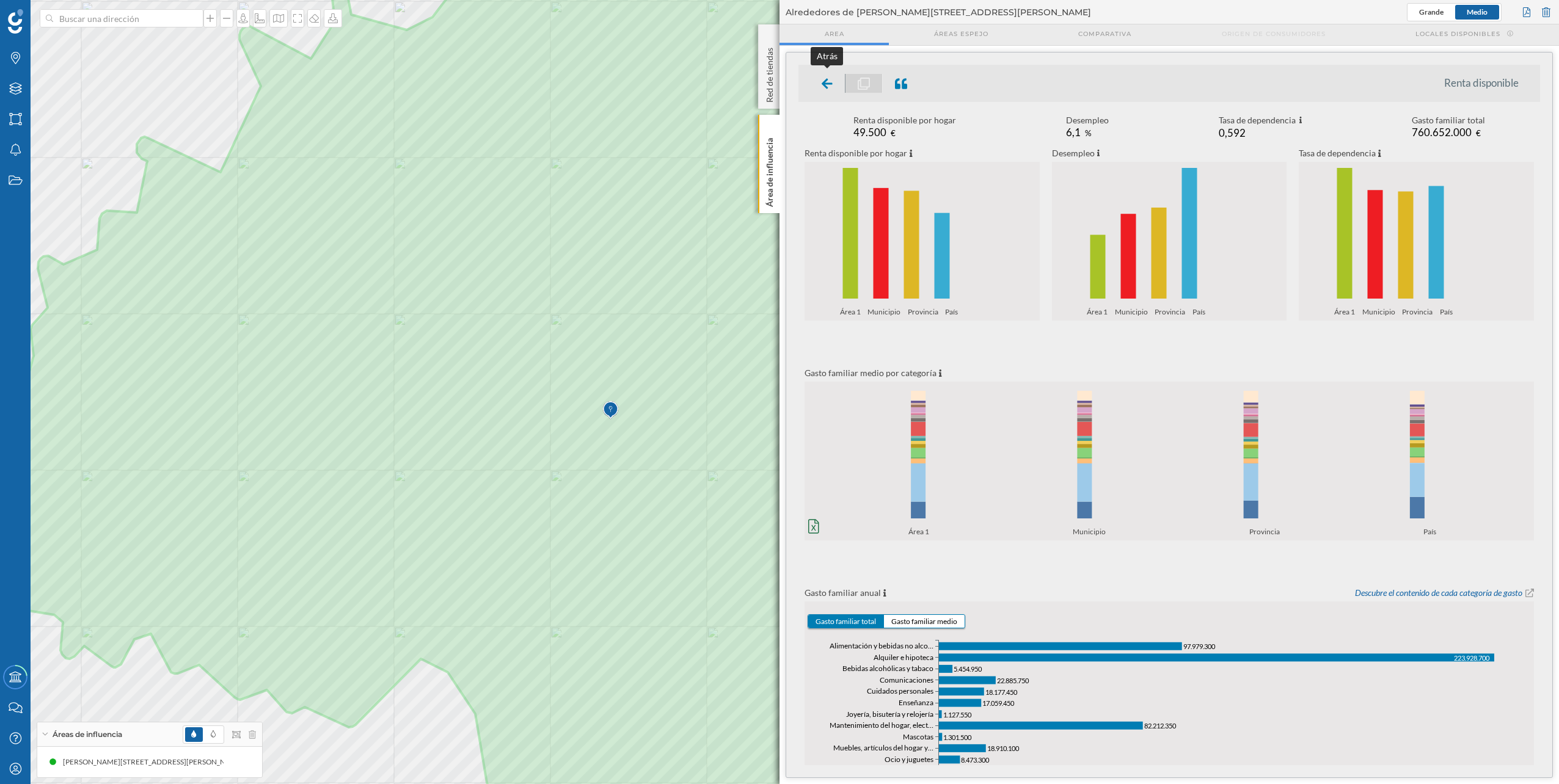
click at [827, 85] on icon at bounding box center [827, 84] width 11 height 13
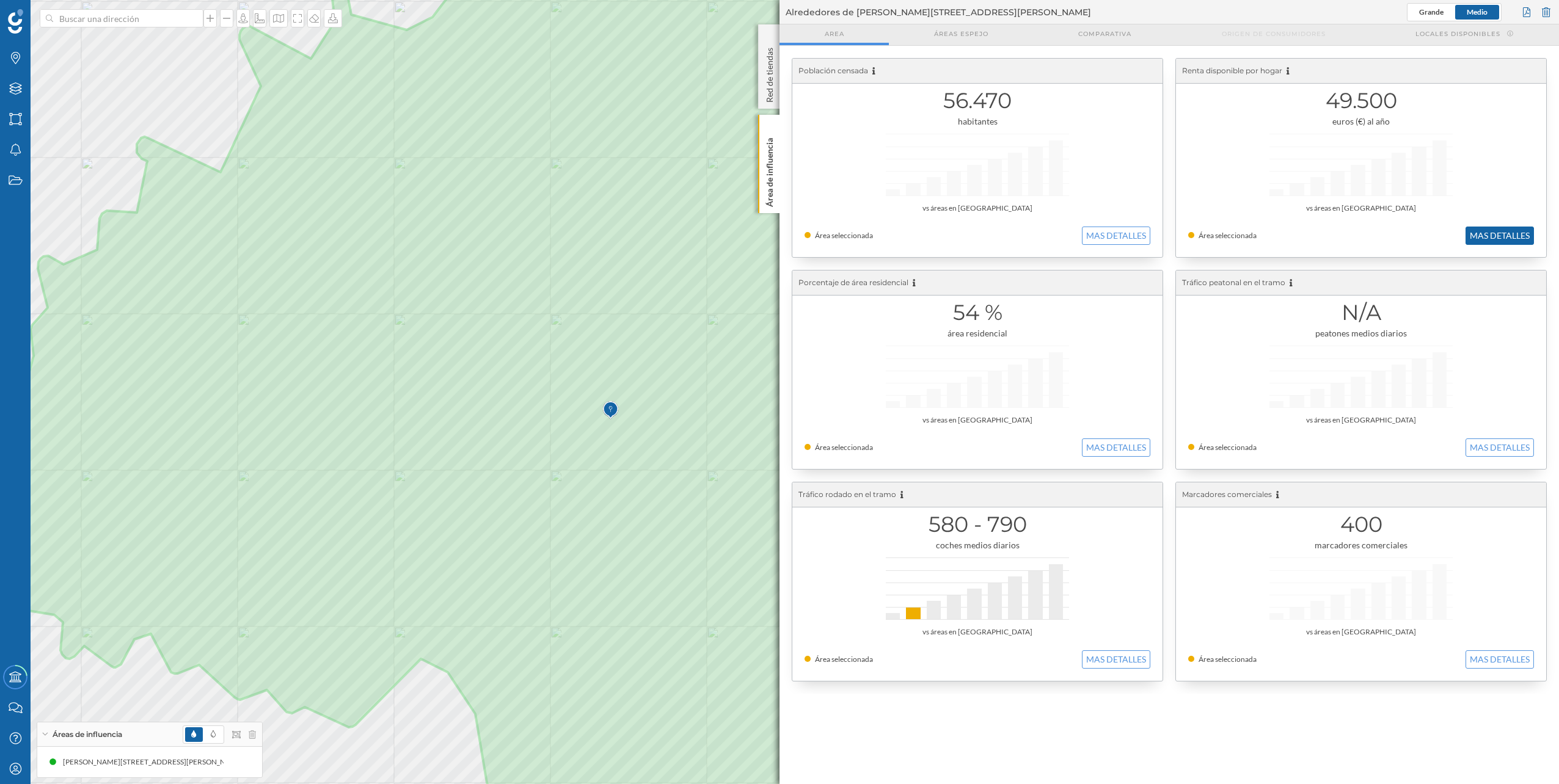
click at [1487, 236] on button "MAS DETALLES" at bounding box center [1500, 236] width 68 height 18
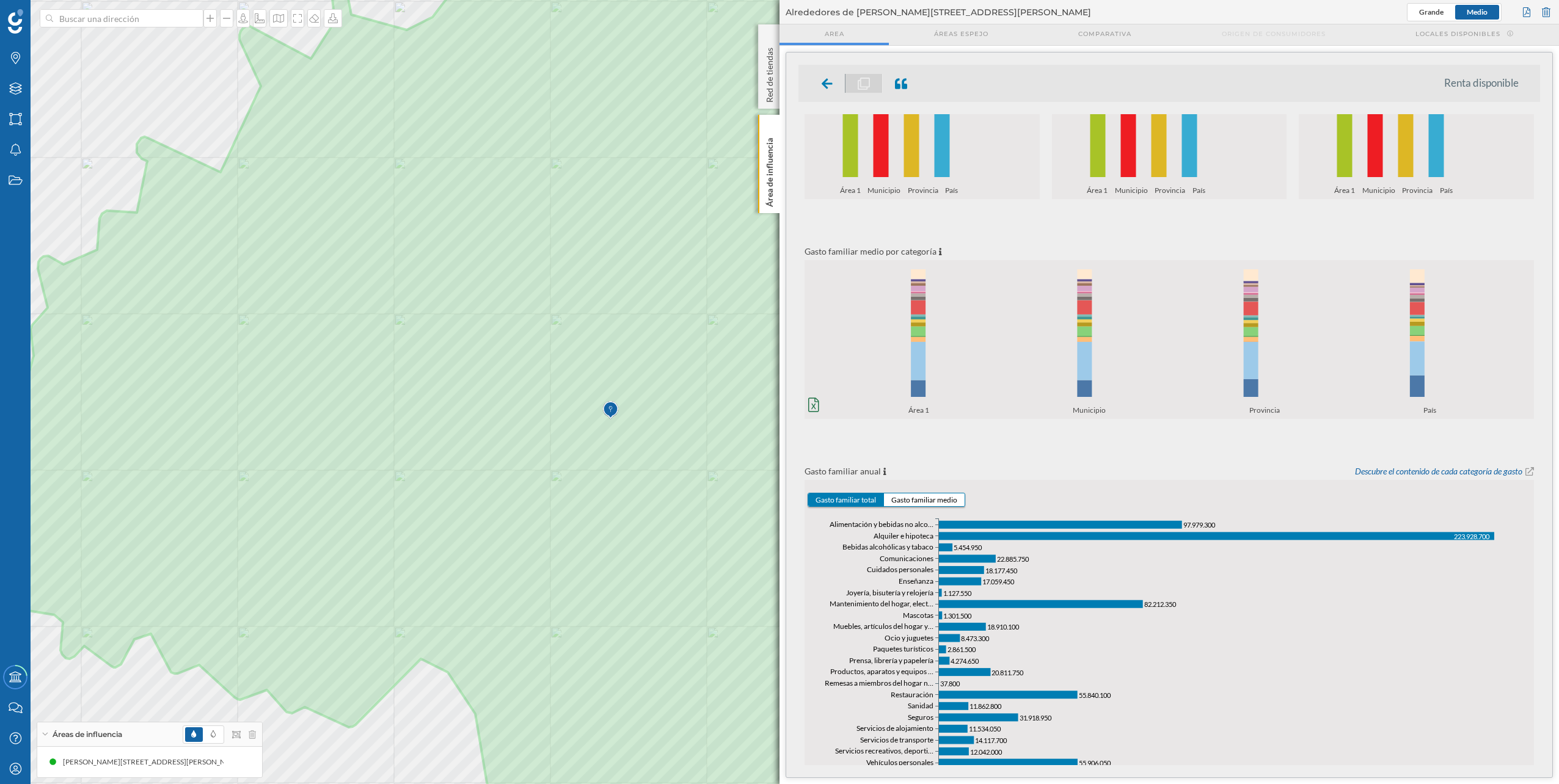
scroll to position [122, 0]
click at [814, 77] on div at bounding box center [828, 83] width 36 height 19
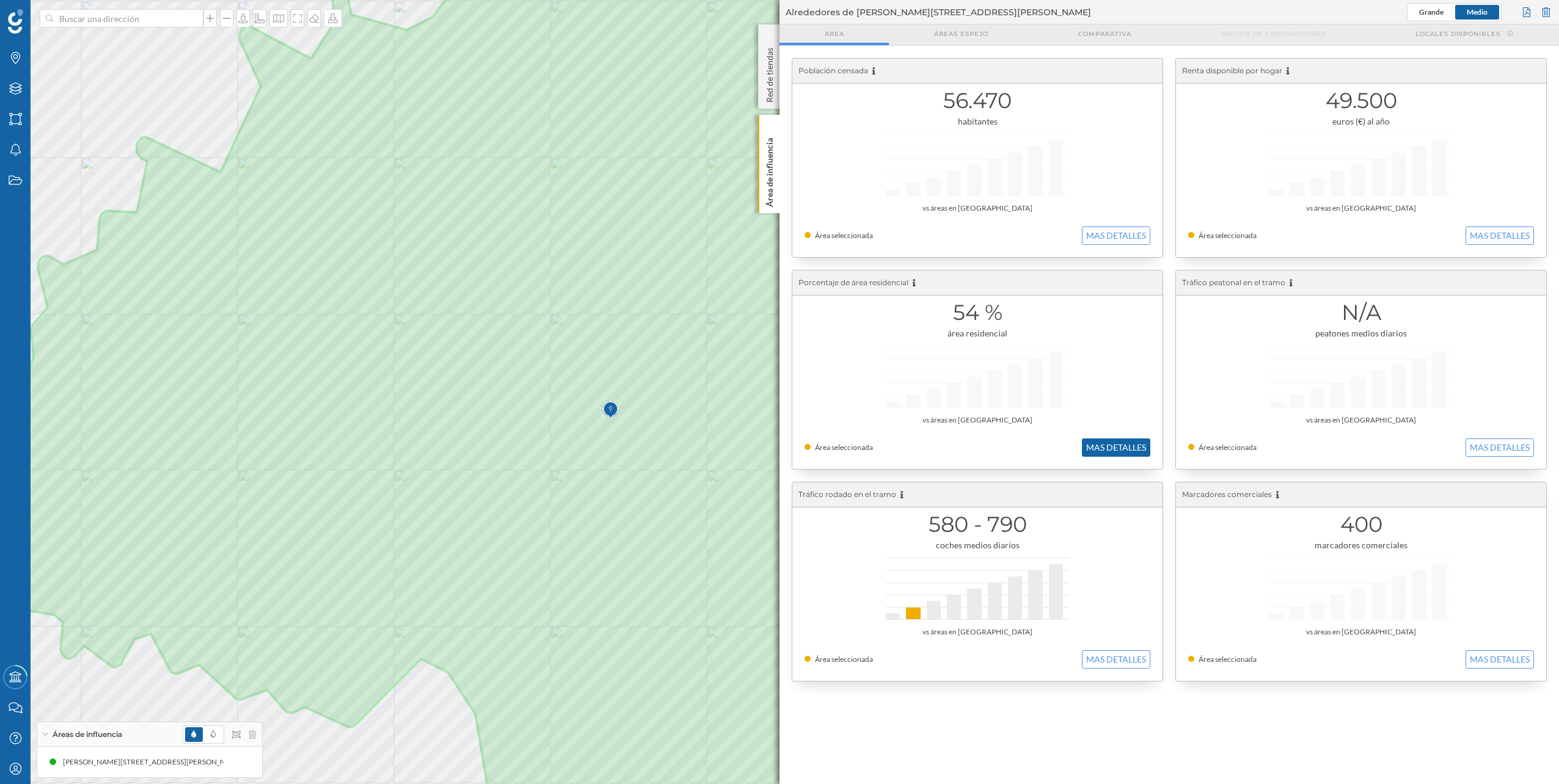
click at [1114, 446] on button "MAS DETALLES" at bounding box center [1116, 448] width 68 height 18
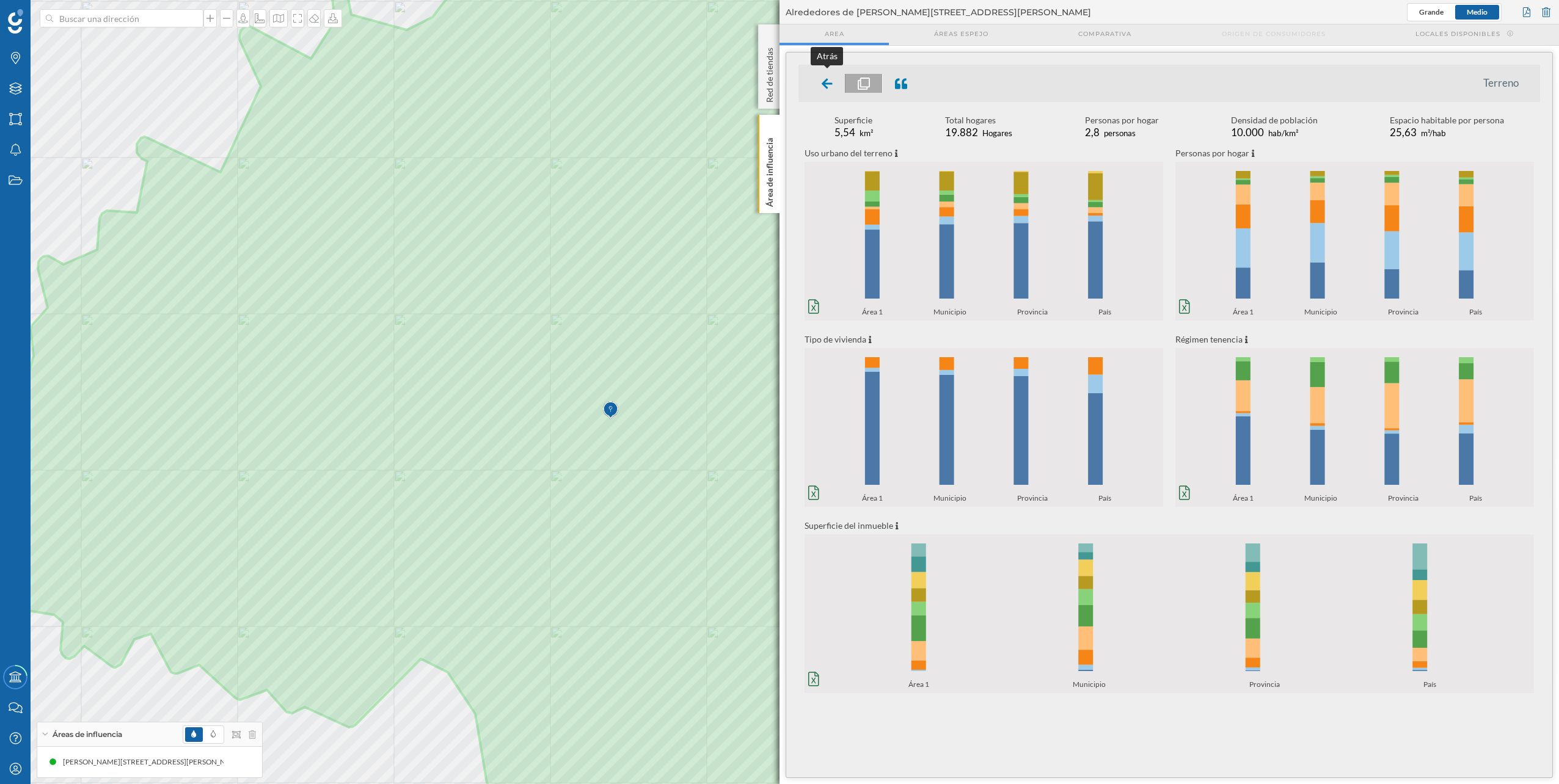
click at [833, 81] on div at bounding box center [828, 83] width 36 height 19
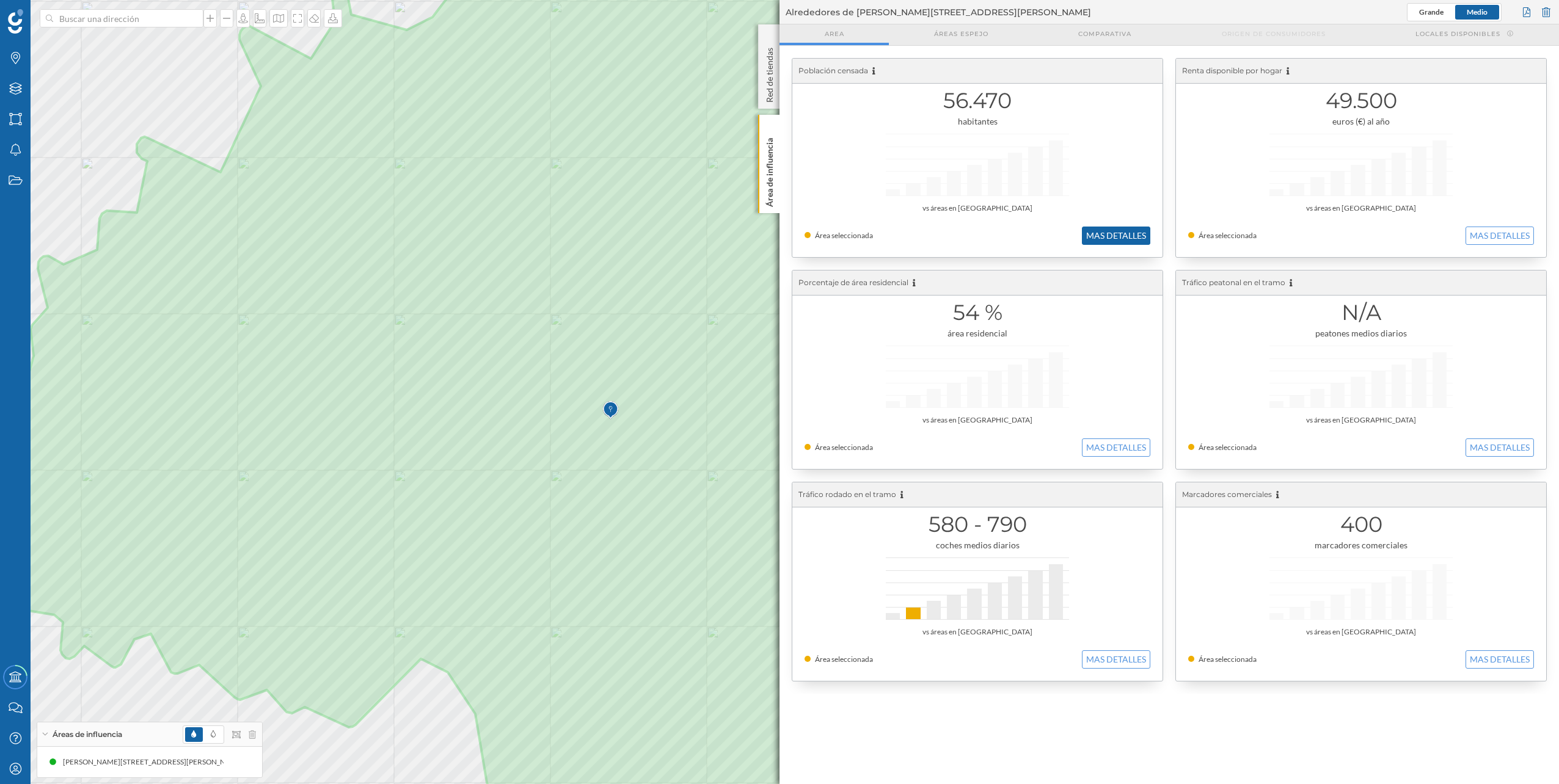
click at [1114, 236] on button "MAS DETALLES" at bounding box center [1116, 236] width 68 height 18
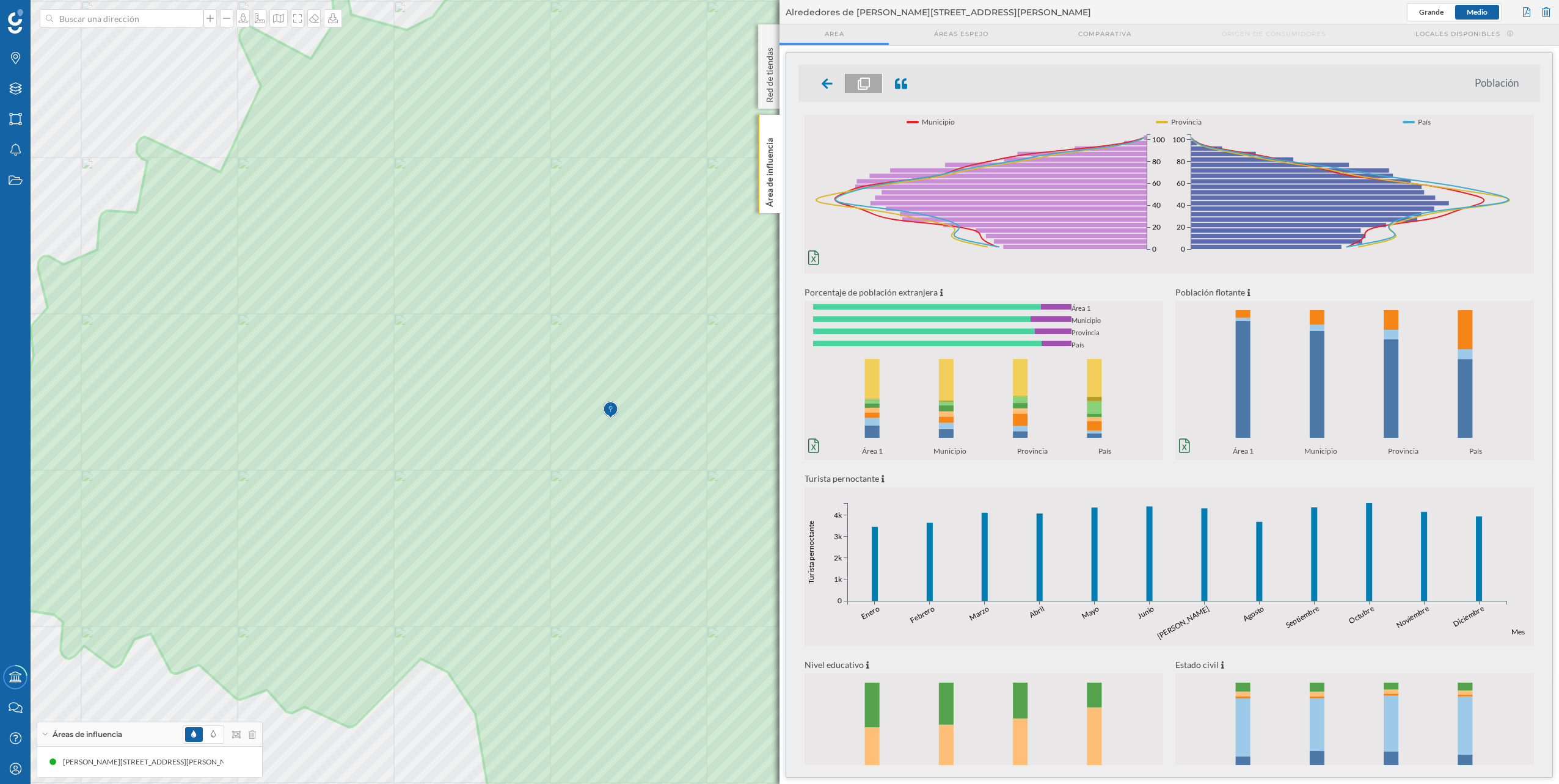
scroll to position [0, 0]
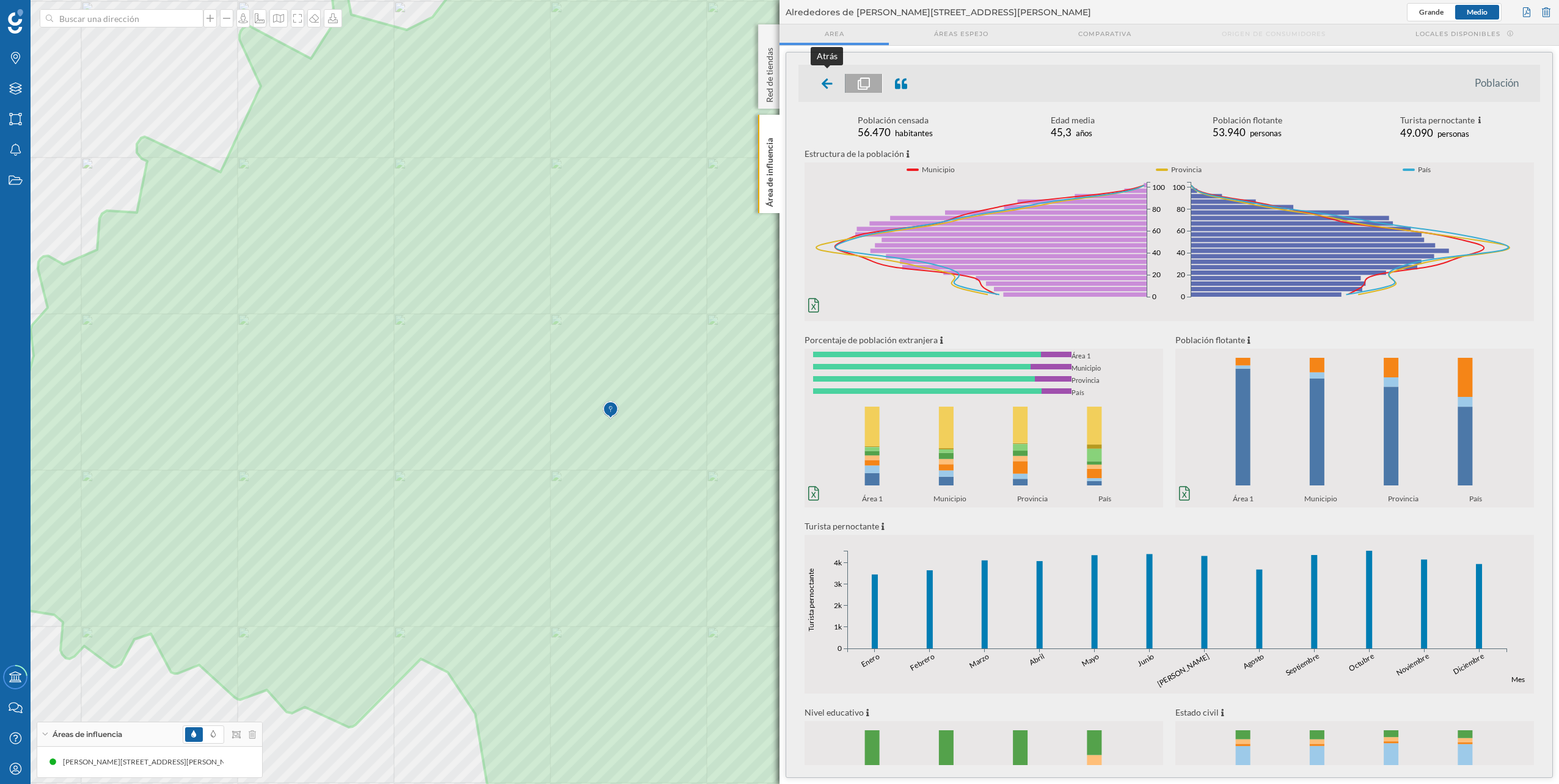
click at [835, 90] on div at bounding box center [828, 83] width 36 height 19
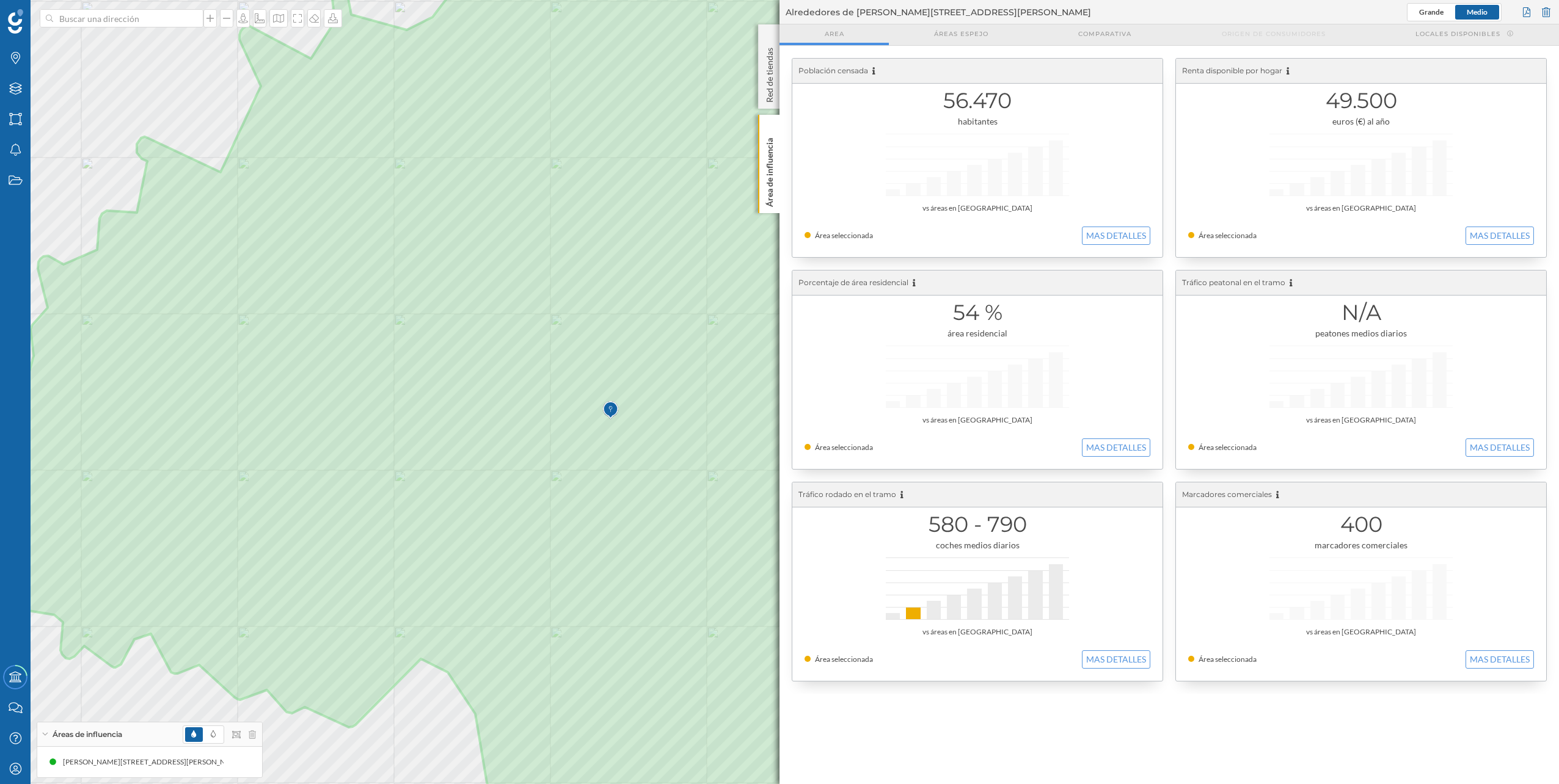
click at [1485, 226] on div "49.500 euros (€) al año vs áreas en [GEOGRAPHIC_DATA] Área seleccionada MAS DET…" at bounding box center [1360, 157] width 370 height 199
click at [1492, 229] on button "MAS DETALLES" at bounding box center [1500, 236] width 68 height 18
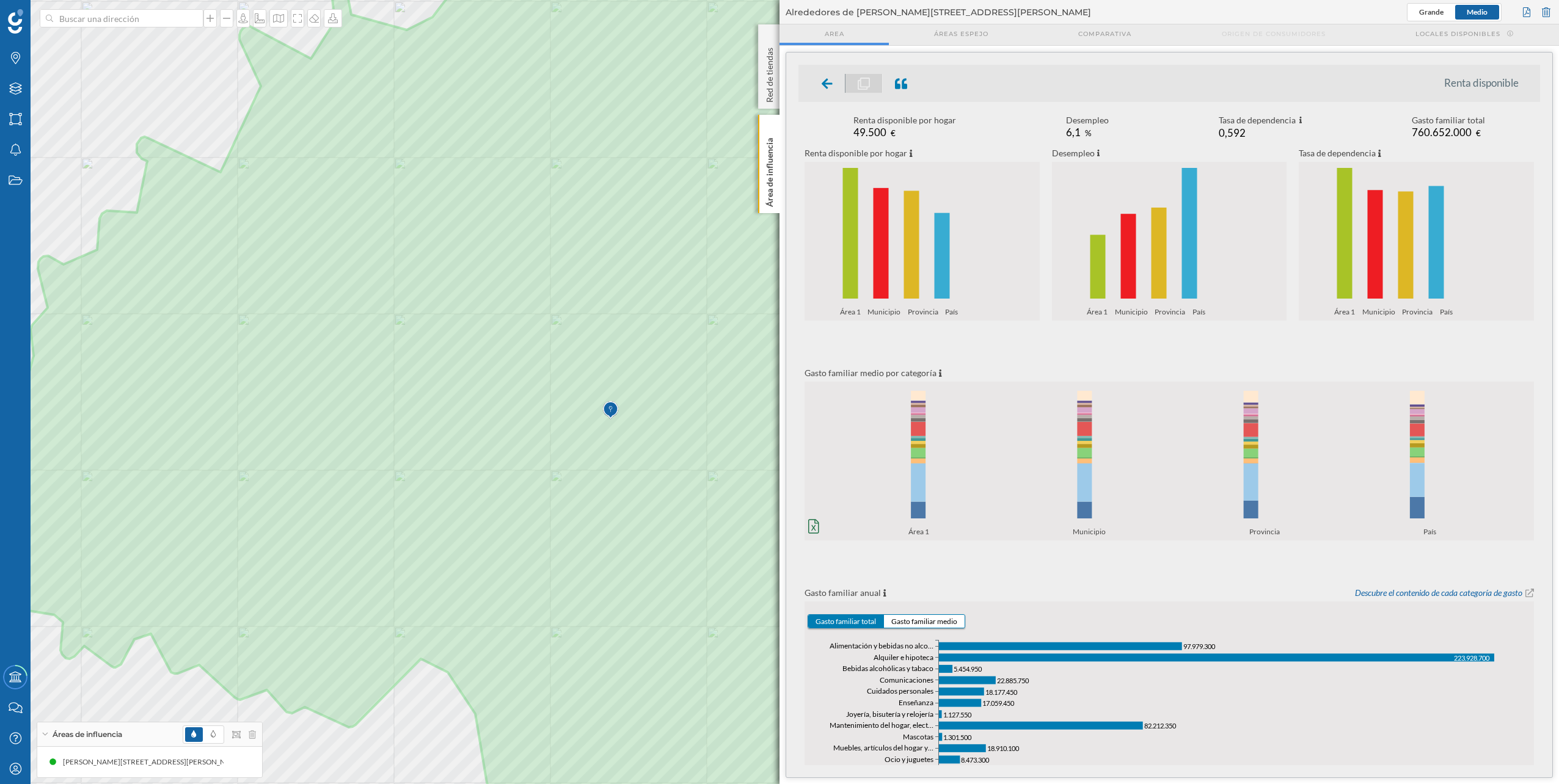
click at [820, 88] on div at bounding box center [828, 83] width 36 height 19
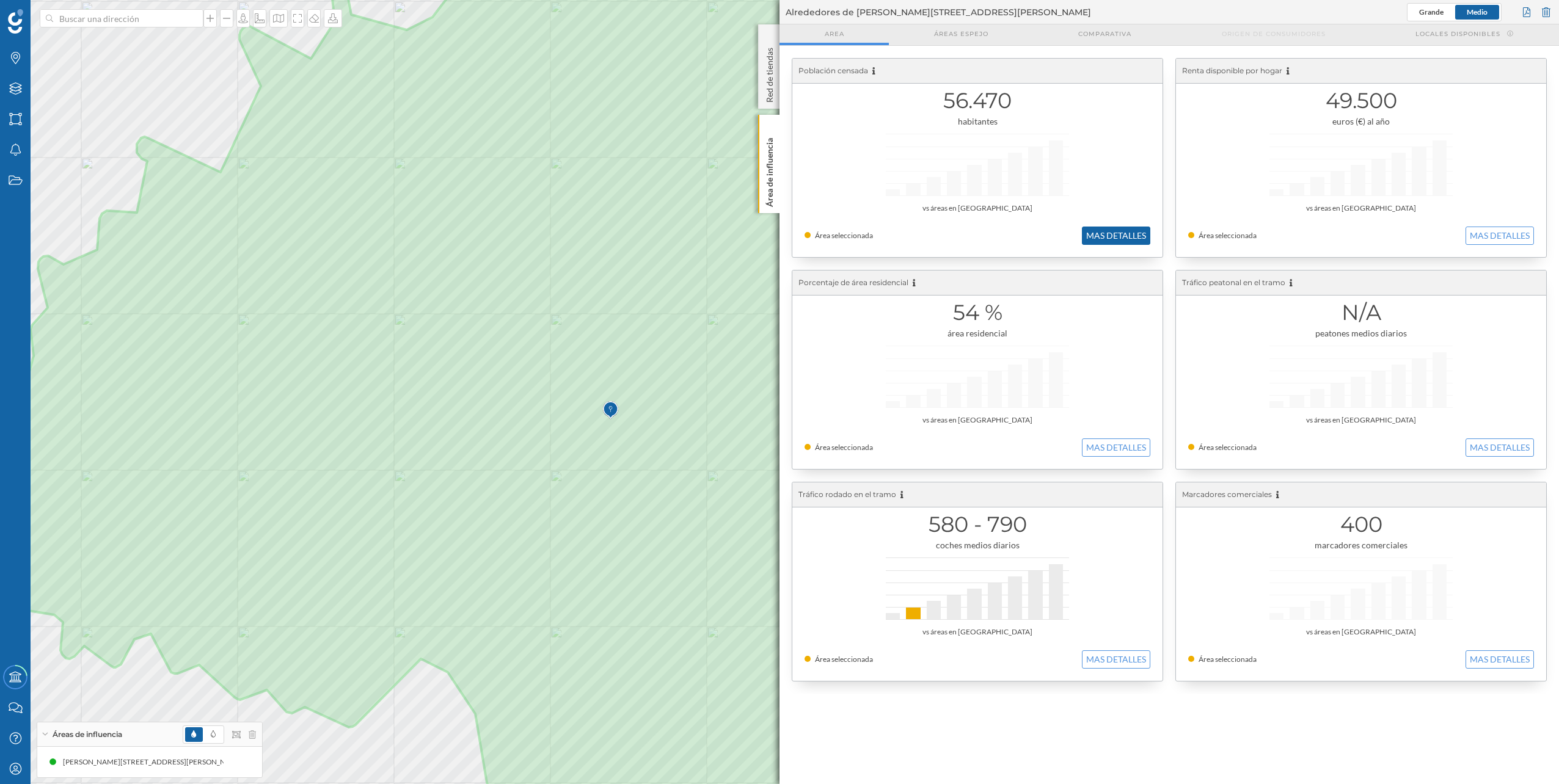
click at [1103, 238] on button "MAS DETALLES" at bounding box center [1116, 236] width 68 height 18
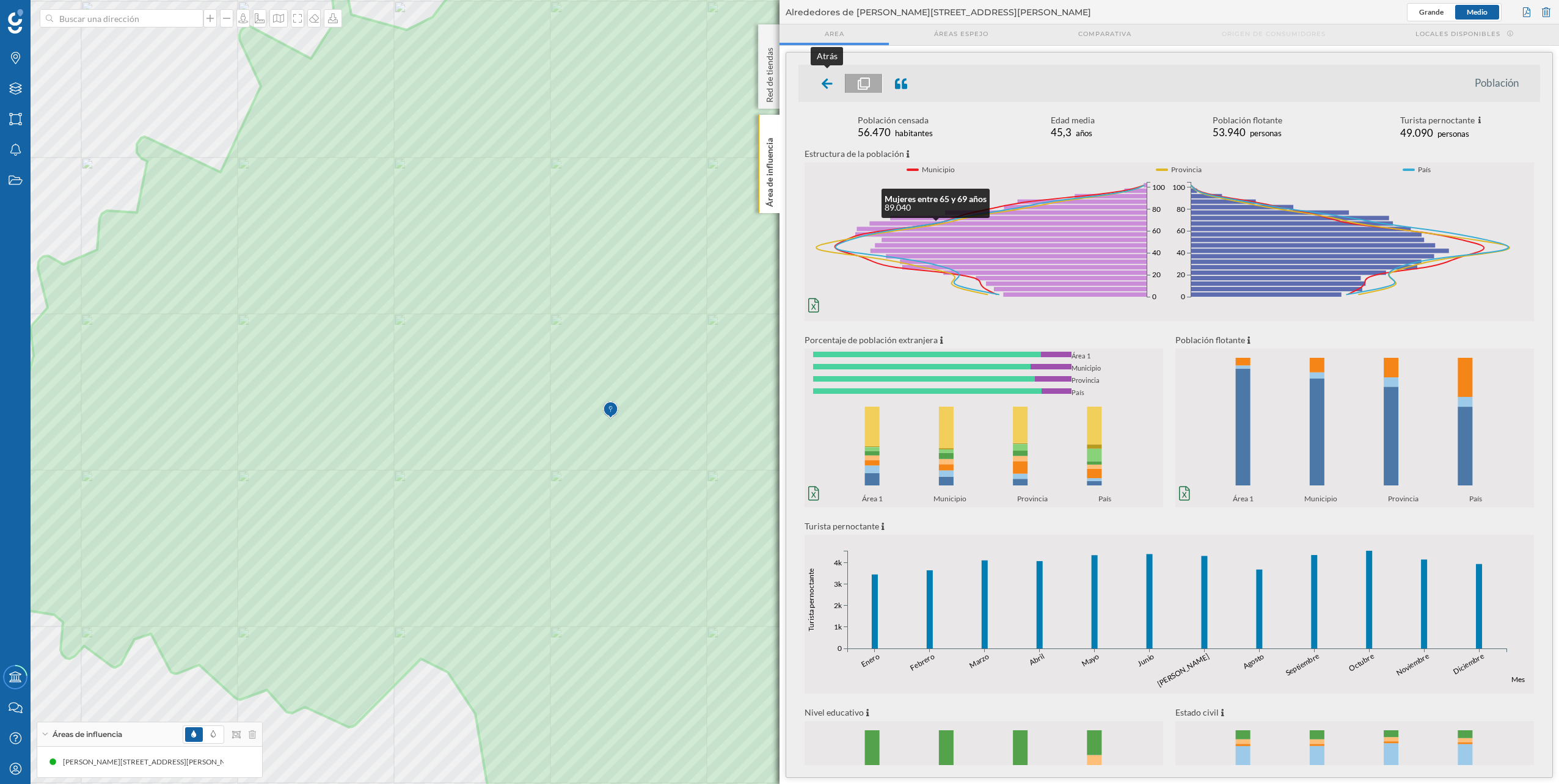
click at [832, 93] on div at bounding box center [828, 83] width 36 height 19
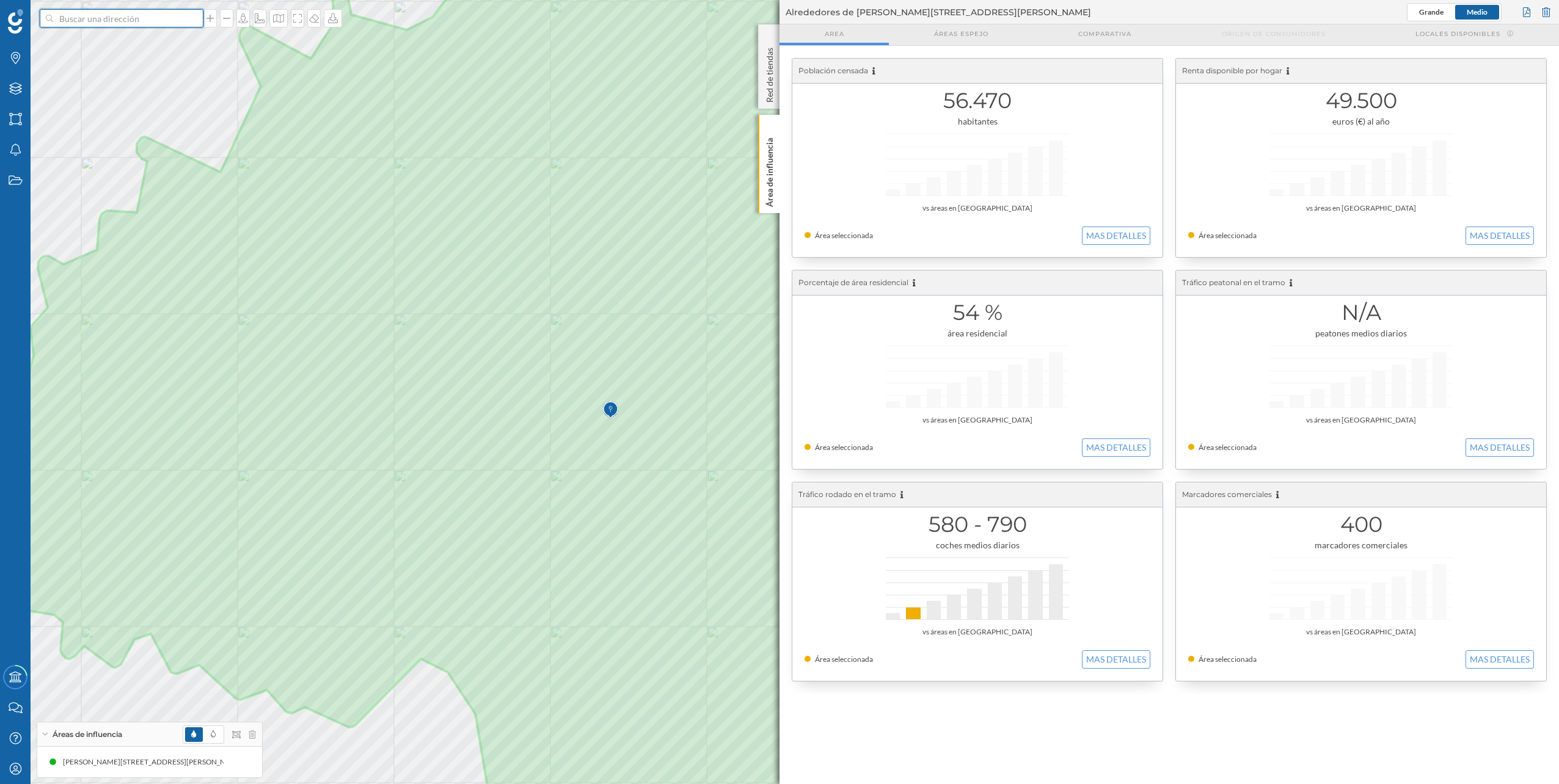
click at [108, 22] on input at bounding box center [121, 18] width 137 height 18
click at [129, 127] on span "[GEOGRAPHIC_DATA], [GEOGRAPHIC_DATA]" at bounding box center [145, 122] width 166 height 24
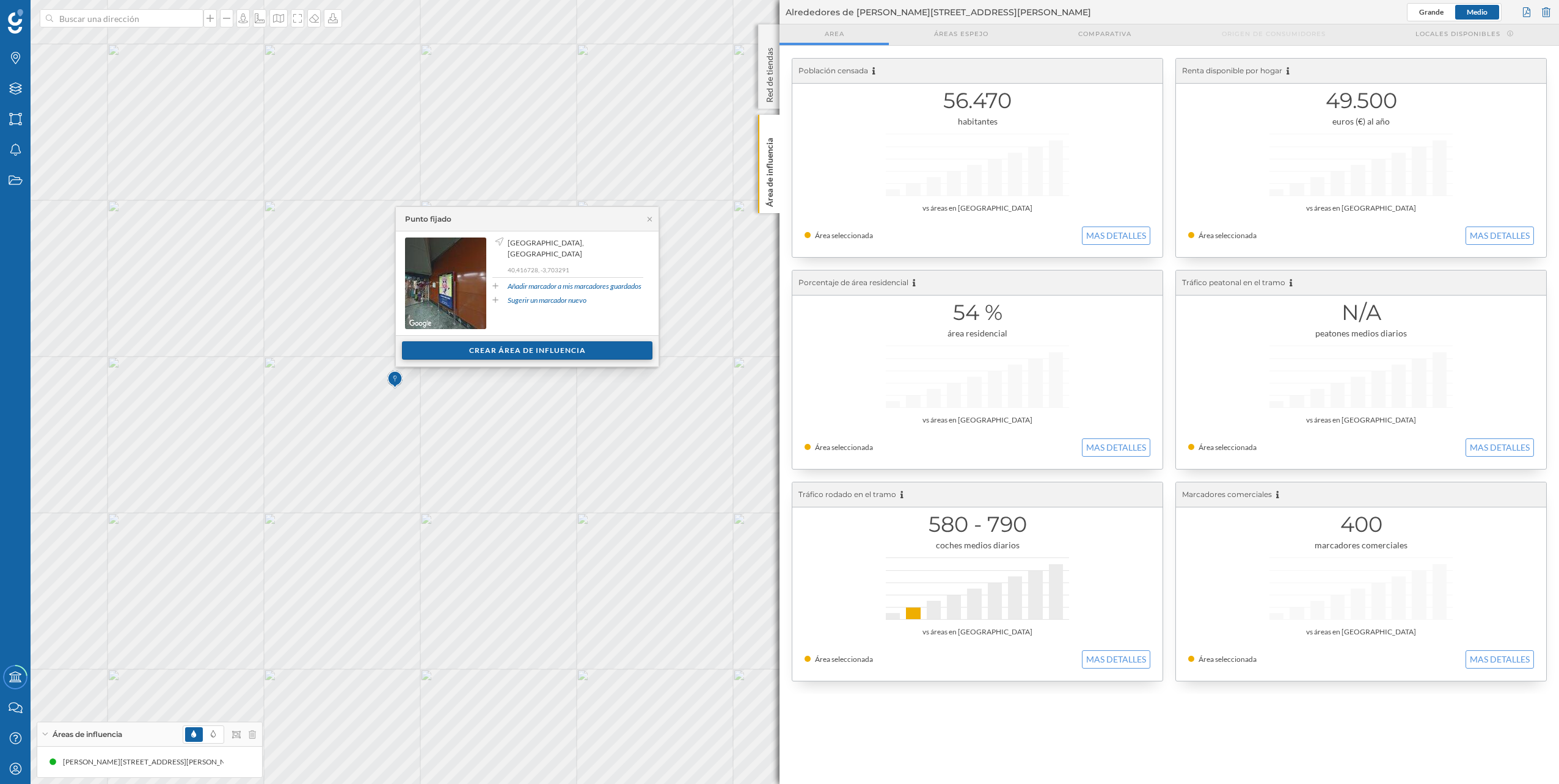
click at [464, 348] on div "Crear área de influencia" at bounding box center [527, 351] width 250 height 18
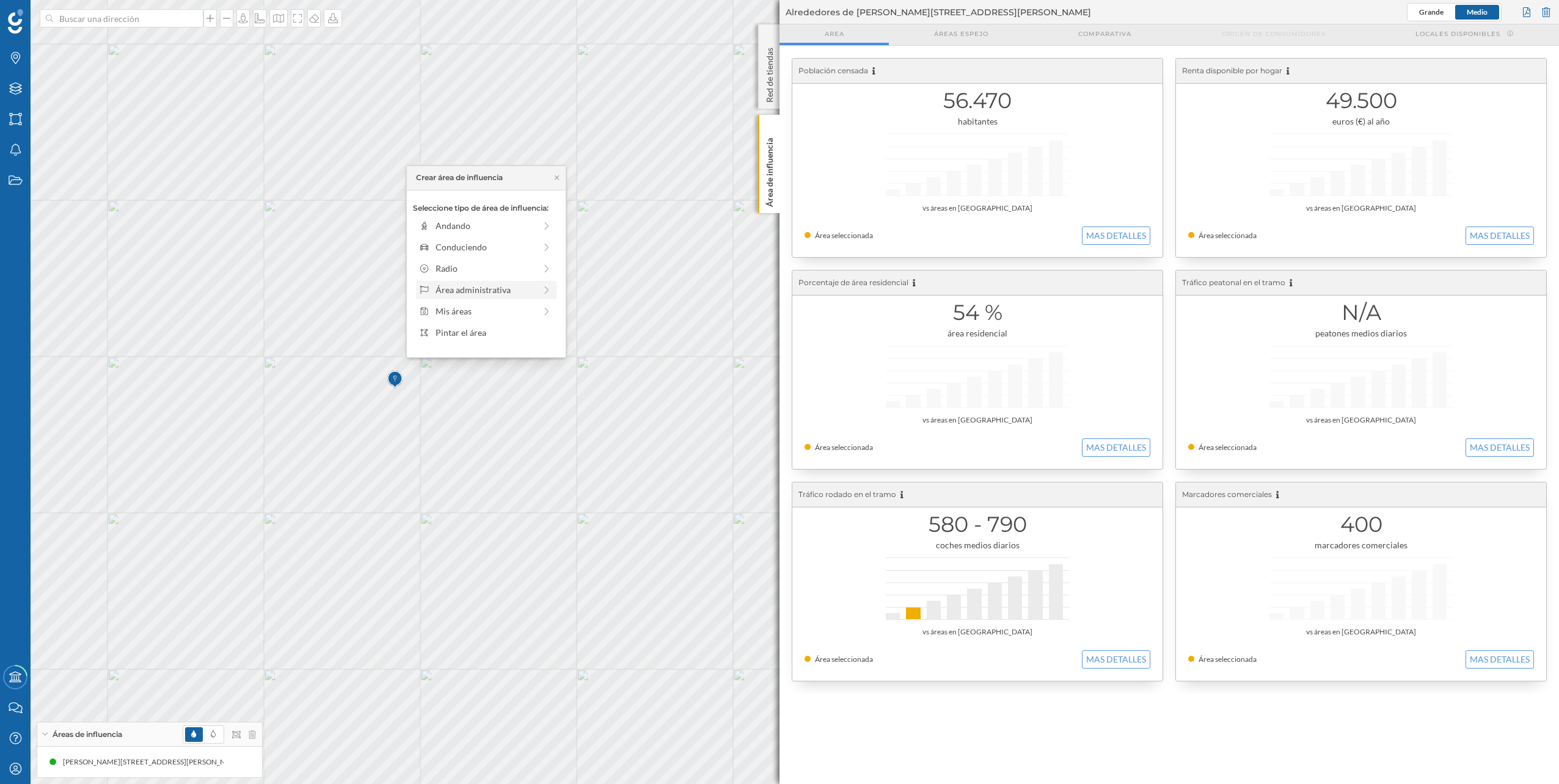
click at [500, 290] on div "Área administrativa" at bounding box center [485, 290] width 100 height 13
click at [507, 262] on div "Municipio" at bounding box center [496, 268] width 121 height 13
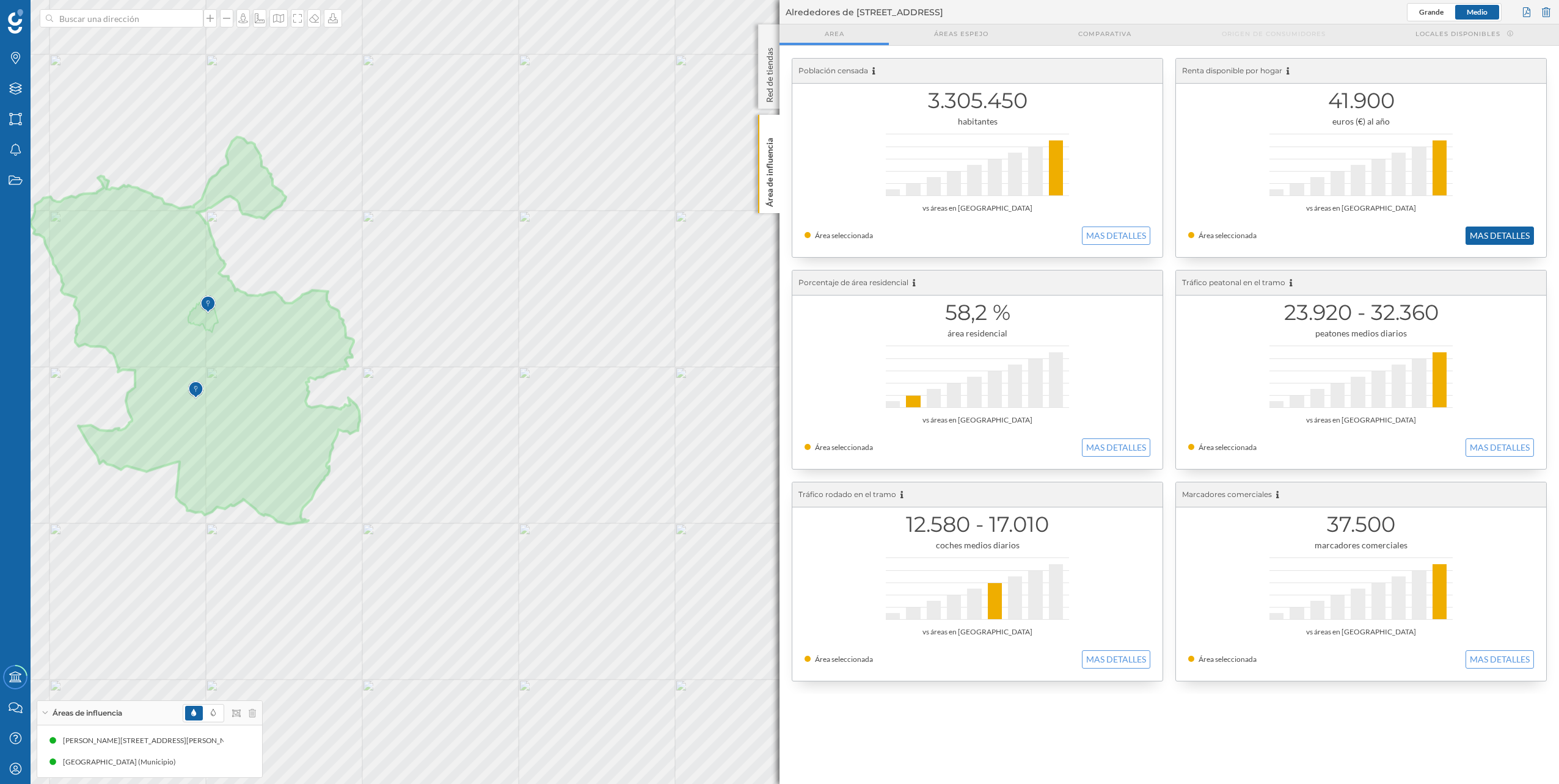
click at [1483, 227] on button "MAS DETALLES" at bounding box center [1500, 236] width 68 height 18
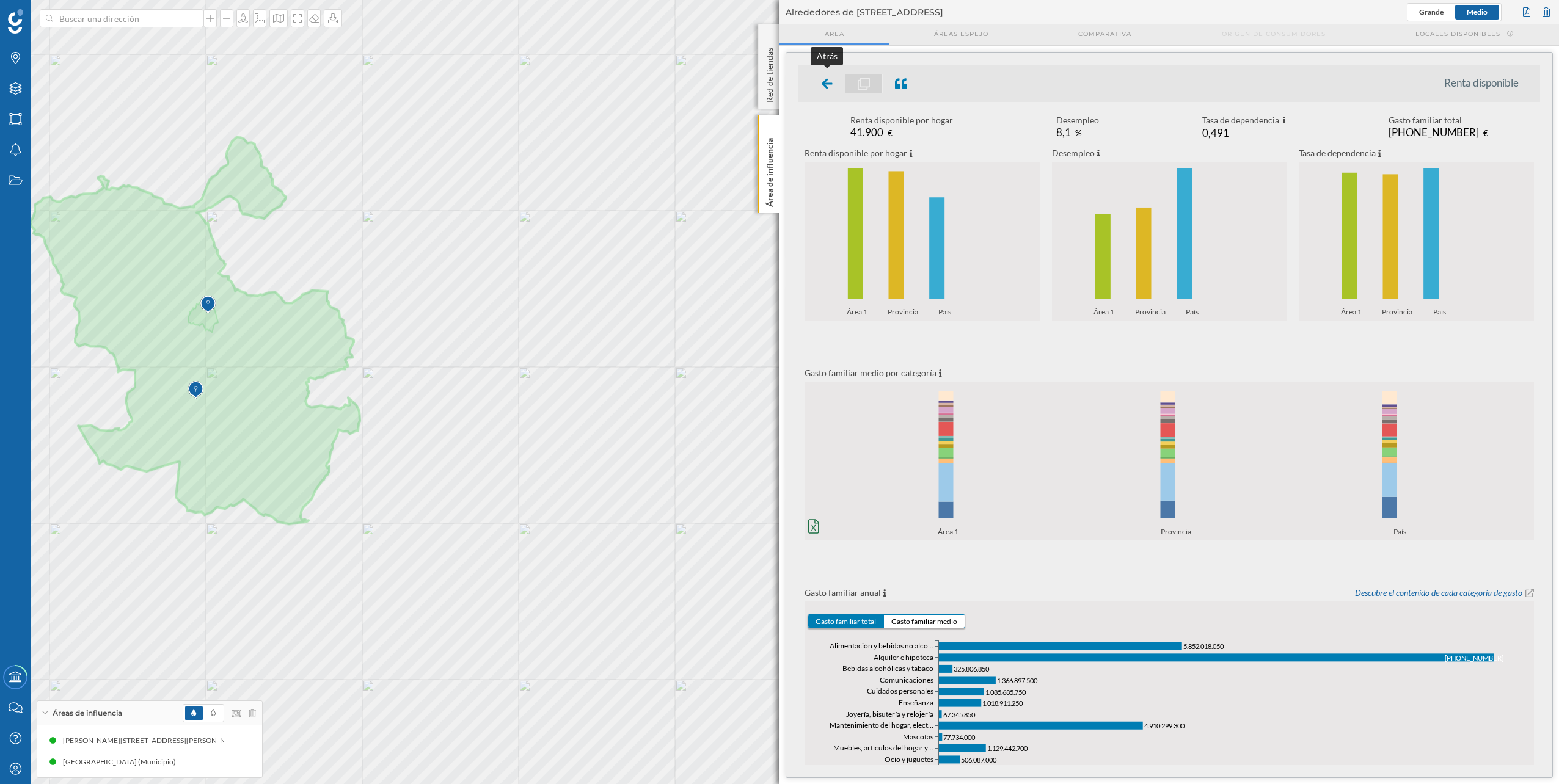
click at [832, 81] on icon at bounding box center [827, 84] width 11 height 13
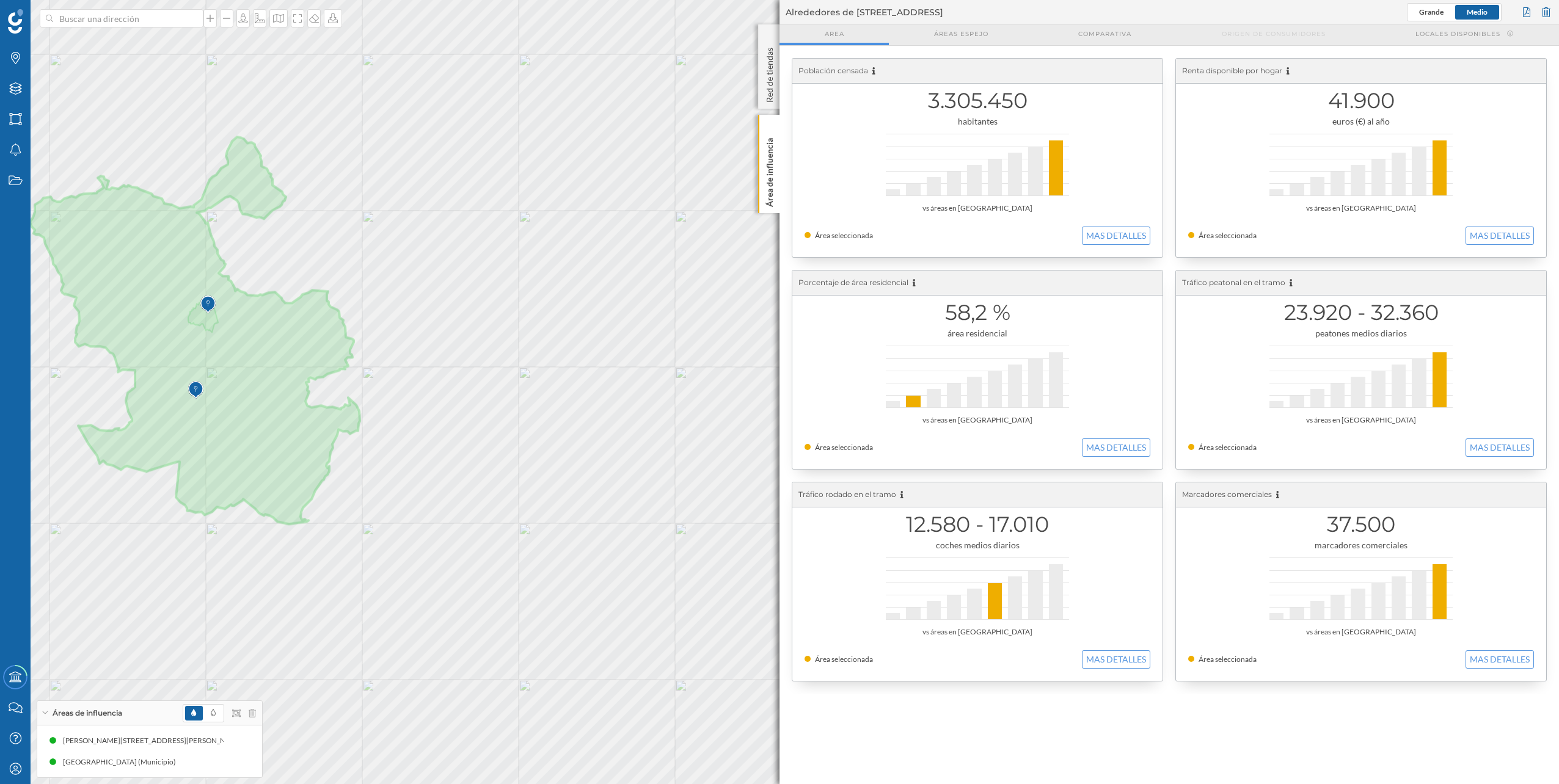
click at [1102, 245] on div "3.305.450 habitantes vs áreas en [GEOGRAPHIC_DATA] Área seleccionada MAS DETALL…" at bounding box center [977, 157] width 370 height 199
click at [1102, 236] on button "MAS DETALLES" at bounding box center [1116, 236] width 68 height 18
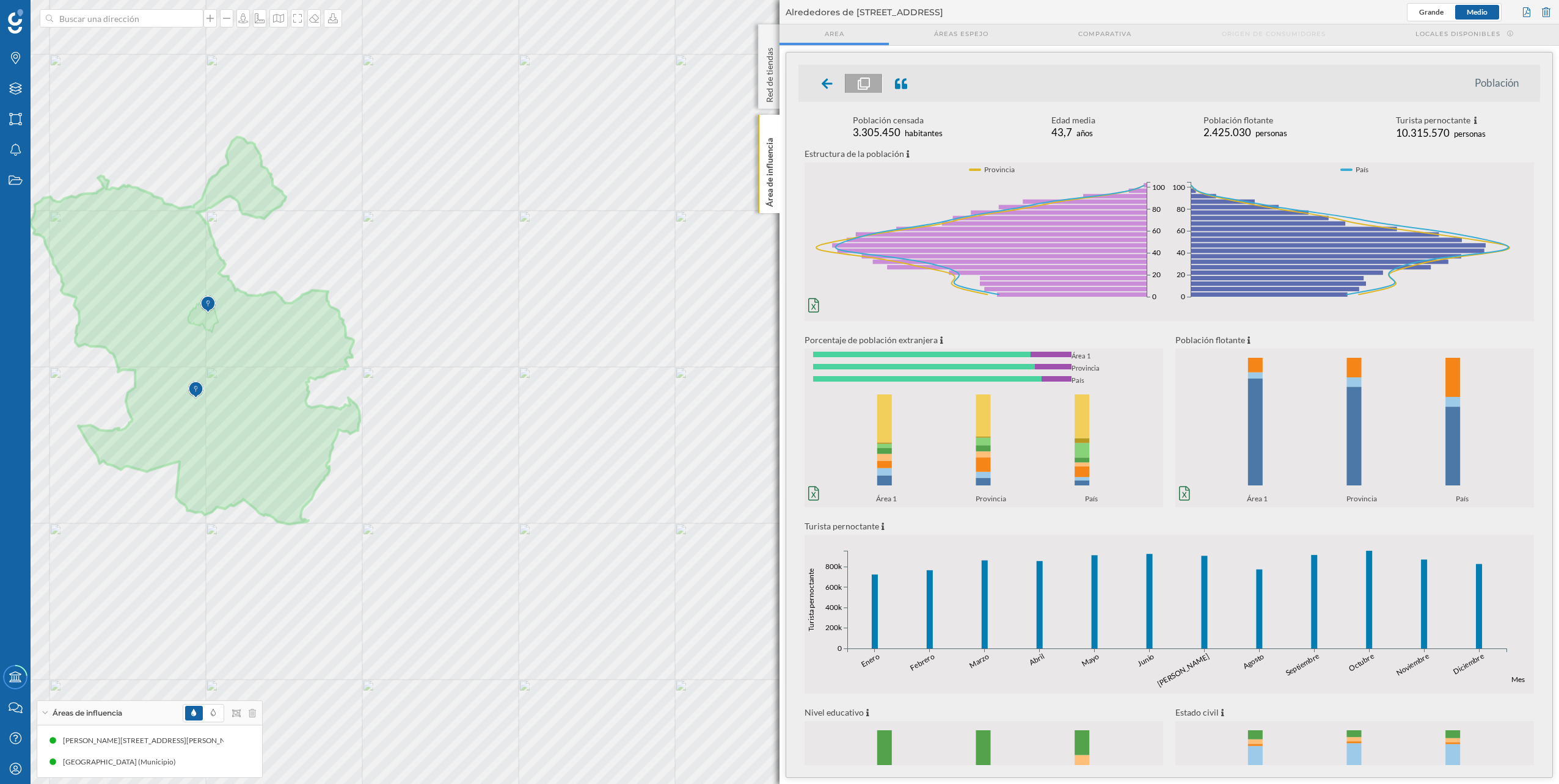
scroll to position [127, 0]
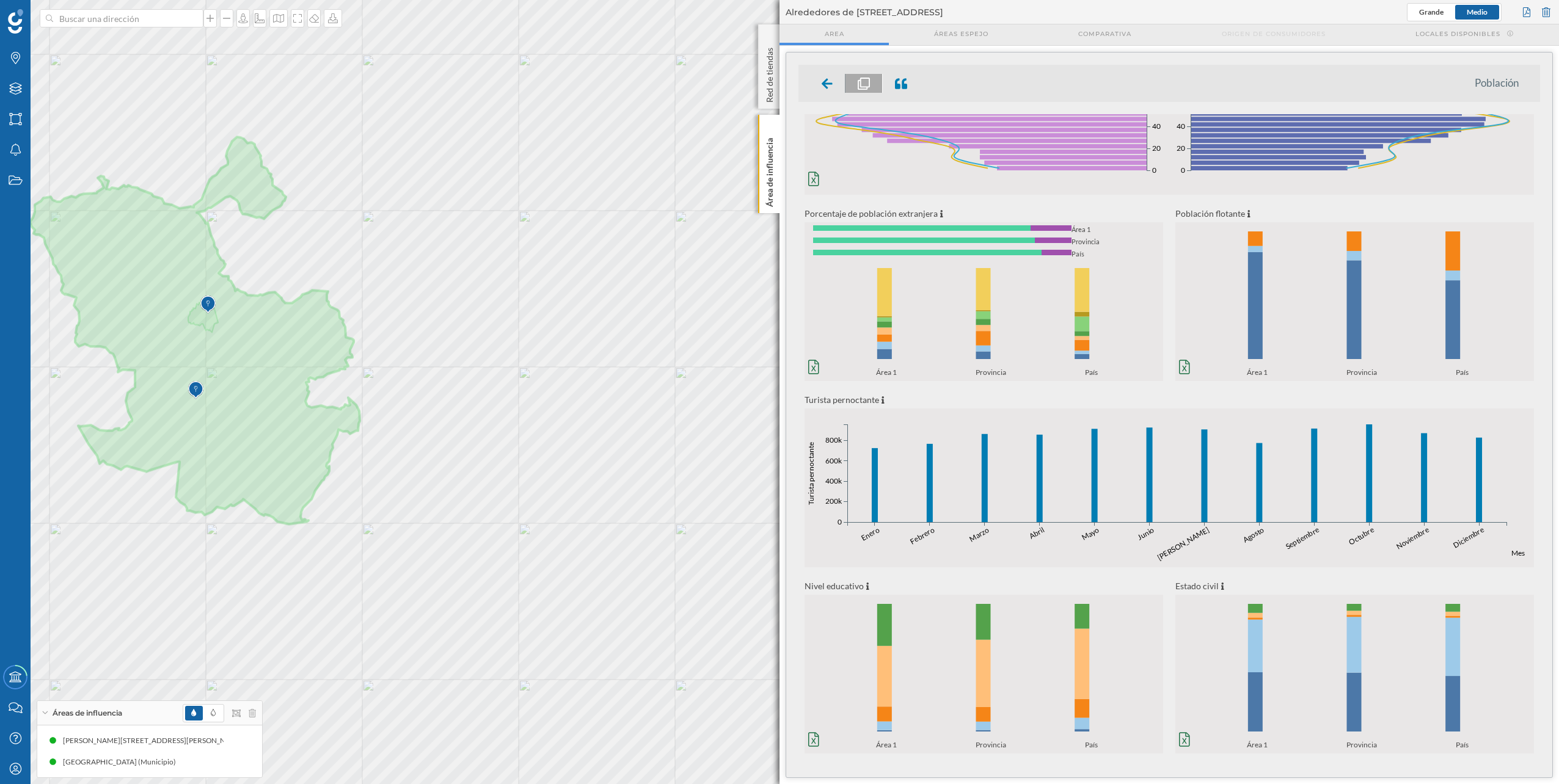
click at [832, 72] on ul "Población" at bounding box center [1169, 83] width 741 height 37
click at [831, 81] on icon at bounding box center [827, 84] width 11 height 13
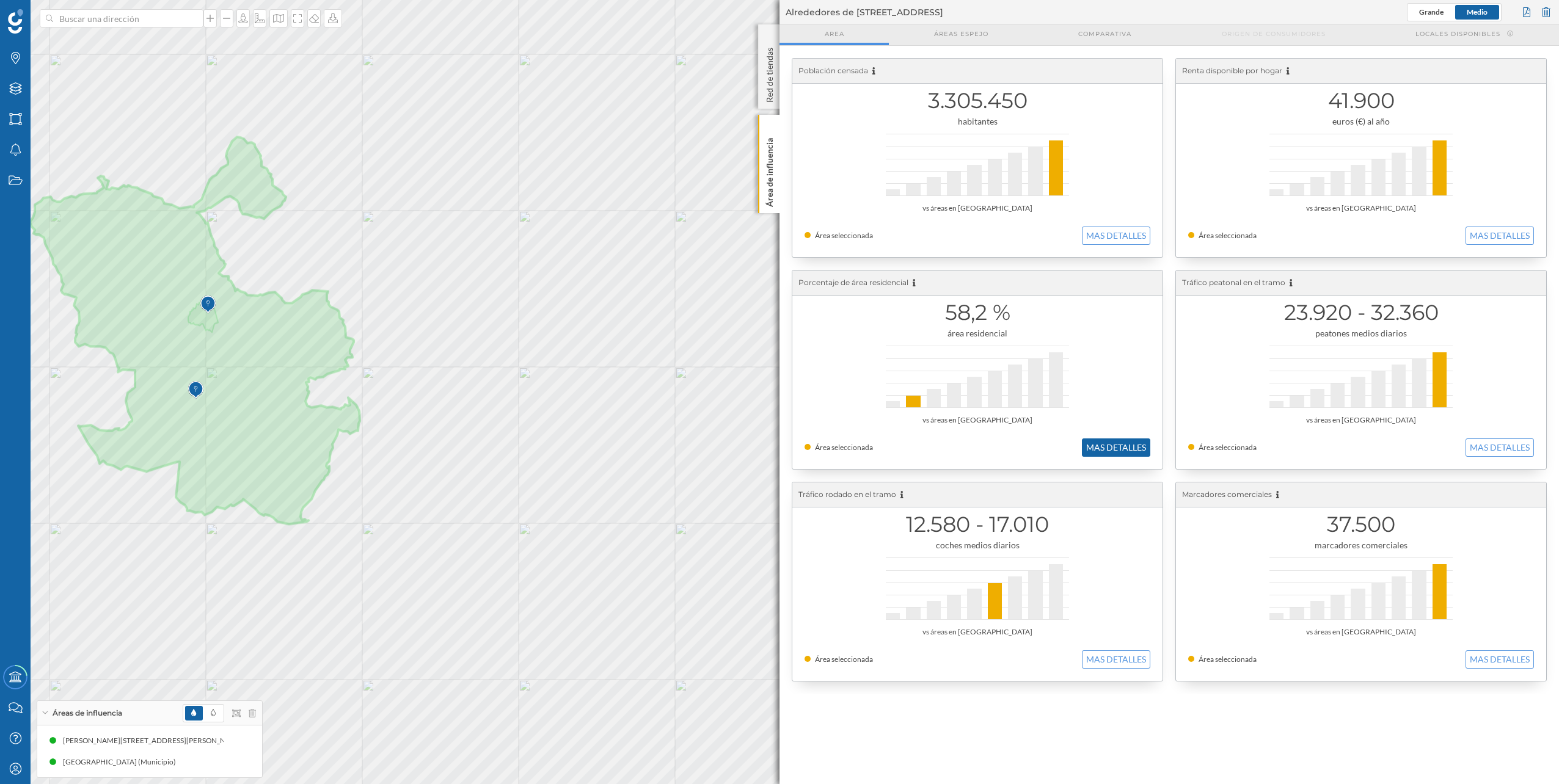
click at [1122, 441] on button "MAS DETALLES" at bounding box center [1116, 448] width 68 height 18
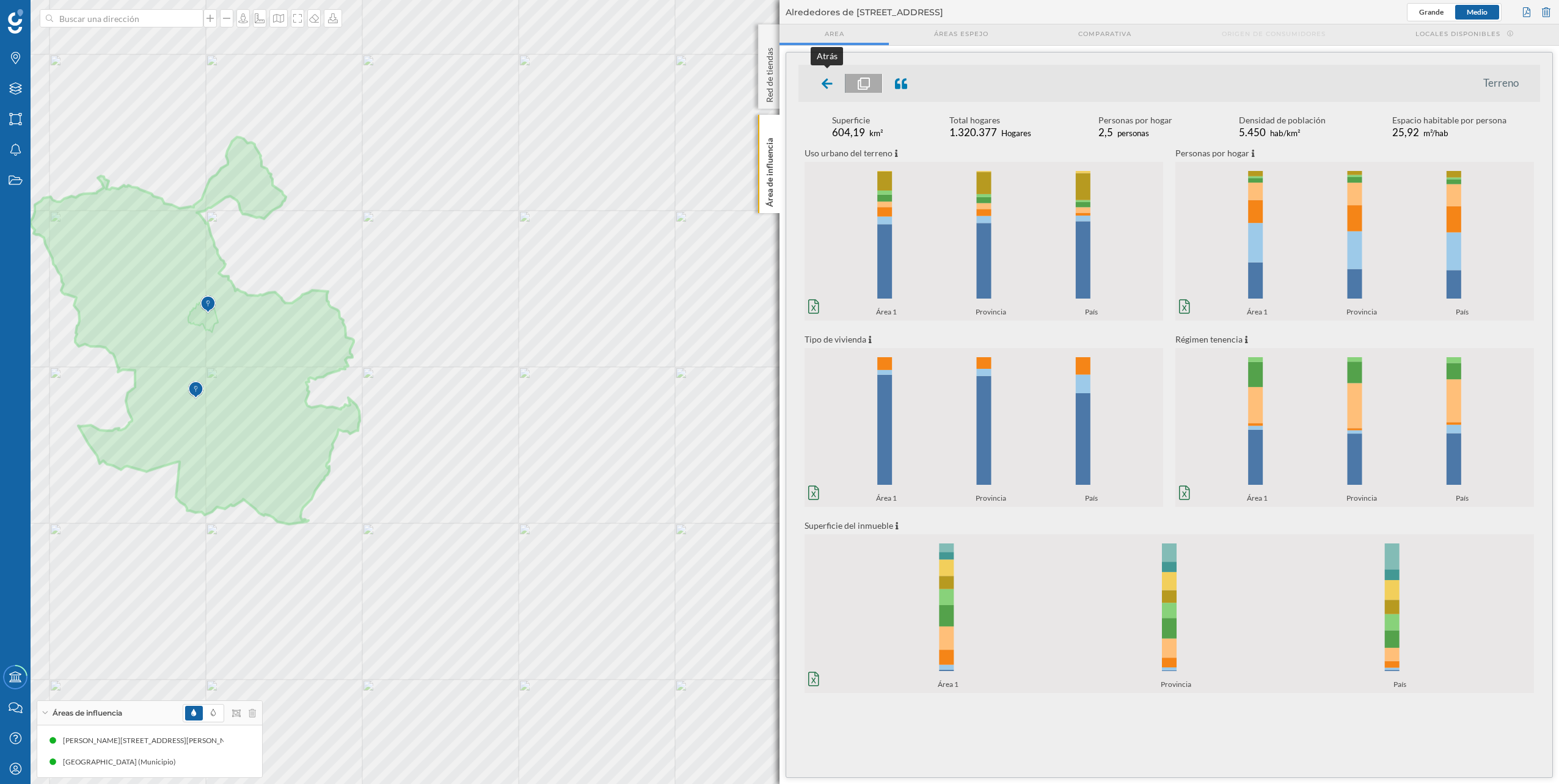
click at [818, 79] on div at bounding box center [828, 83] width 36 height 19
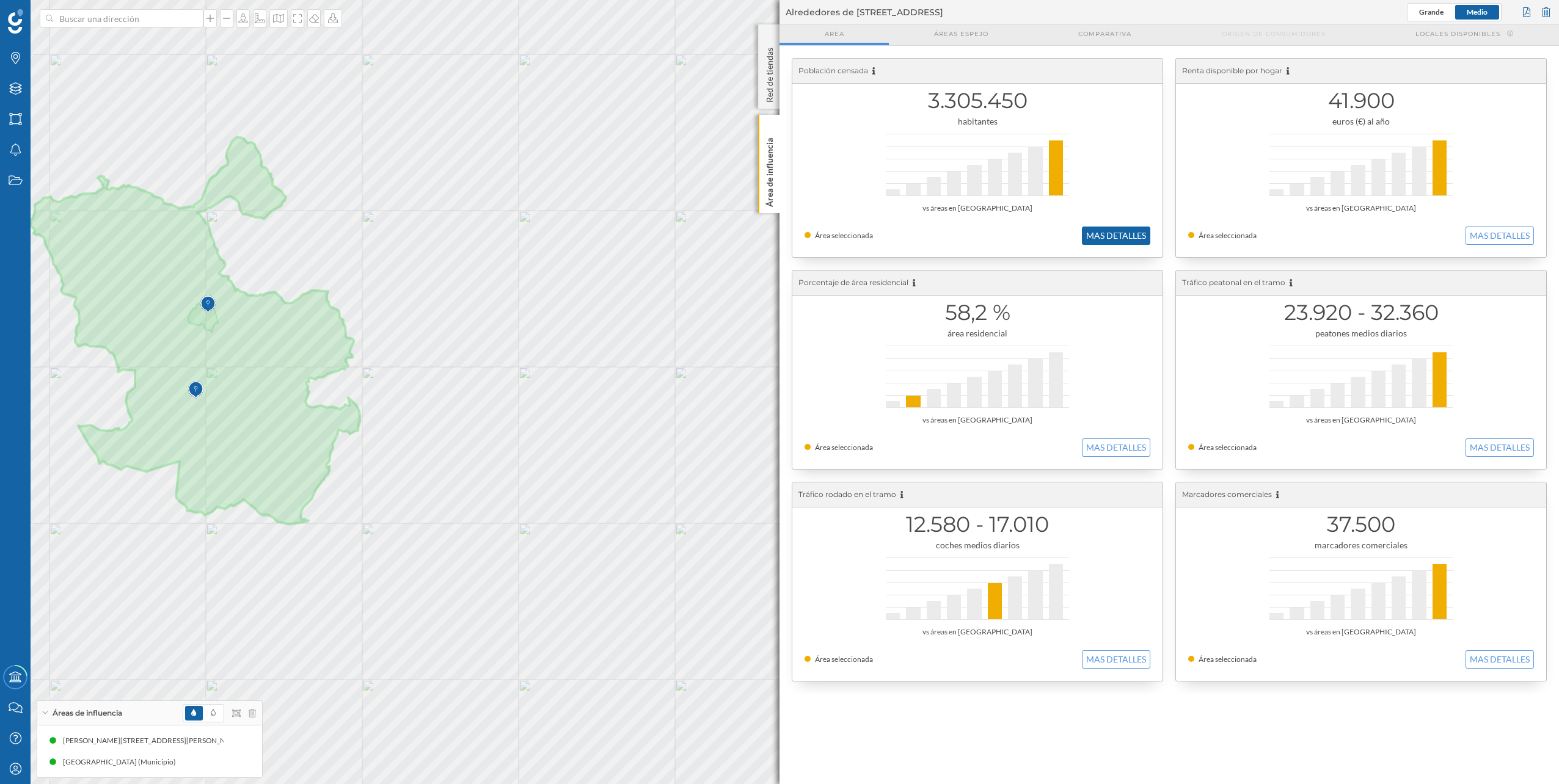
click at [1099, 233] on button "MAS DETALLES" at bounding box center [1116, 236] width 68 height 18
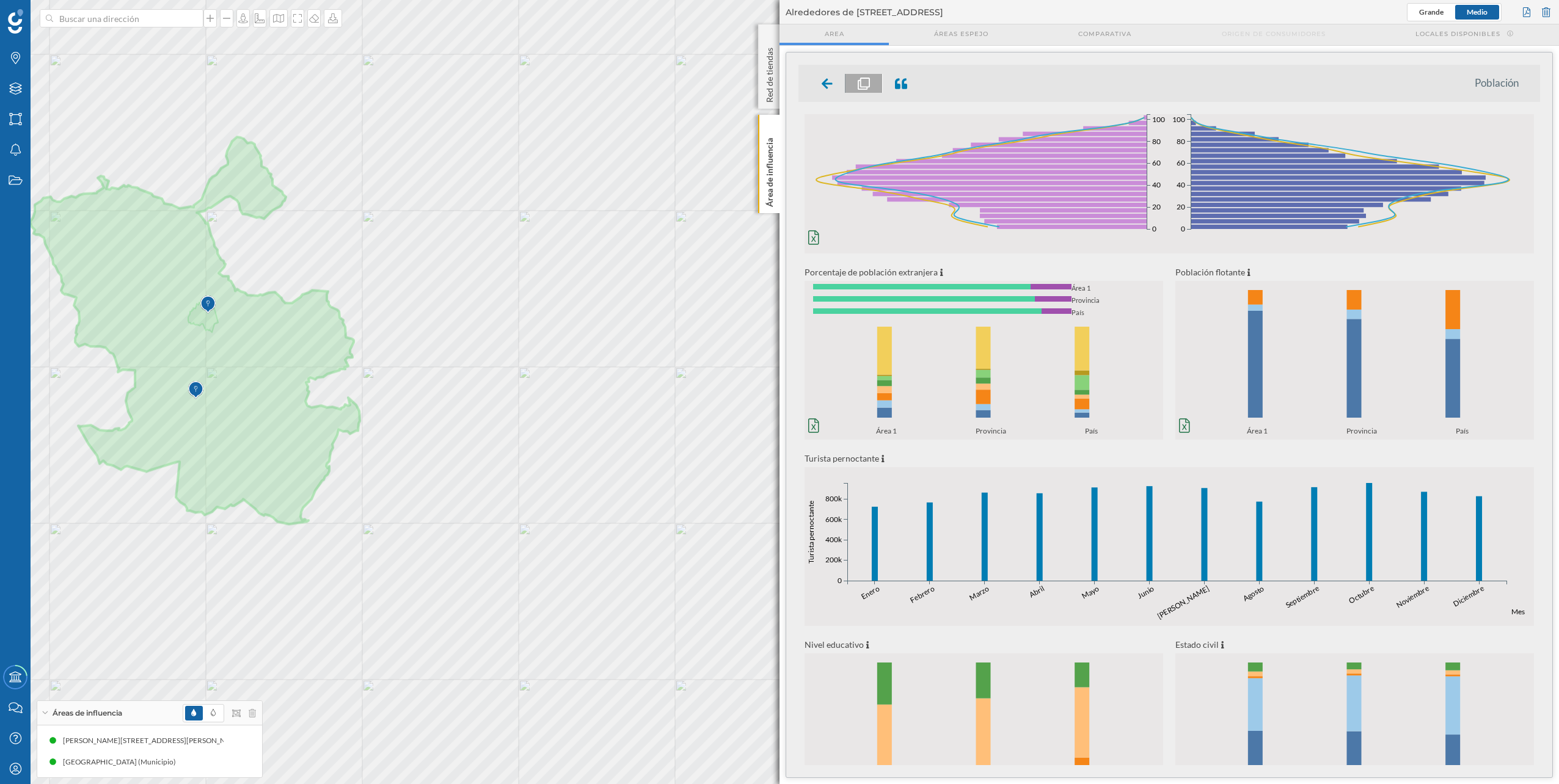
scroll to position [0, 0]
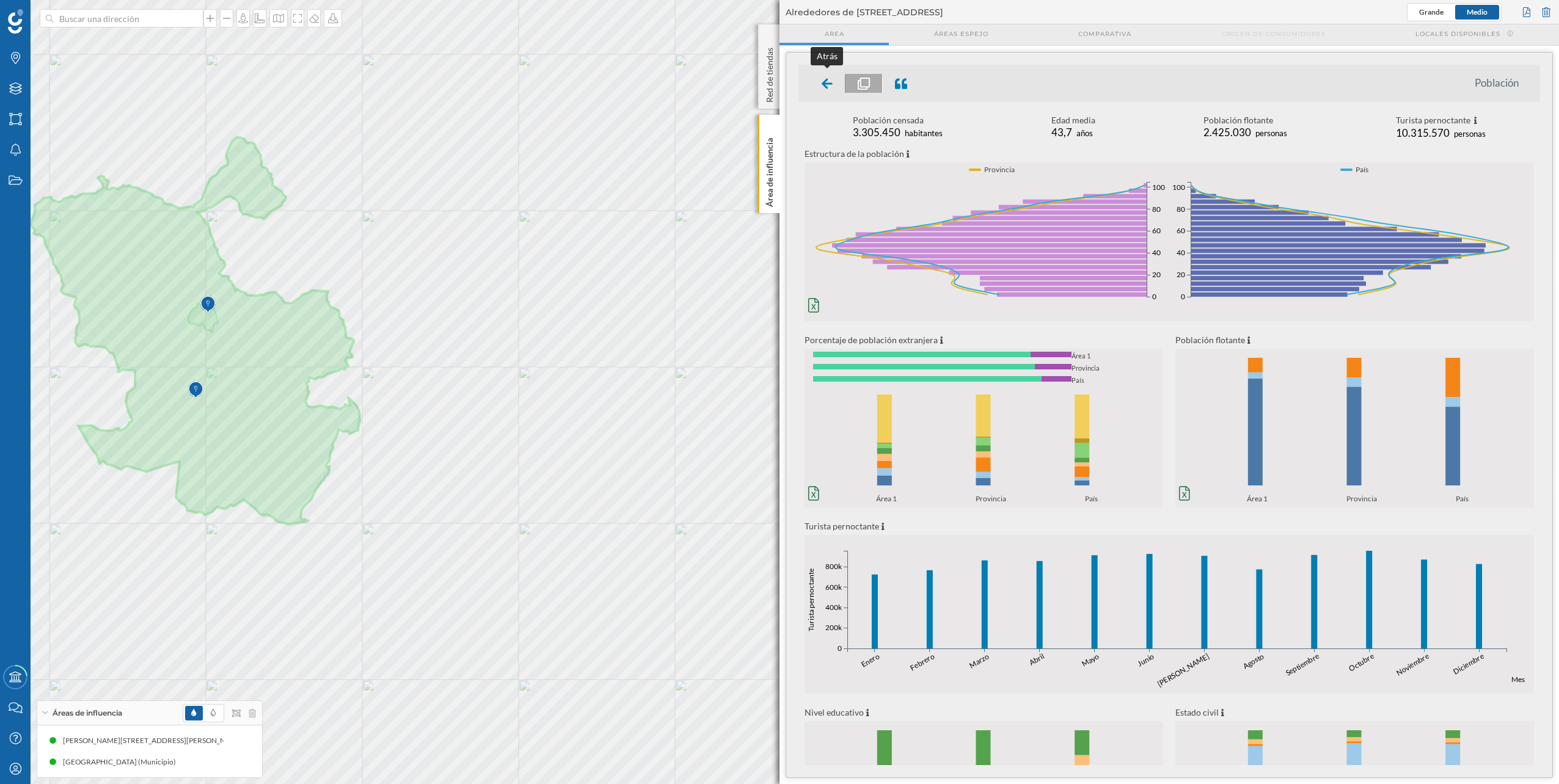
click at [828, 77] on icon at bounding box center [827, 84] width 11 height 13
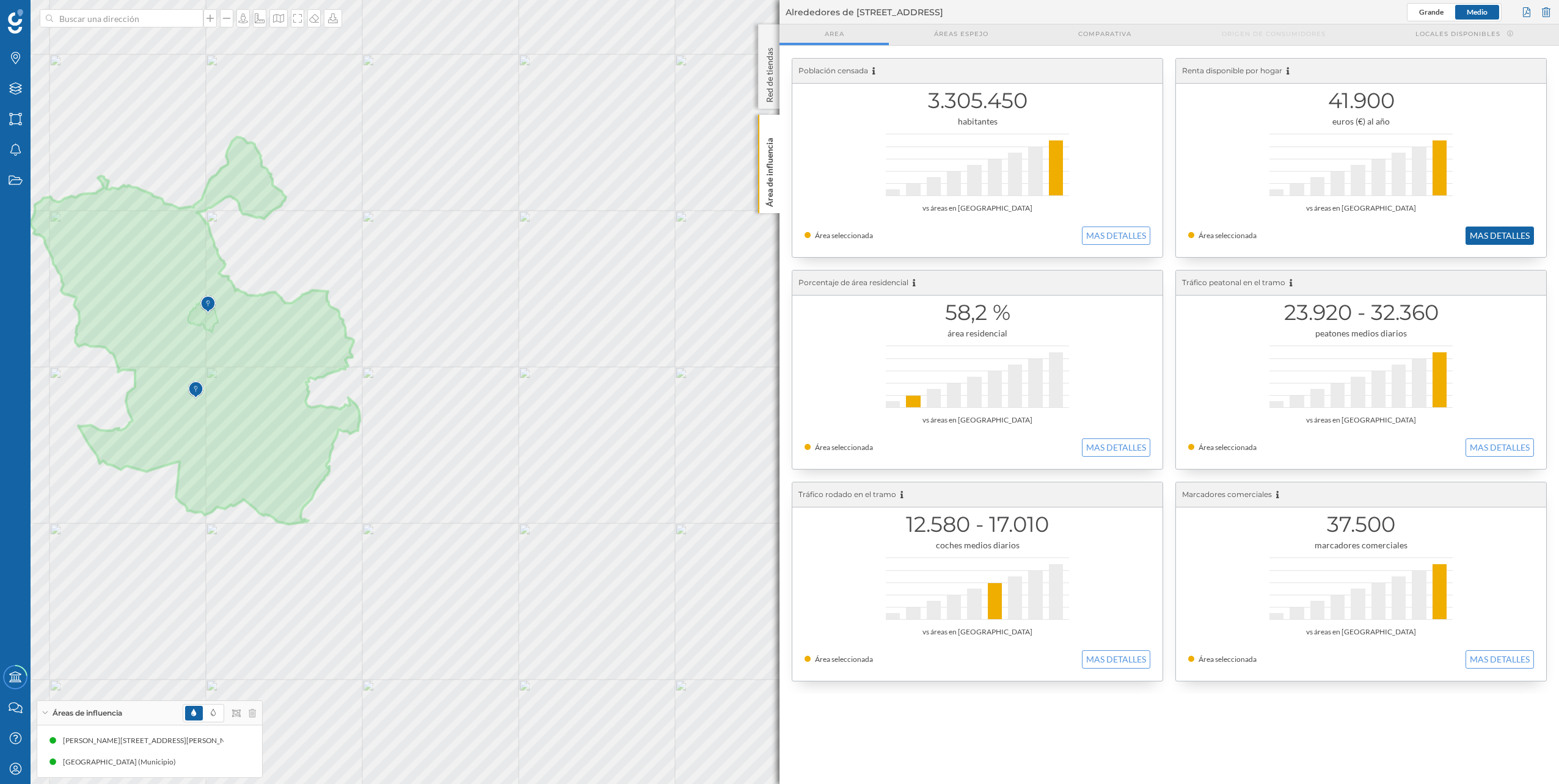
click at [1500, 238] on button "MAS DETALLES" at bounding box center [1500, 236] width 68 height 18
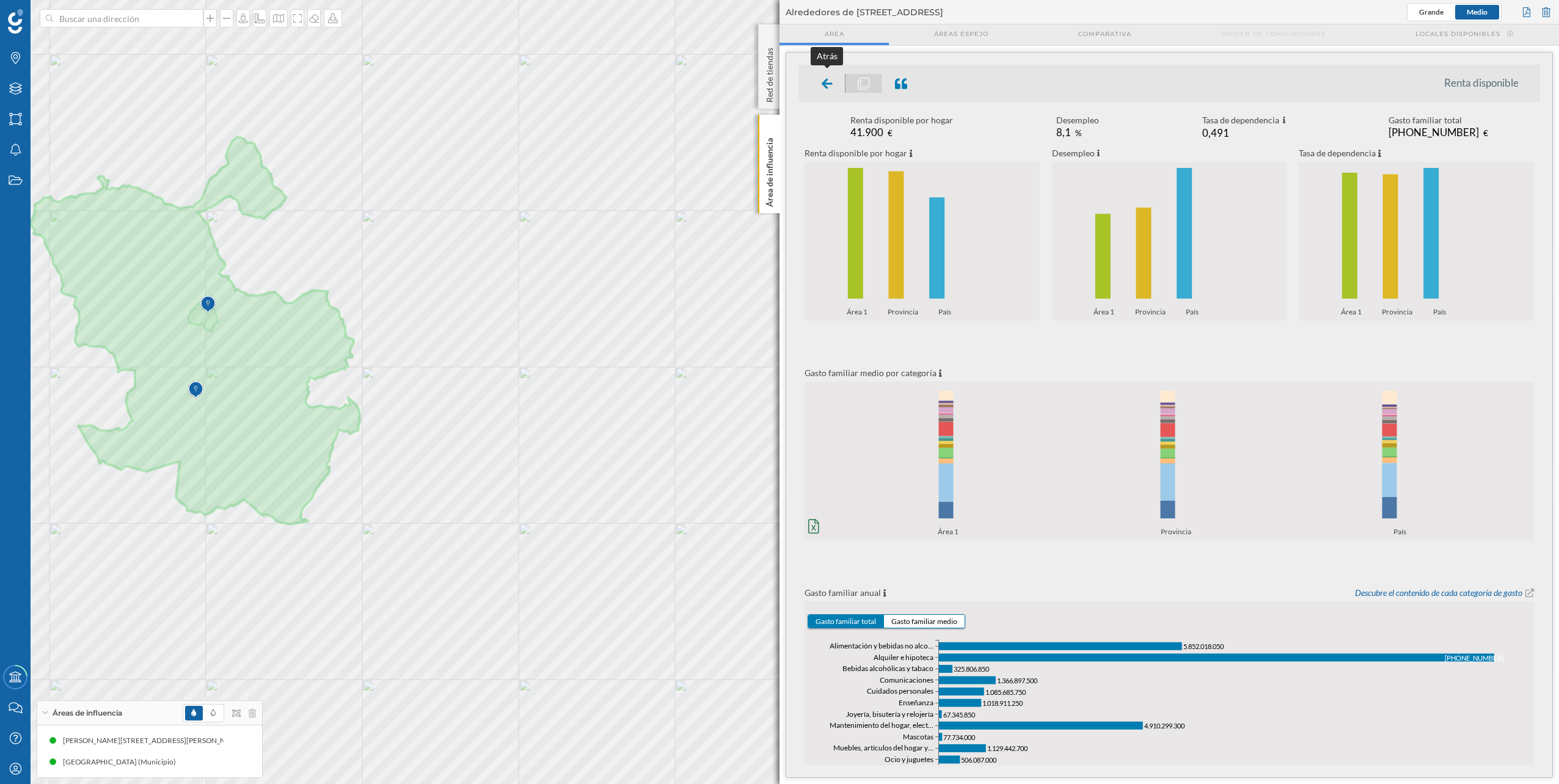
click at [821, 85] on div at bounding box center [828, 83] width 36 height 19
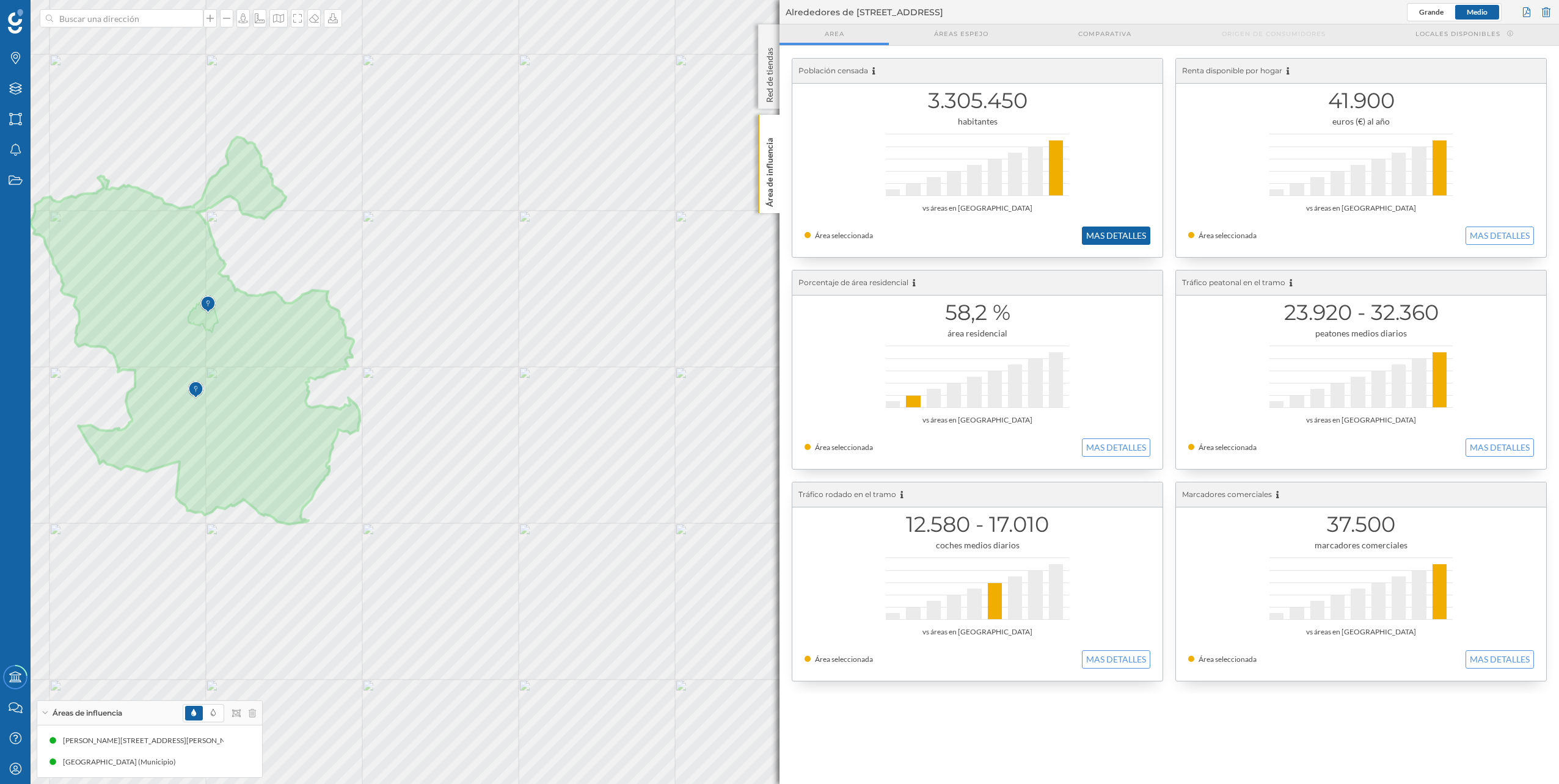
click at [1113, 236] on button "MAS DETALLES" at bounding box center [1116, 236] width 68 height 18
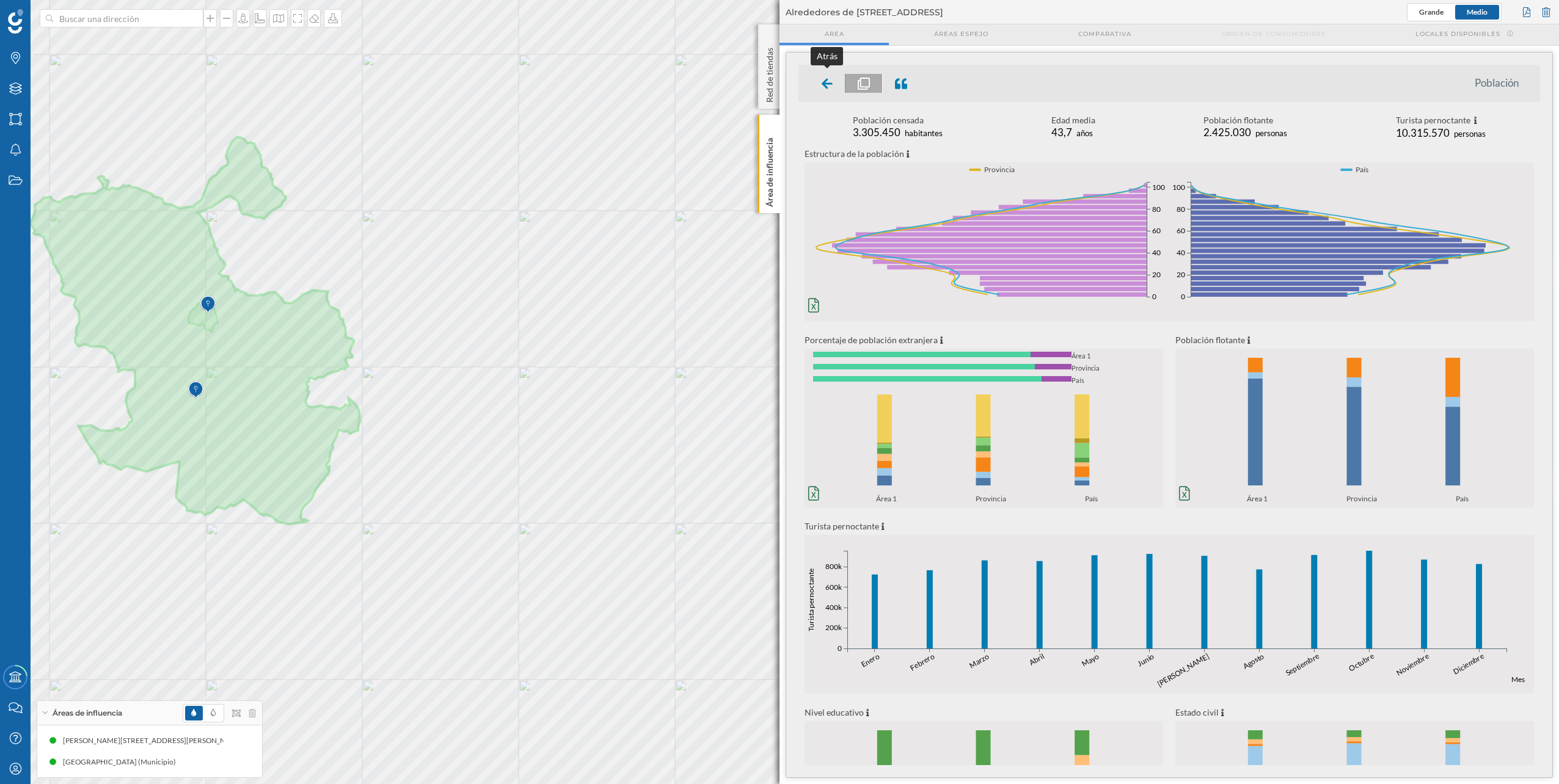
click at [833, 88] on div at bounding box center [828, 83] width 36 height 19
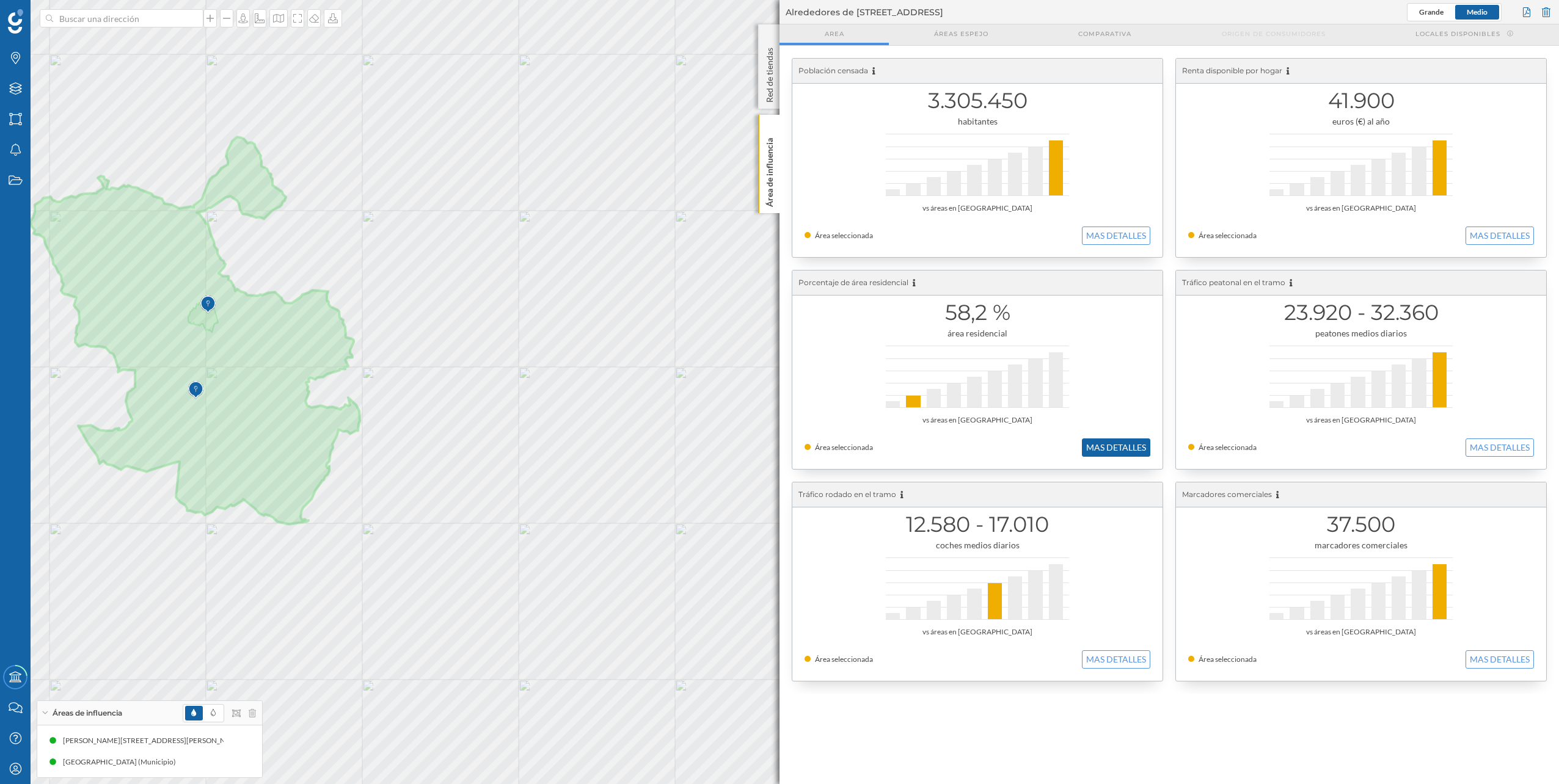
click at [1096, 450] on button "MAS DETALLES" at bounding box center [1116, 448] width 68 height 18
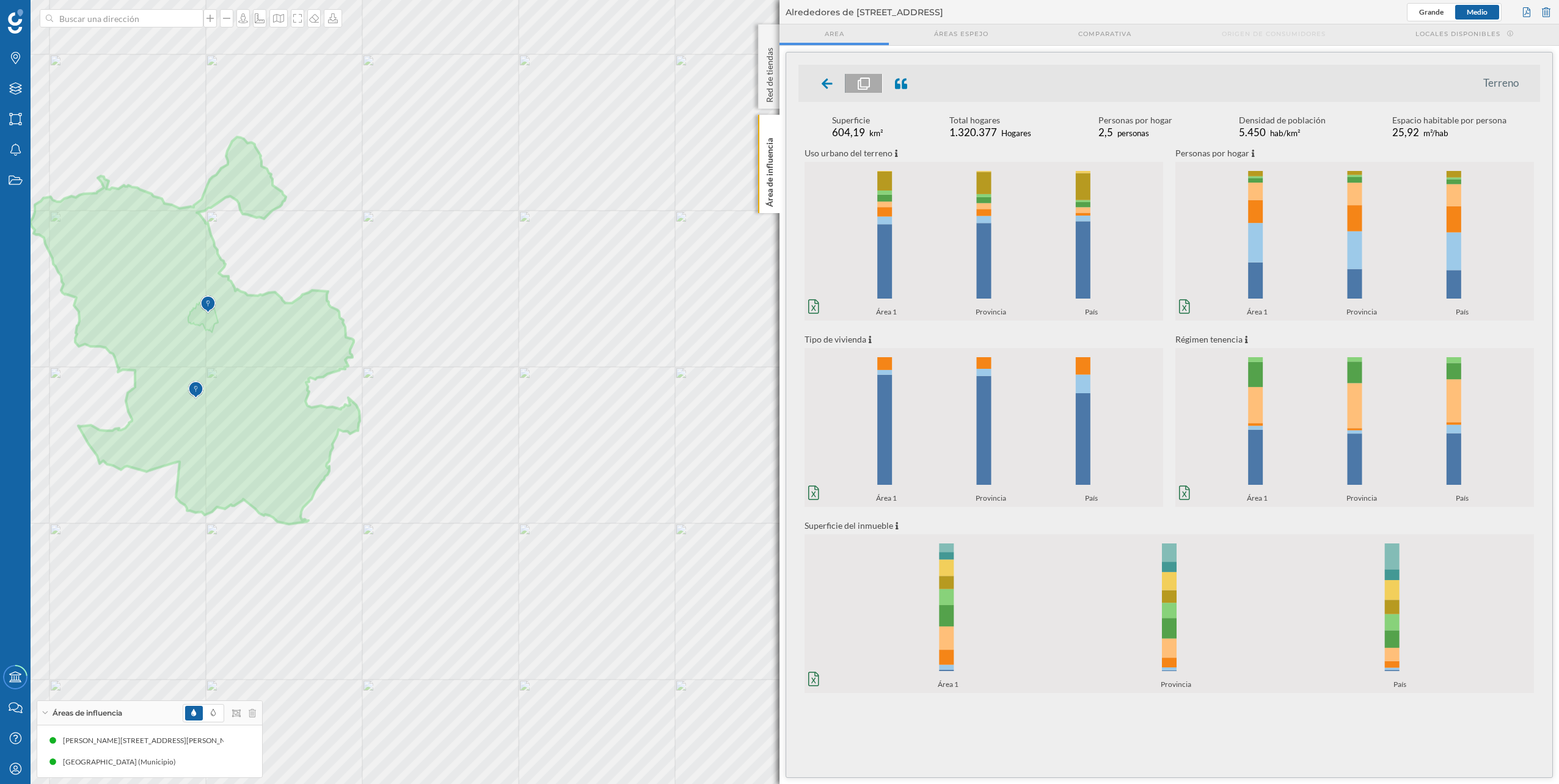
drag, startPoint x: 1045, startPoint y: 318, endPoint x: 1026, endPoint y: 143, distance: 176.0
click at [1026, 143] on div "Superficie 604,19 km² Total hogares 1.320.377 Hogares Personas por hogar 2,5 pe…" at bounding box center [1169, 396] width 741 height 564
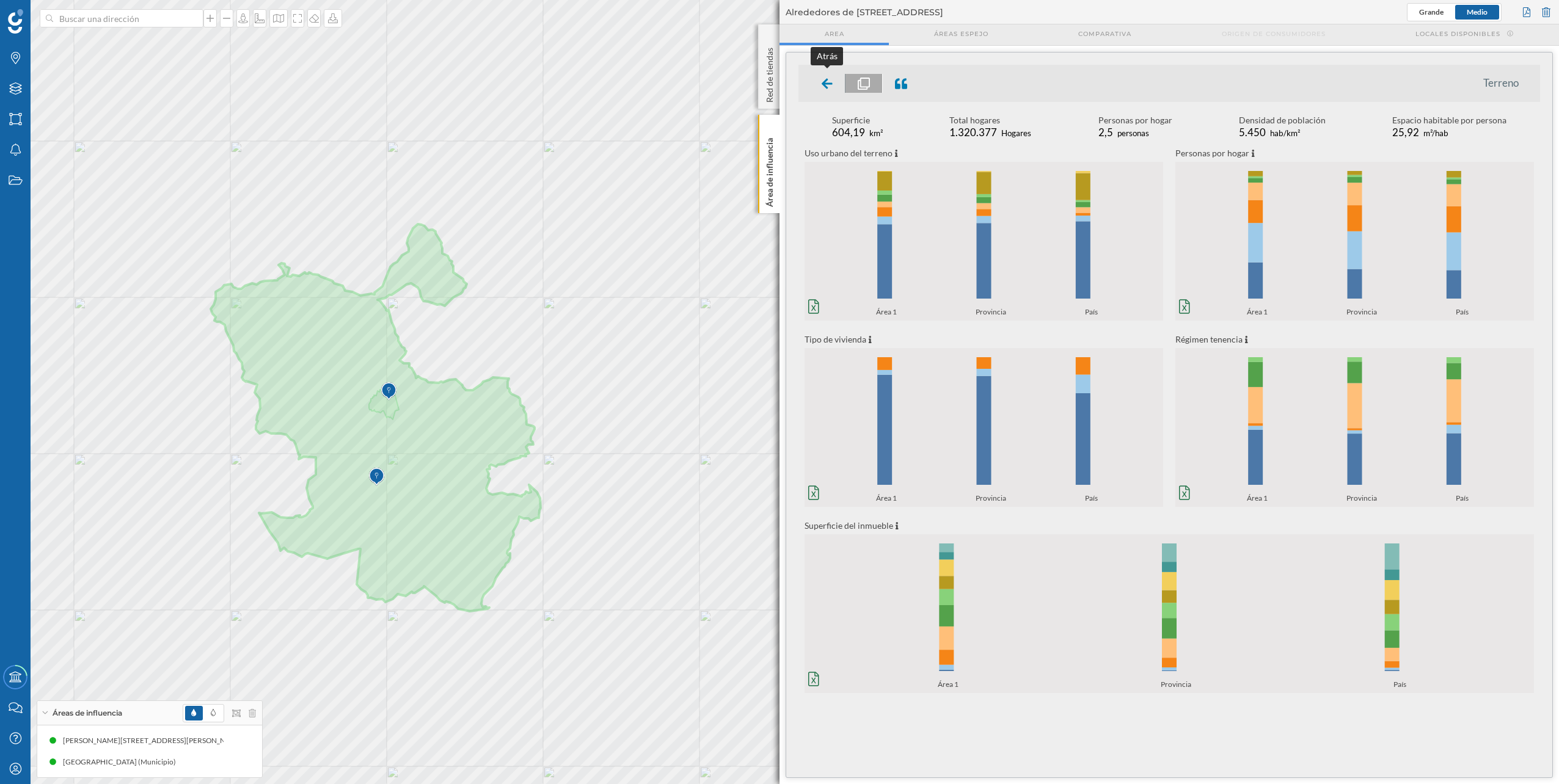
click at [834, 80] on div at bounding box center [828, 83] width 36 height 19
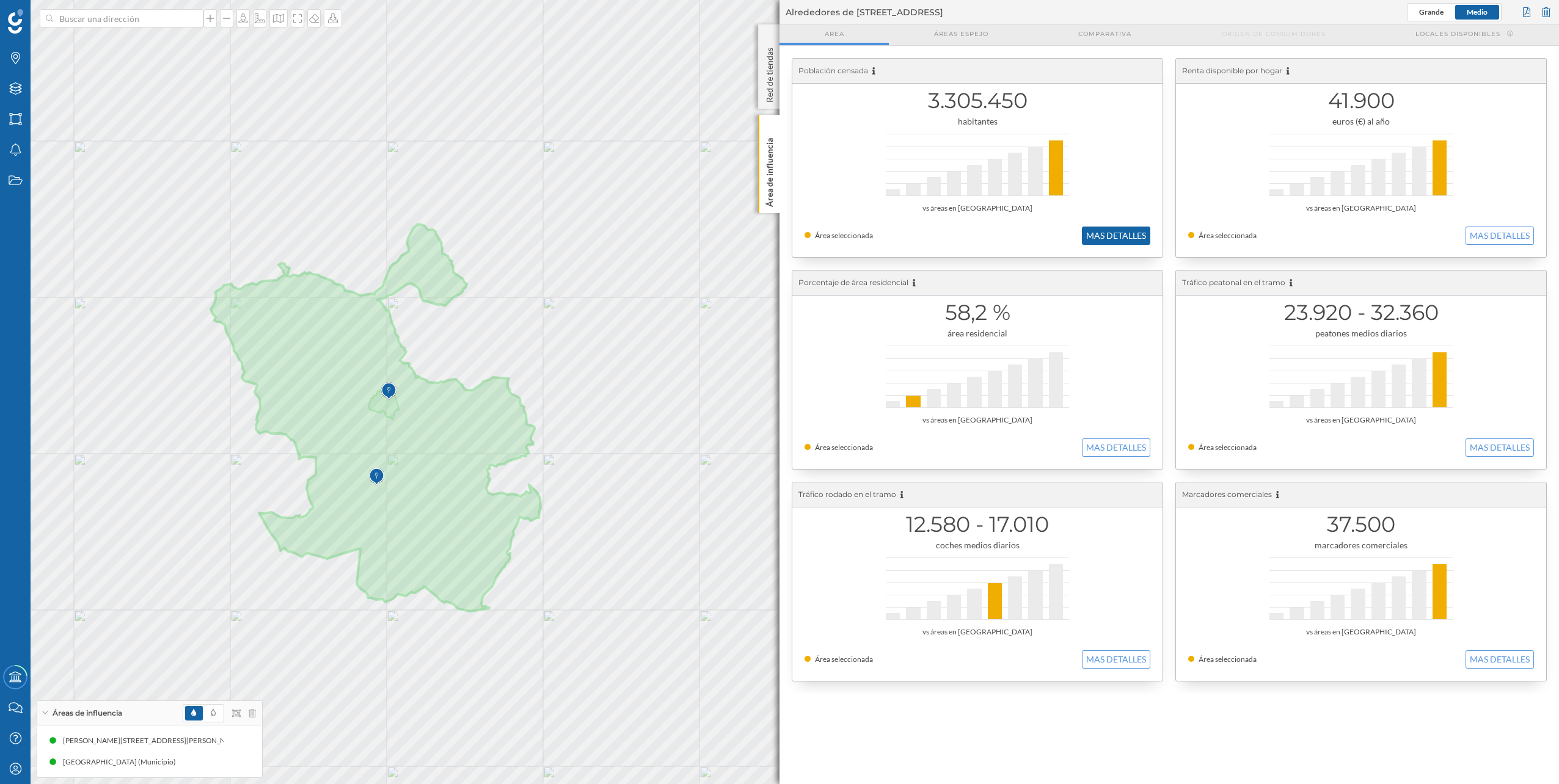
click at [1128, 237] on button "MAS DETALLES" at bounding box center [1116, 236] width 68 height 18
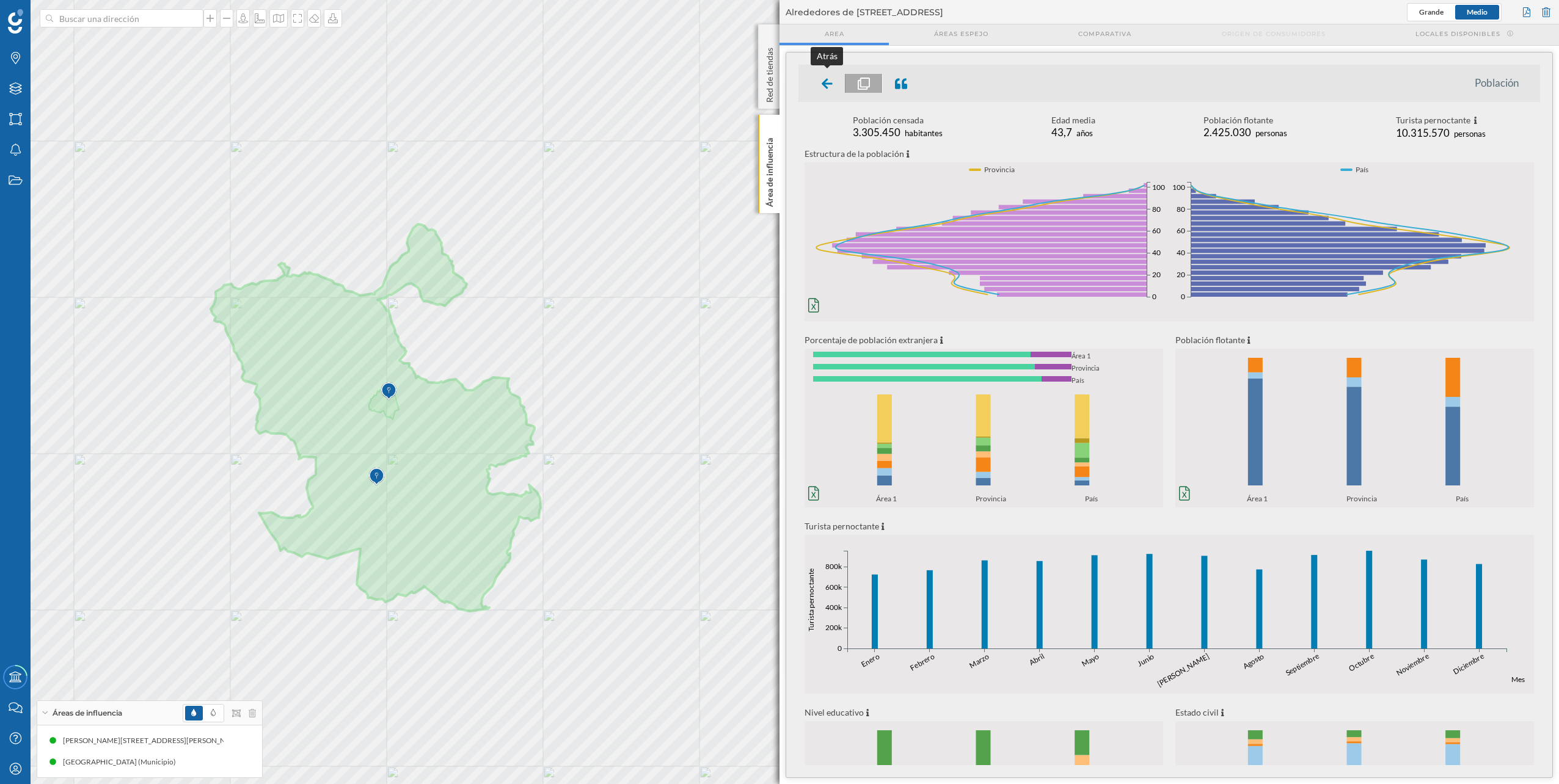
click at [834, 77] on div at bounding box center [828, 83] width 36 height 19
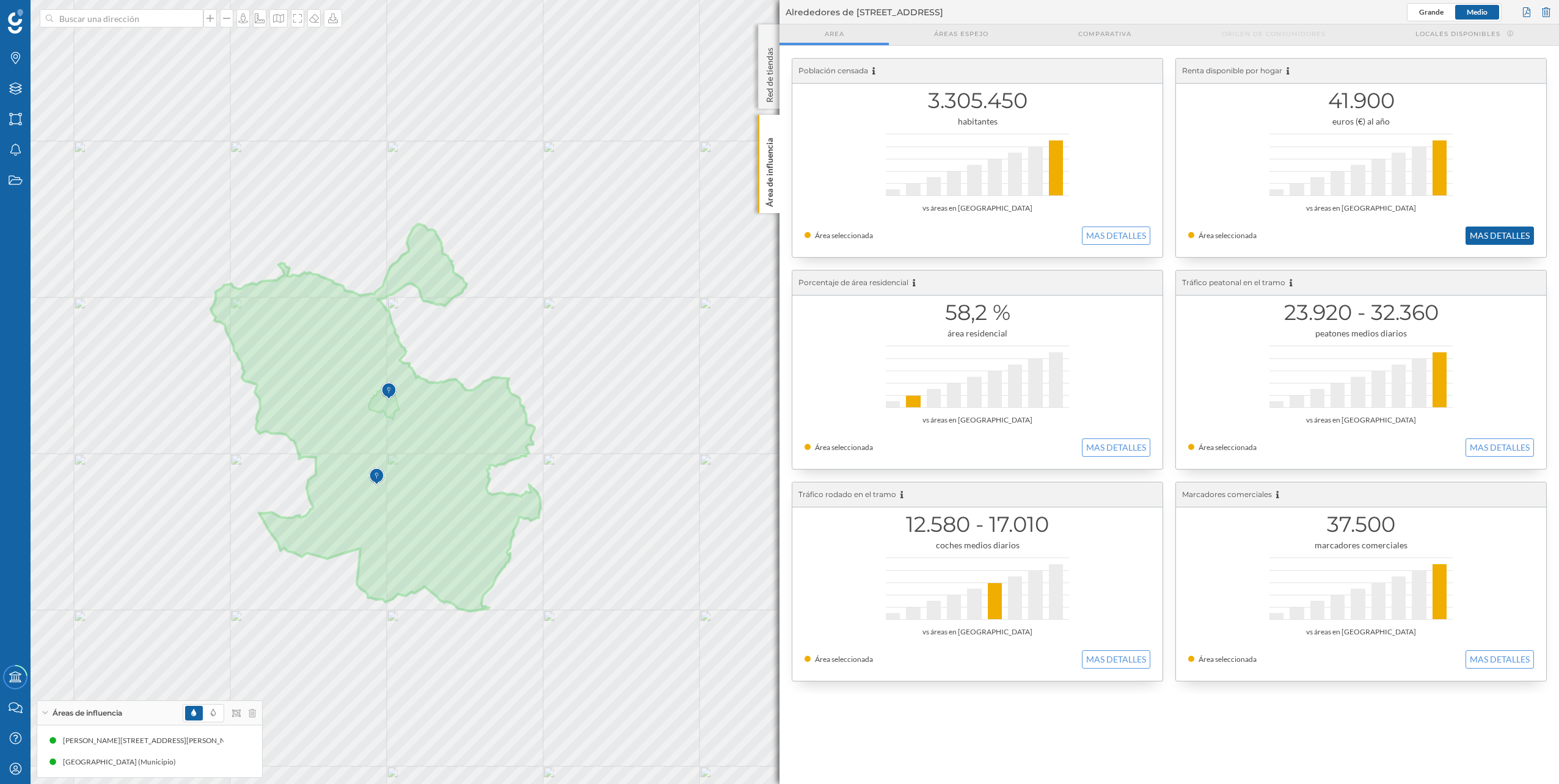
click at [1501, 227] on button "MAS DETALLES" at bounding box center [1500, 236] width 68 height 18
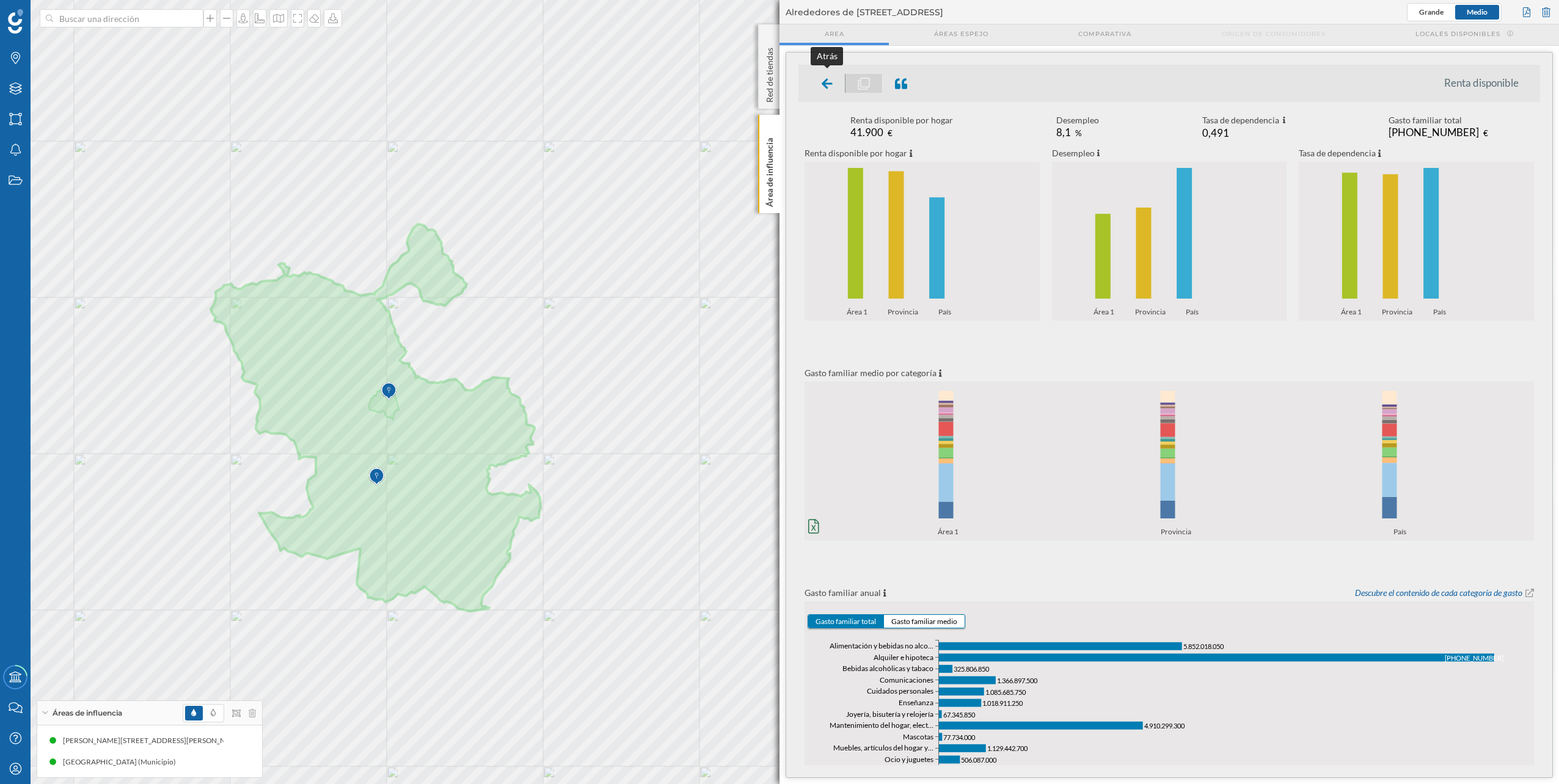
click at [823, 78] on icon at bounding box center [827, 84] width 11 height 13
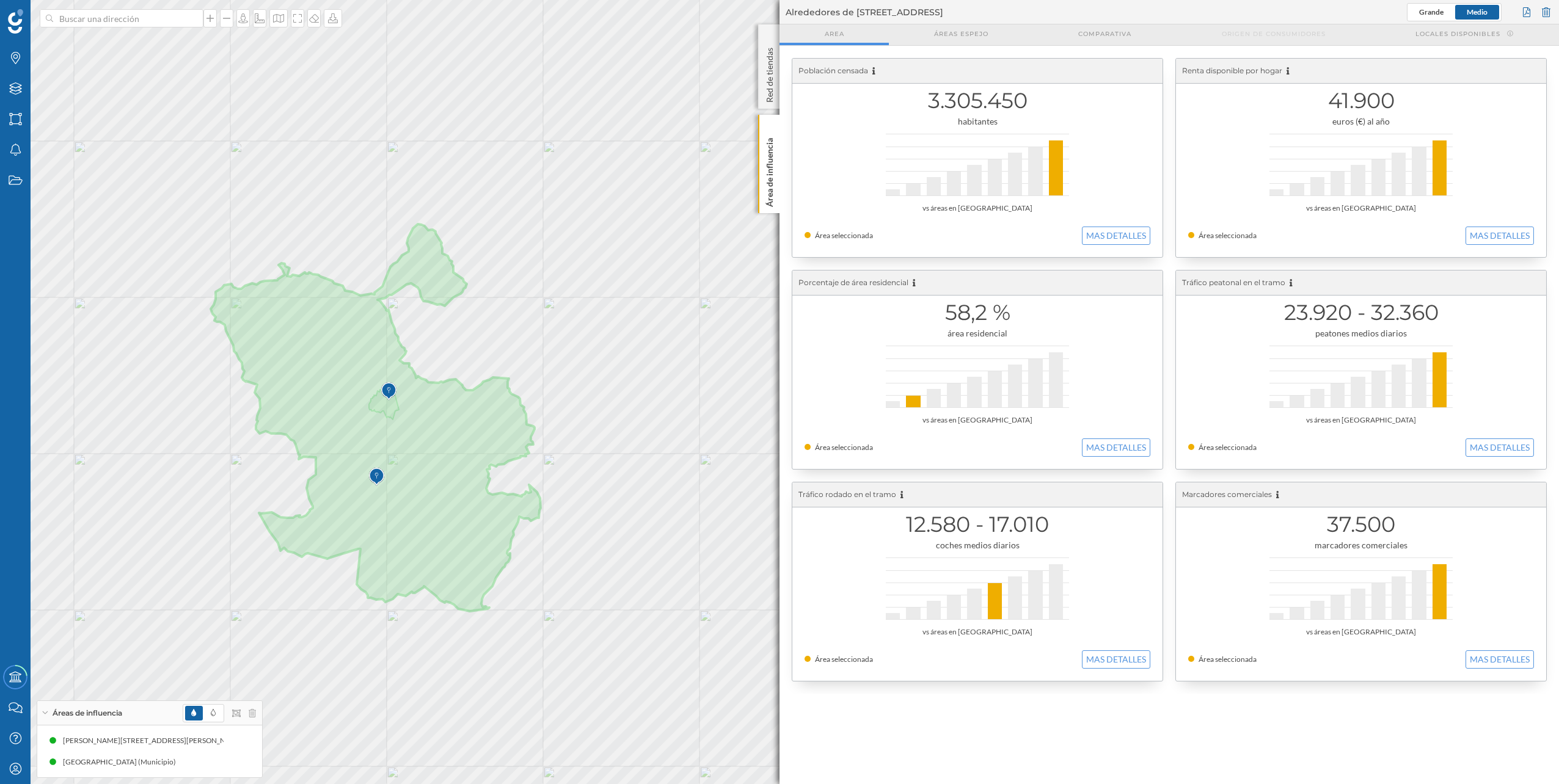
click at [385, 389] on img at bounding box center [389, 391] width 15 height 24
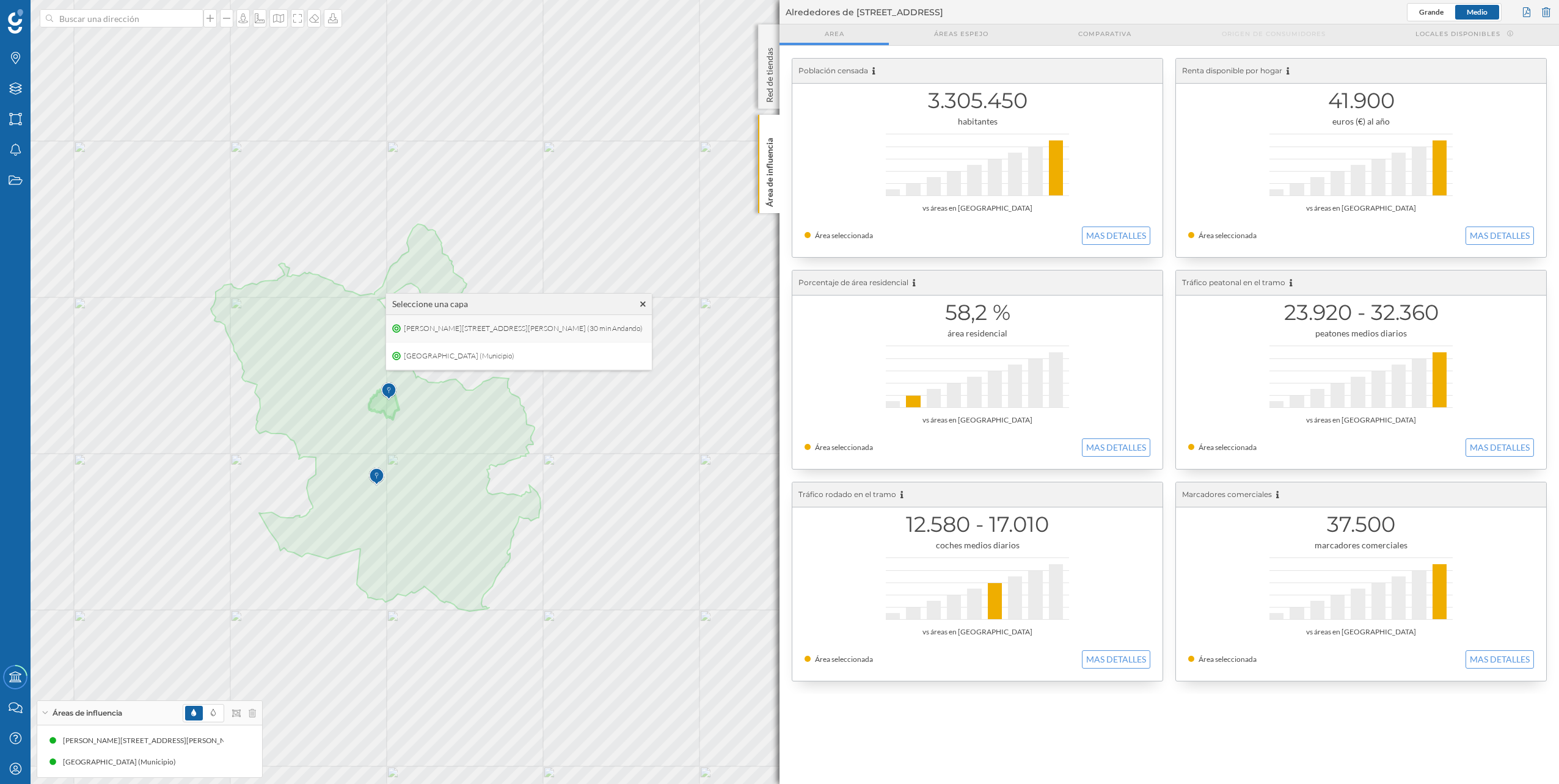
click at [440, 330] on span "[PERSON_NAME][STREET_ADDRESS][PERSON_NAME] (30 min Andando)" at bounding box center [523, 328] width 245 height 18
